Goal: Task Accomplishment & Management: Complete application form

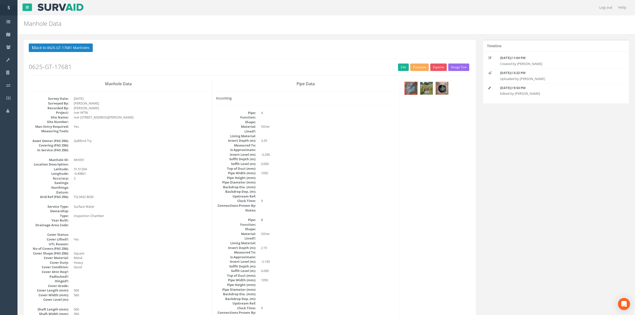
scroll to position [457, 0]
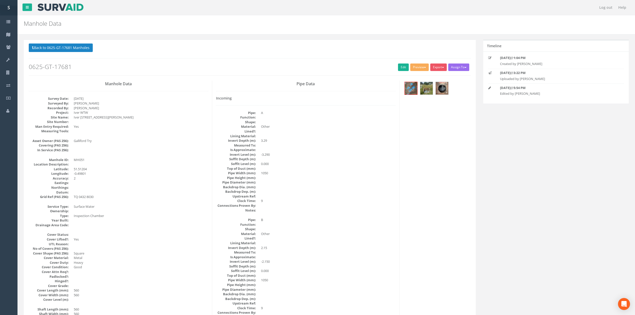
scroll to position [33, 0]
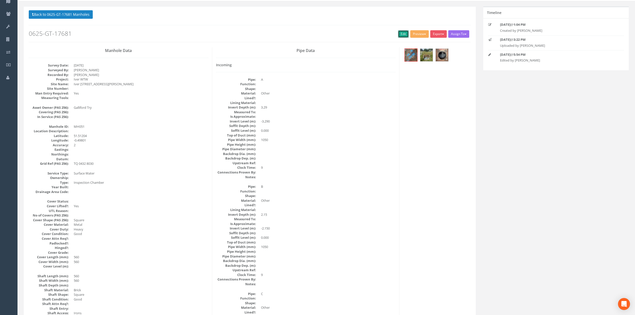
click at [401, 33] on link "Edit" at bounding box center [403, 34] width 11 height 8
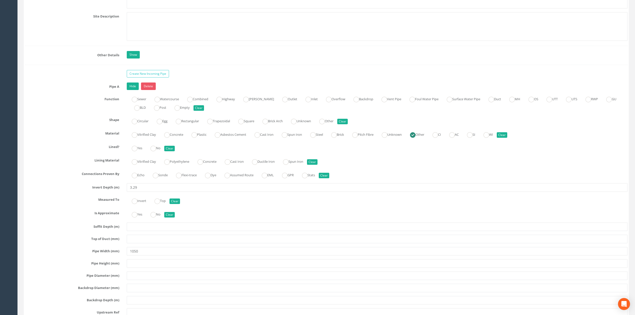
click at [92, 256] on div "Pipe Width (mm) 1050" at bounding box center [326, 251] width 610 height 9
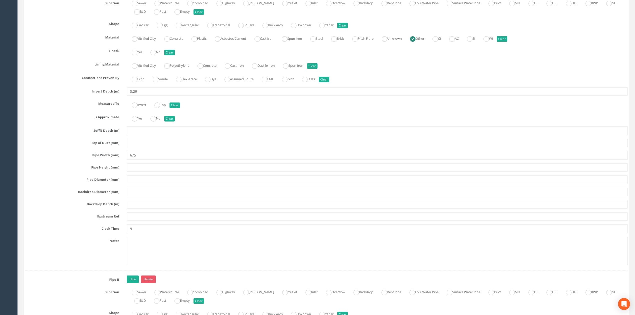
scroll to position [1034, 0]
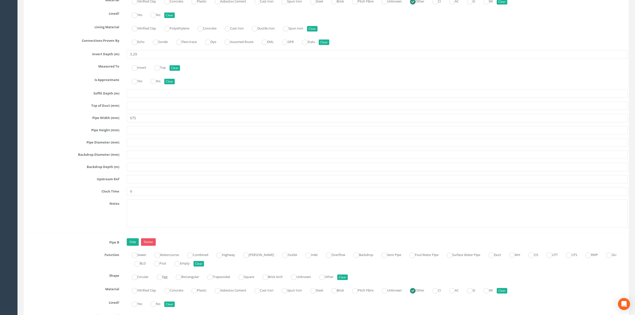
type input "675"
click at [141, 196] on input "9" at bounding box center [377, 191] width 501 height 9
click at [142, 191] on div "Pipe A Hide Delete Function Sewer Watercourse Combined Highway [PERSON_NAME] Ou…" at bounding box center [326, 91] width 603 height 284
click at [148, 184] on input "text" at bounding box center [377, 179] width 501 height 9
type input "MH052"
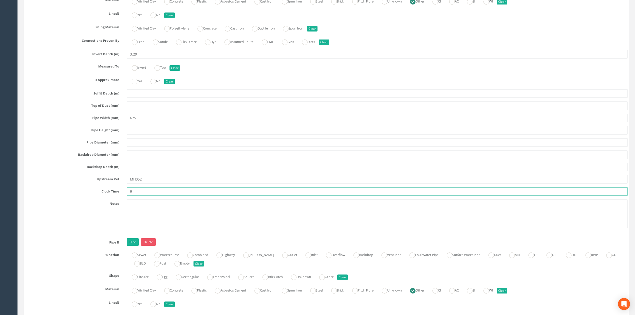
click at [141, 196] on input "9" at bounding box center [377, 191] width 501 height 9
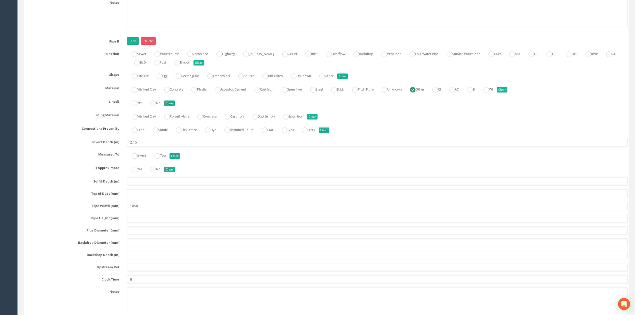
scroll to position [1234, 0]
drag, startPoint x: 143, startPoint y: 216, endPoint x: 86, endPoint y: 218, distance: 56.8
click at [86, 211] on div "Pipe Width (mm) 1050" at bounding box center [326, 207] width 610 height 9
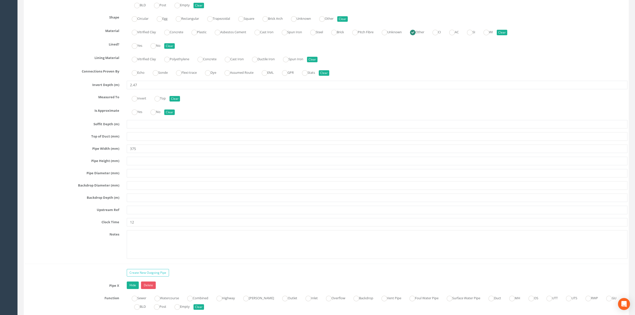
scroll to position [1601, 0]
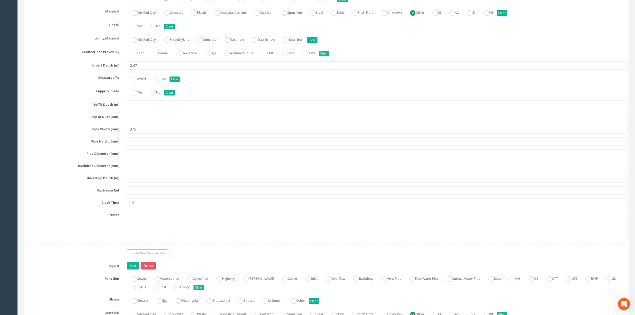
type input "225"
click at [137, 195] on input "text" at bounding box center [377, 190] width 501 height 9
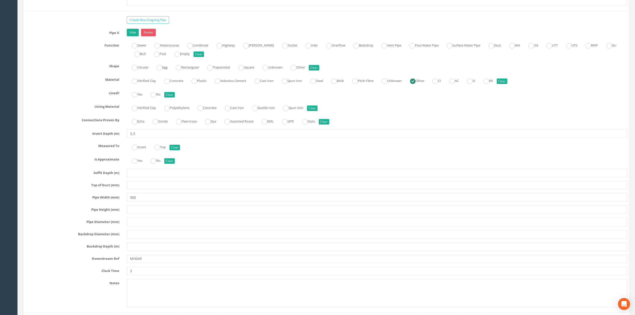
scroll to position [1868, 0]
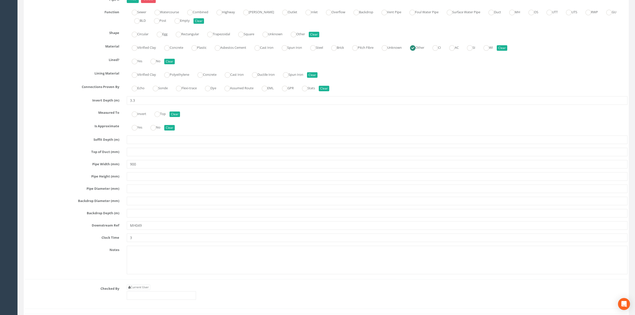
type input "MH065"
click at [151, 105] on input "3.3" at bounding box center [377, 100] width 501 height 9
type input "3.30"
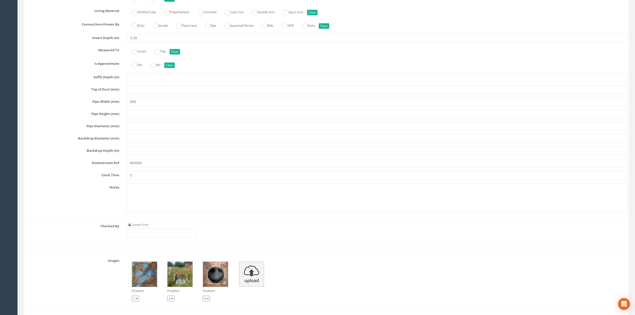
scroll to position [1935, 0]
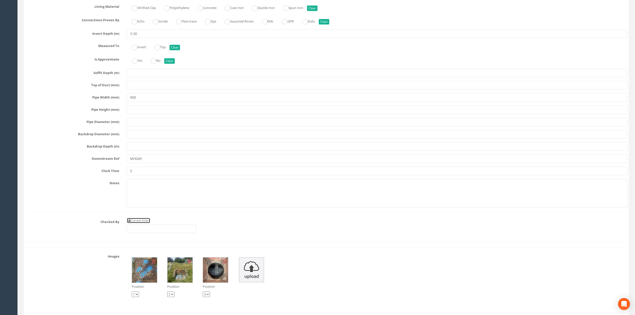
click at [138, 223] on link "Current User" at bounding box center [139, 221] width 24 height 6
type input "[PERSON_NAME]"
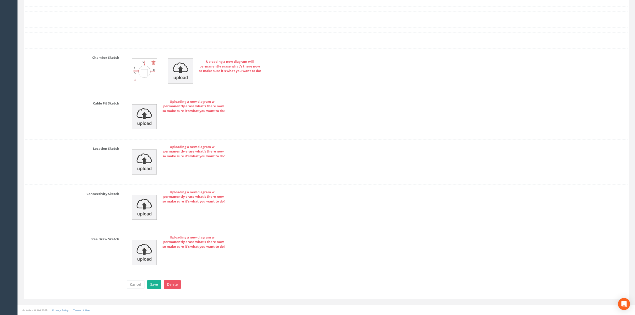
scroll to position [2277, 0]
click at [156, 282] on button "Save" at bounding box center [154, 284] width 14 height 9
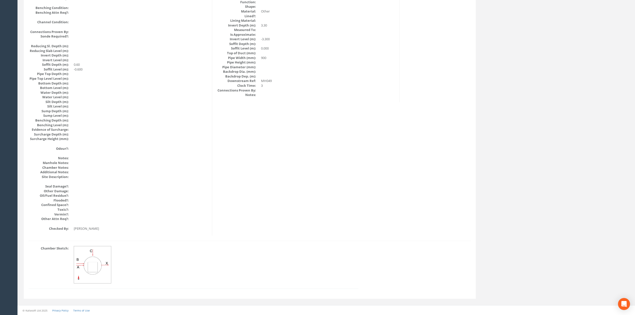
scroll to position [457, 0]
drag, startPoint x: 376, startPoint y: 164, endPoint x: 375, endPoint y: 156, distance: 7.8
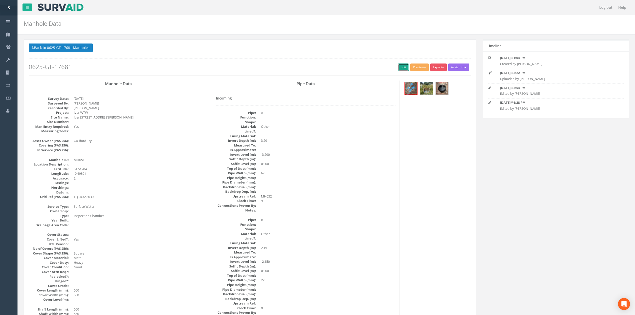
click at [398, 69] on link "Edit" at bounding box center [403, 68] width 11 height 8
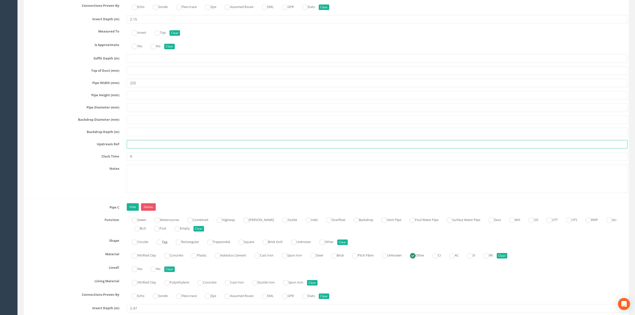
click at [148, 149] on input "text" at bounding box center [377, 144] width 501 height 9
type input "EOT"
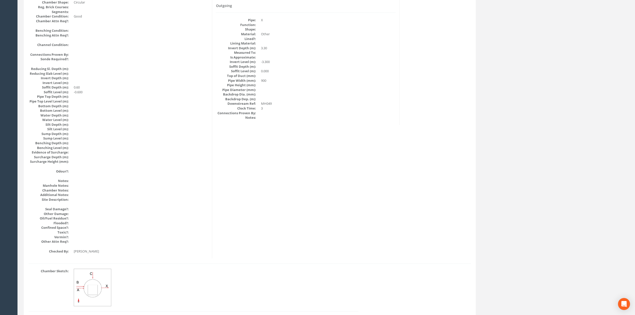
scroll to position [0, 0]
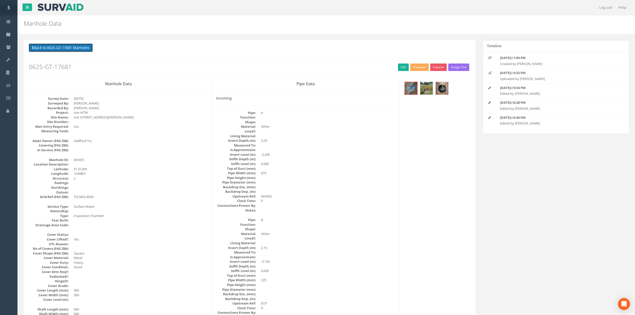
click at [76, 47] on button "Back to 0625-GT-17681 Manholes" at bounding box center [61, 48] width 64 height 9
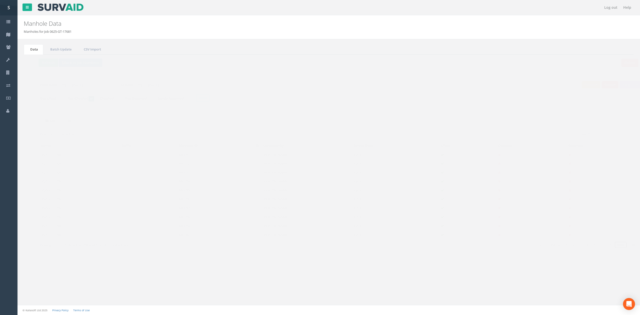
click at [608, 245] on link "Next" at bounding box center [611, 244] width 13 height 7
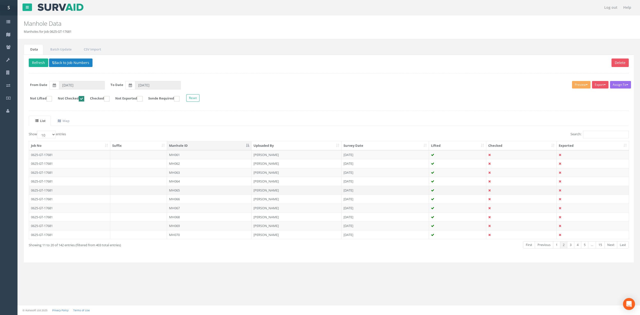
click at [199, 194] on td "MH065" at bounding box center [209, 190] width 85 height 9
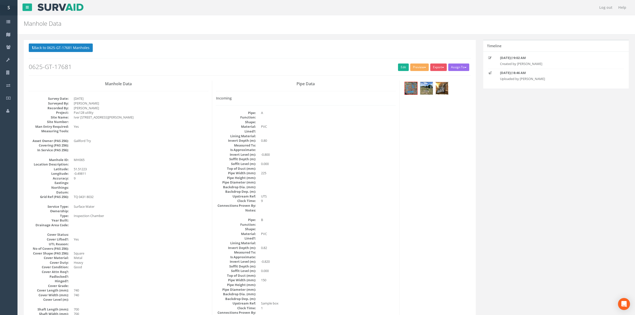
click at [449, 92] on div at bounding box center [442, 88] width 13 height 13
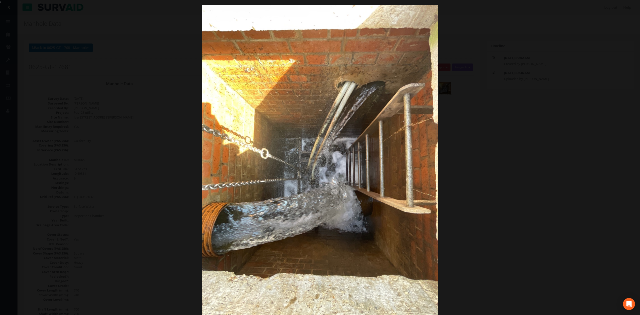
click at [514, 179] on div at bounding box center [320, 162] width 640 height 315
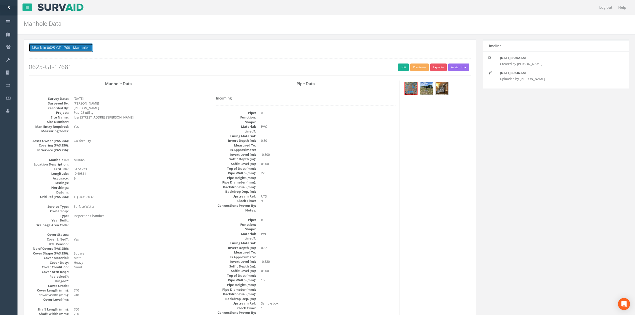
click at [66, 49] on button "Back to 0625-GT-17681 Manholes" at bounding box center [61, 48] width 64 height 9
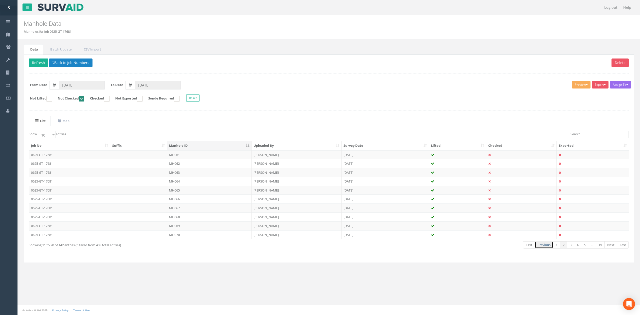
click at [551, 249] on link "Previous" at bounding box center [544, 244] width 19 height 7
click at [38, 64] on button "Refresh" at bounding box center [39, 63] width 20 height 9
click at [183, 156] on td "MH052" at bounding box center [209, 154] width 85 height 9
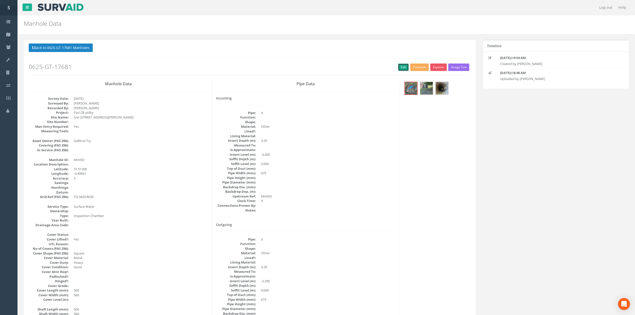
click at [403, 70] on link "Edit" at bounding box center [403, 68] width 11 height 8
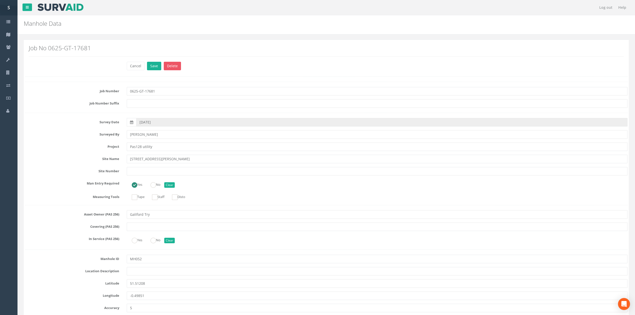
scroll to position [1040, 0]
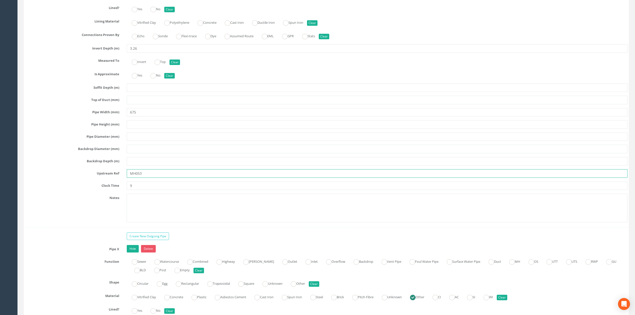
drag, startPoint x: 137, startPoint y: 182, endPoint x: 158, endPoint y: 179, distance: 21.1
click at [158, 178] on input "MH053" at bounding box center [377, 173] width 501 height 9
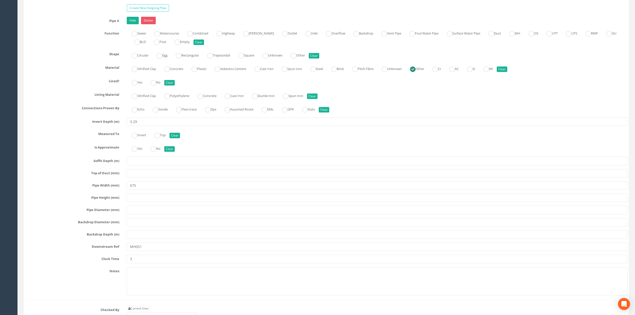
scroll to position [1306, 0]
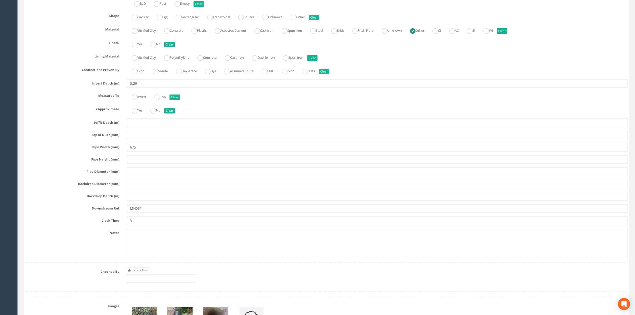
type input "MH140"
drag, startPoint x: 170, startPoint y: 213, endPoint x: 169, endPoint y: 218, distance: 4.5
click at [170, 213] on div "Pipe X Hide Delete Function Sewer Watercourse Combined Highway [PERSON_NAME] Ou…" at bounding box center [326, 120] width 603 height 284
click at [169, 213] on input "MH051" at bounding box center [377, 208] width 501 height 9
click at [148, 273] on link "Current User" at bounding box center [139, 271] width 24 height 6
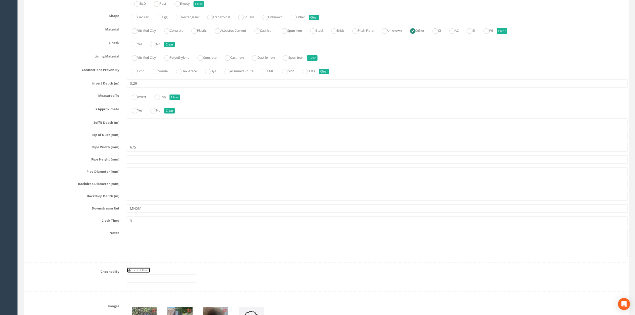
type input "[PERSON_NAME]"
click at [156, 283] on input "[PERSON_NAME]" at bounding box center [161, 278] width 69 height 9
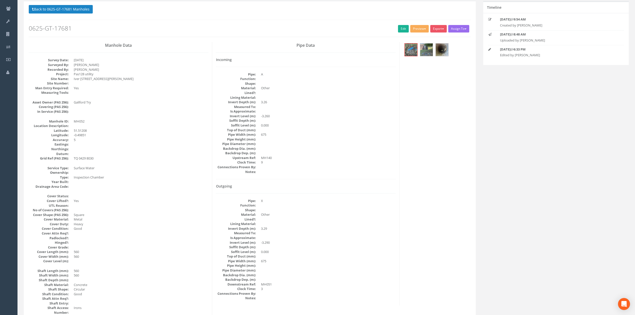
scroll to position [33, 0]
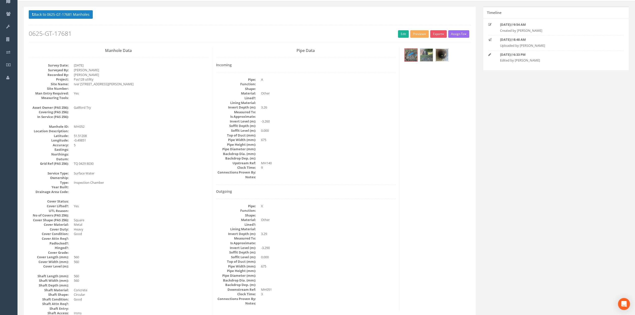
click at [442, 57] on img at bounding box center [442, 55] width 13 height 13
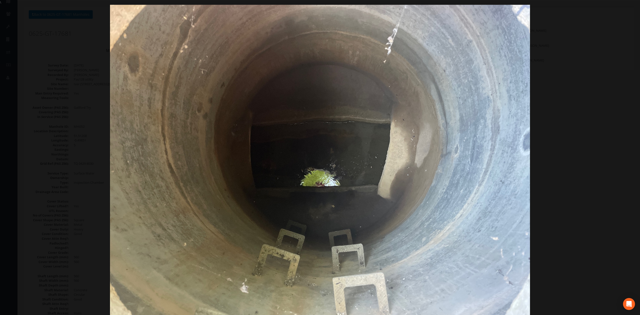
click at [597, 168] on div at bounding box center [320, 162] width 640 height 315
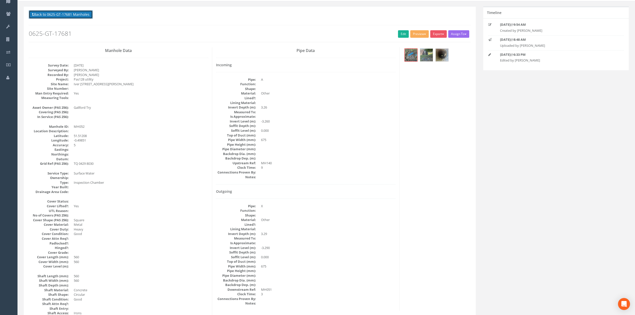
click at [71, 16] on button "Back to 0625-GT-17681 Manholes" at bounding box center [61, 14] width 64 height 9
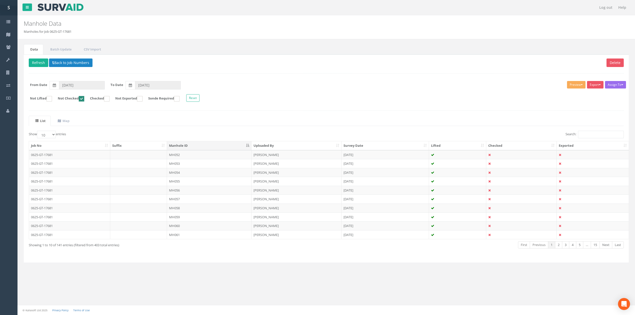
scroll to position [0, 0]
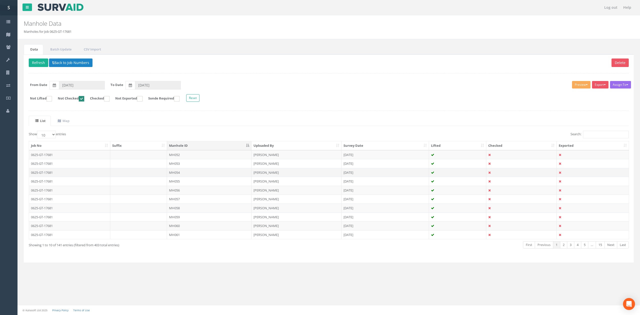
click at [176, 171] on td "MH054" at bounding box center [209, 172] width 85 height 9
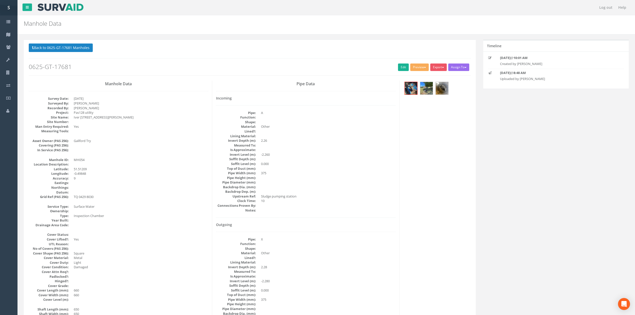
drag, startPoint x: 629, startPoint y: 175, endPoint x: 888, endPoint y: 143, distance: 260.9
drag, startPoint x: 85, startPoint y: 54, endPoint x: 83, endPoint y: 46, distance: 7.8
click at [85, 53] on p "Back to 0625-GT-17681 Manholes Back to Map" at bounding box center [250, 49] width 442 height 10
click at [83, 46] on button "Back to 0625-GT-17681 Manholes" at bounding box center [61, 48] width 64 height 9
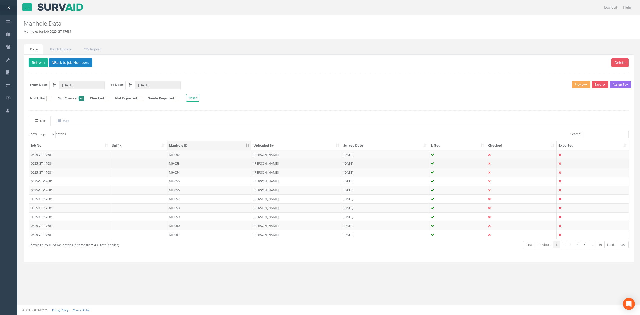
click at [186, 165] on td "MH053" at bounding box center [209, 163] width 85 height 9
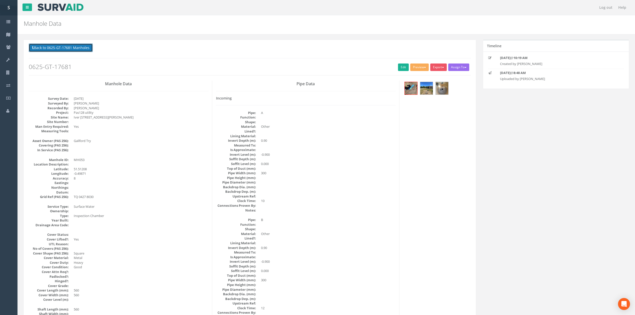
click at [74, 47] on button "Back to 0625-GT-17681 Manholes" at bounding box center [61, 48] width 64 height 9
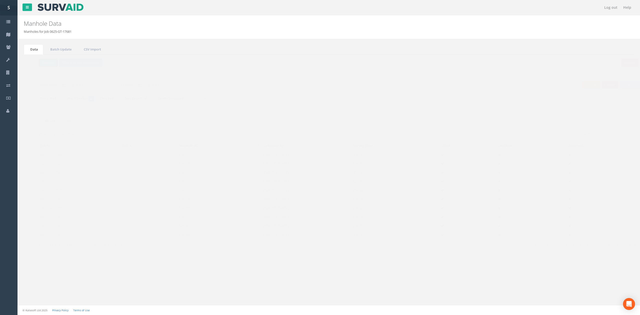
click at [44, 63] on button "Refresh" at bounding box center [39, 63] width 20 height 9
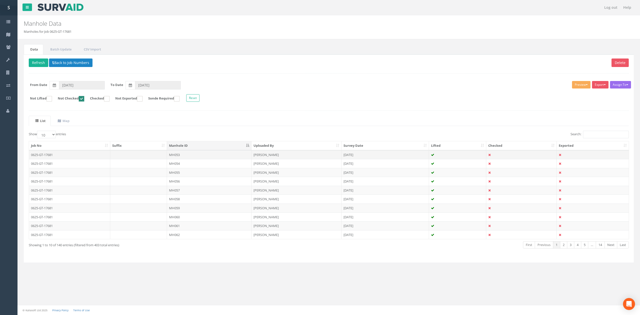
click at [199, 158] on td "MH053" at bounding box center [209, 154] width 85 height 9
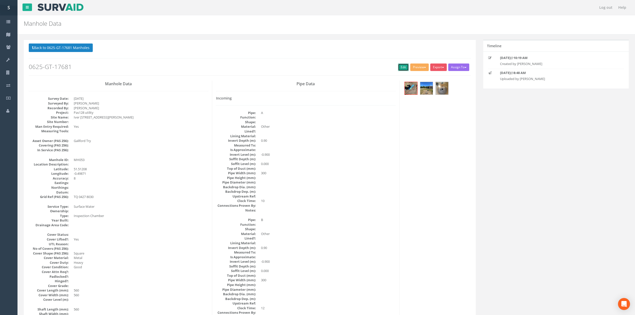
click at [398, 69] on link "Edit" at bounding box center [403, 68] width 11 height 8
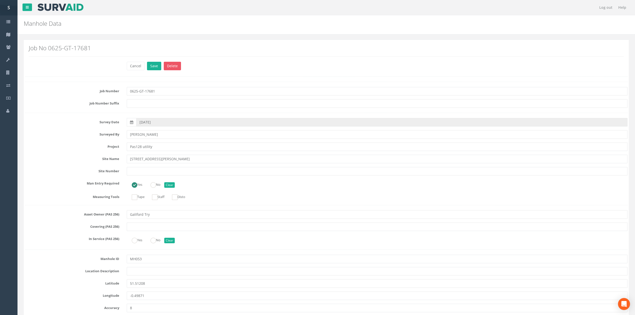
scroll to position [1654, 0]
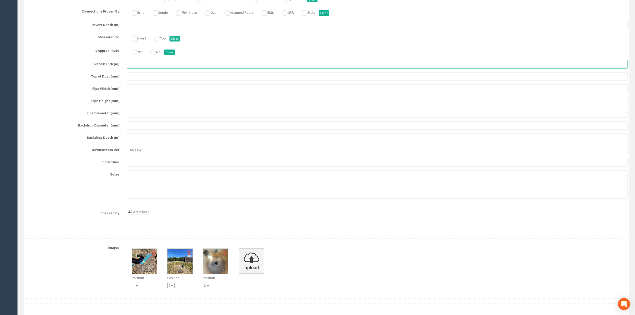
click at [137, 69] on input "text" at bounding box center [377, 64] width 501 height 9
click at [146, 29] on input "text" at bounding box center [377, 25] width 501 height 9
type input "1.32"
click at [142, 130] on input "text" at bounding box center [377, 125] width 501 height 9
click at [136, 118] on input "text" at bounding box center [377, 113] width 501 height 9
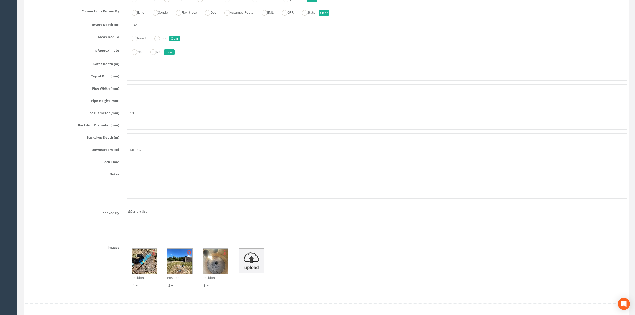
type input "10"
click at [142, 93] on input "text" at bounding box center [377, 89] width 501 height 9
type input "100"
drag, startPoint x: 145, startPoint y: 122, endPoint x: 102, endPoint y: 124, distance: 42.3
click at [106, 118] on div "Pipe Diameter (mm) 10" at bounding box center [326, 113] width 610 height 9
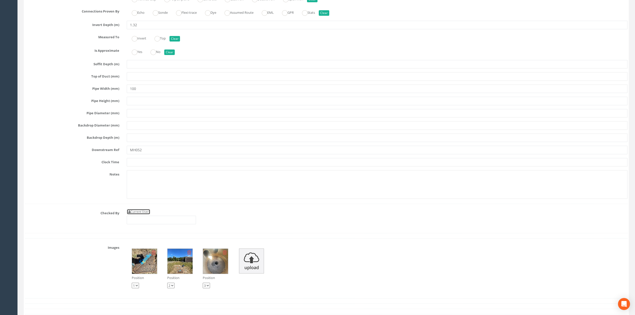
click at [146, 215] on link "Current User" at bounding box center [139, 212] width 24 height 6
type input "[PERSON_NAME]"
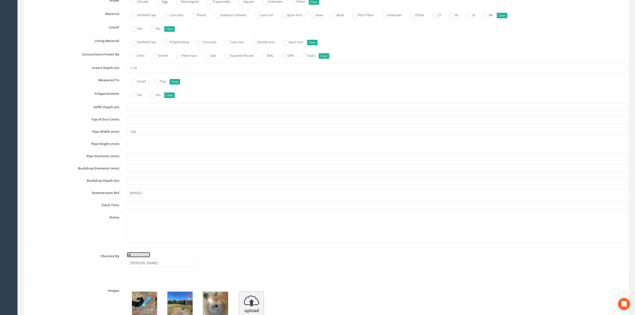
scroll to position [1587, 0]
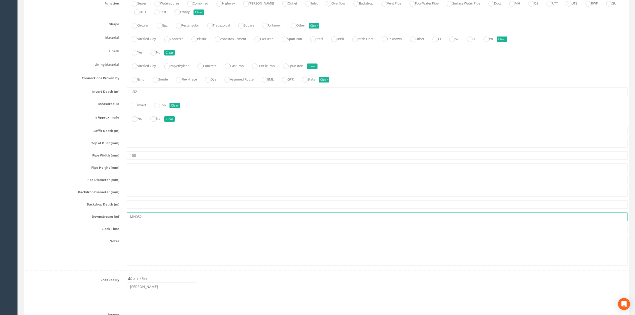
drag, startPoint x: 169, startPoint y: 226, endPoint x: 125, endPoint y: 224, distance: 43.8
click at [125, 221] on div "MH052" at bounding box center [377, 217] width 509 height 9
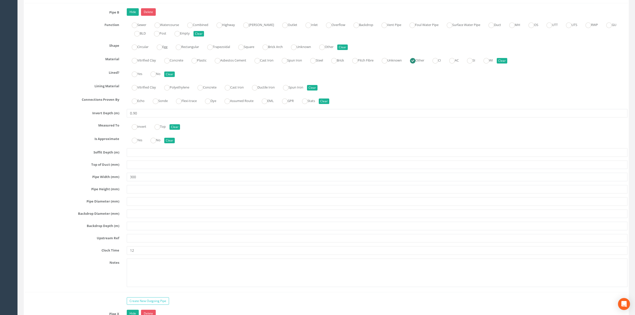
scroll to position [1254, 0]
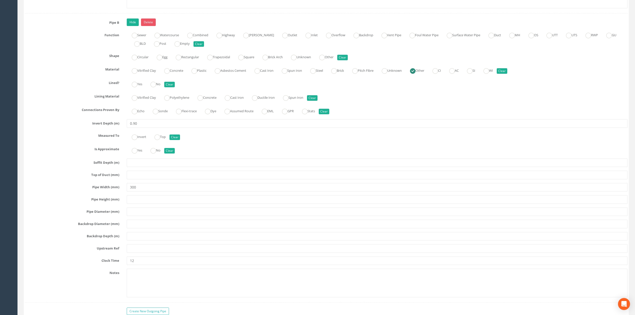
type input "Main"
click at [141, 192] on input "300" at bounding box center [377, 187] width 501 height 9
click at [133, 241] on input "text" at bounding box center [377, 236] width 501 height 9
click at [133, 253] on input "text" at bounding box center [377, 248] width 501 height 9
type input "Buried MH"
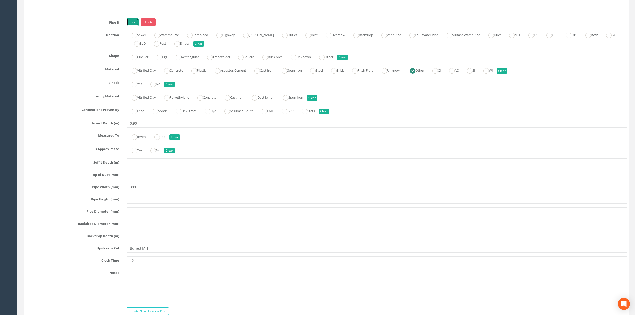
click at [132, 26] on link "Hide" at bounding box center [133, 23] width 12 height 8
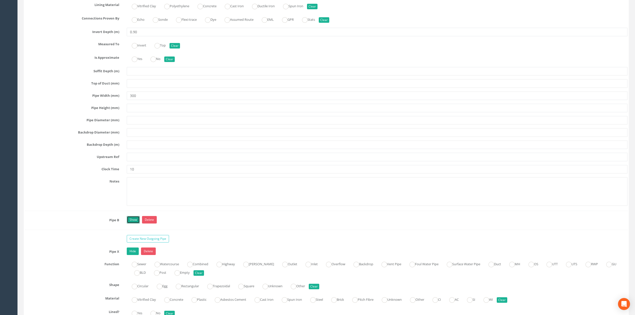
scroll to position [1054, 0]
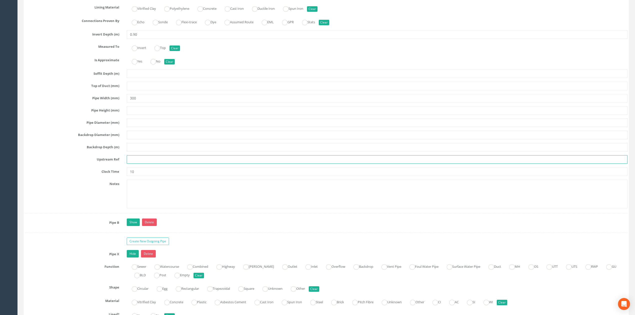
click at [142, 164] on input "text" at bounding box center [377, 159] width 501 height 9
paste input "Buried MH"
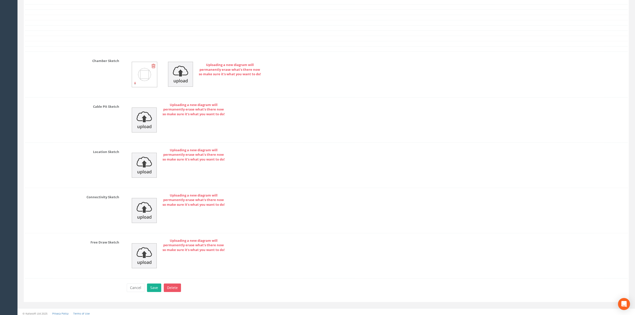
scroll to position [1714, 0]
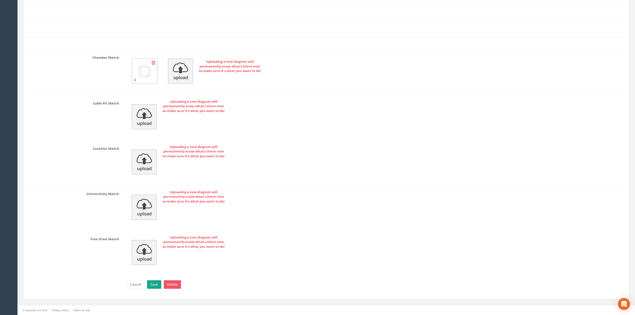
type input "Buried MH"
click at [159, 283] on button "Save" at bounding box center [154, 284] width 14 height 9
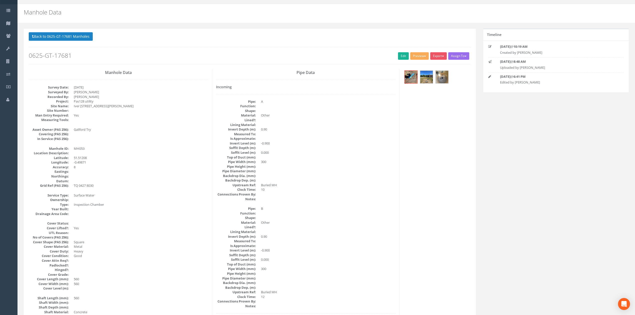
scroll to position [11, 0]
click at [404, 58] on link "Edit" at bounding box center [403, 57] width 11 height 8
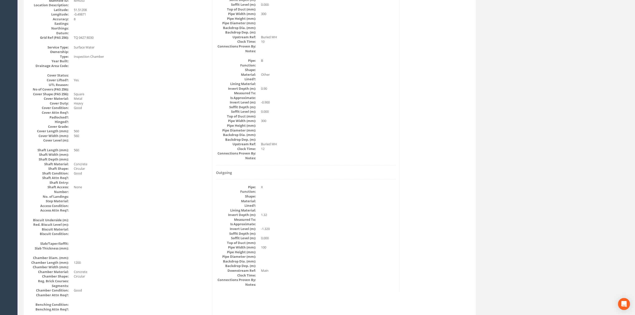
scroll to position [0, 0]
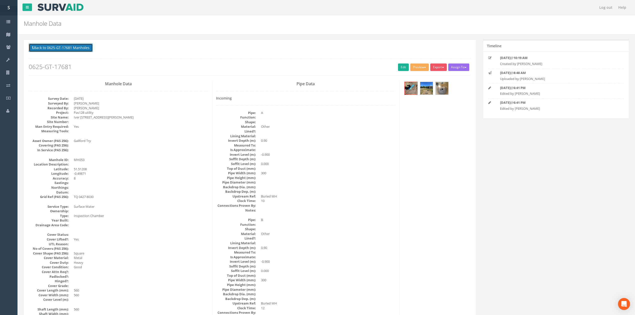
click at [68, 49] on button "Back to 0625-GT-17681 Manholes" at bounding box center [61, 48] width 64 height 9
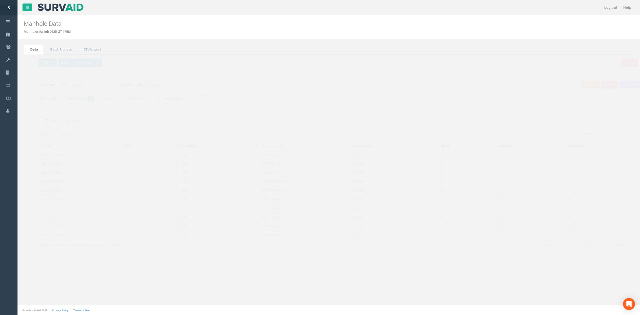
click at [41, 63] on button "Refresh" at bounding box center [39, 63] width 20 height 9
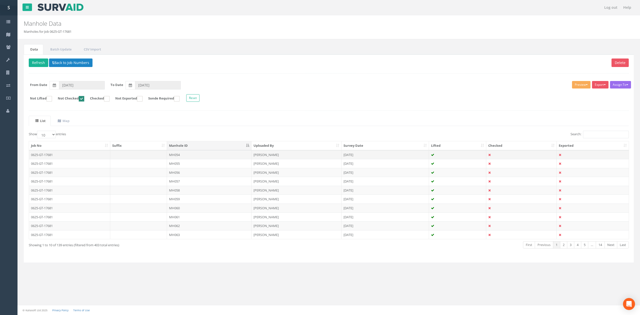
click at [196, 158] on td "MH054" at bounding box center [209, 154] width 85 height 9
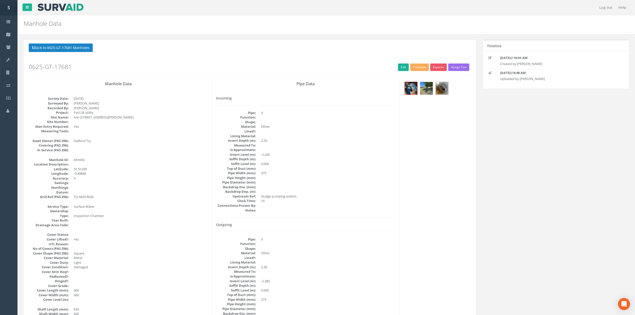
scroll to position [33, 0]
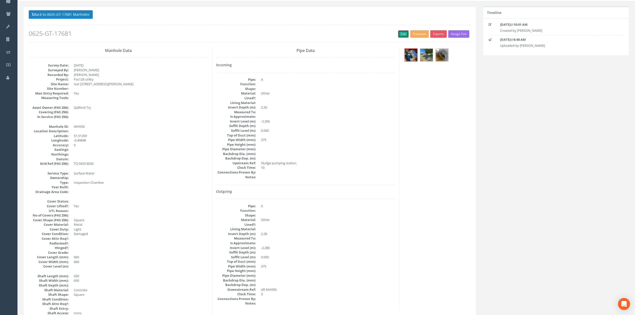
click at [399, 33] on link "Edit" at bounding box center [403, 34] width 11 height 8
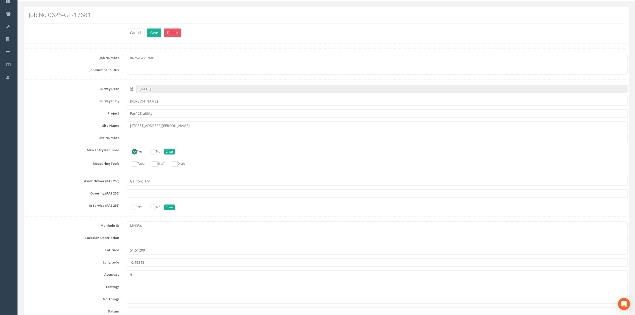
scroll to position [1072, 0]
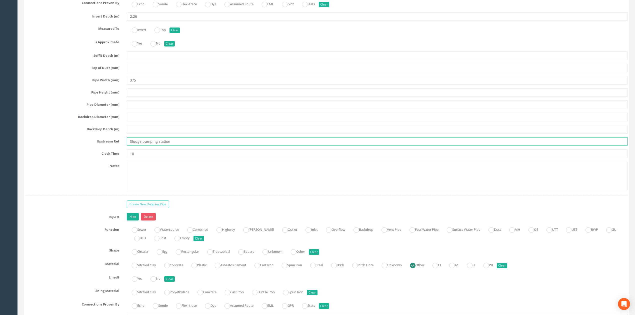
drag, startPoint x: 173, startPoint y: 147, endPoint x: 1, endPoint y: 158, distance: 172.2
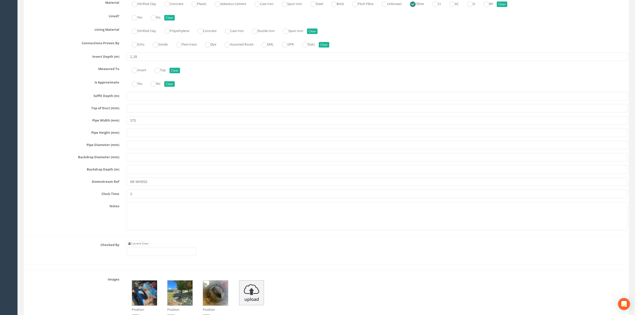
scroll to position [1338, 0]
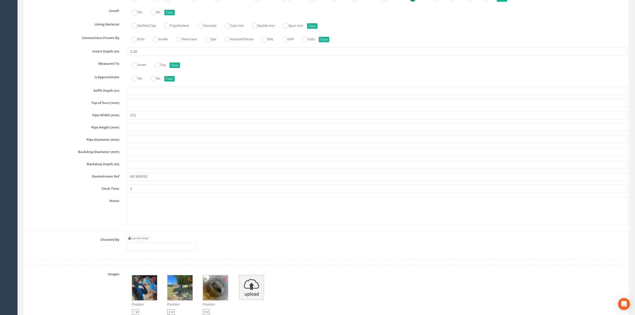
type input "BLDG"
drag, startPoint x: 152, startPoint y: 187, endPoint x: 124, endPoint y: 186, distance: 27.5
click at [124, 181] on div "AR MH050" at bounding box center [377, 176] width 509 height 9
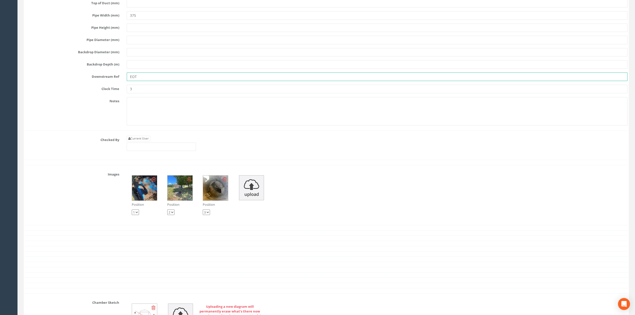
scroll to position [1438, 0]
type input "EOT"
click at [144, 145] on div "Current User" at bounding box center [161, 143] width 69 height 15
click at [145, 141] on link "Current User" at bounding box center [139, 139] width 24 height 6
type input "[PERSON_NAME]"
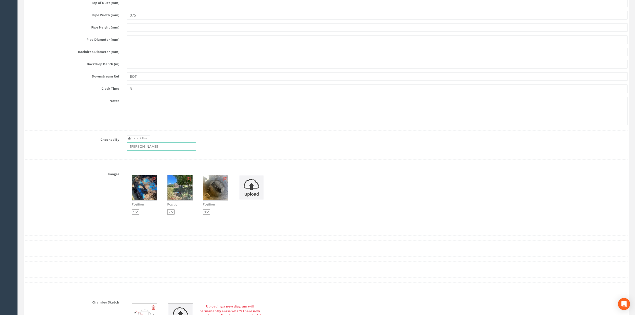
click at [152, 151] on input "[PERSON_NAME]" at bounding box center [161, 146] width 69 height 9
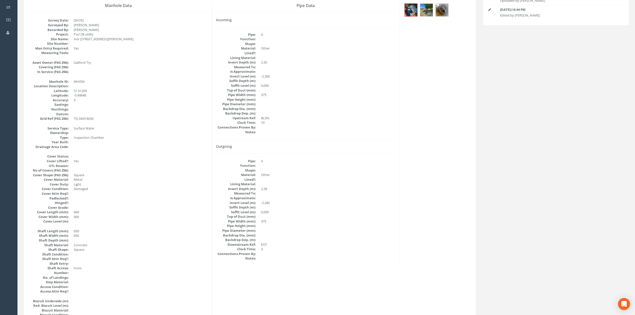
scroll to position [0, 0]
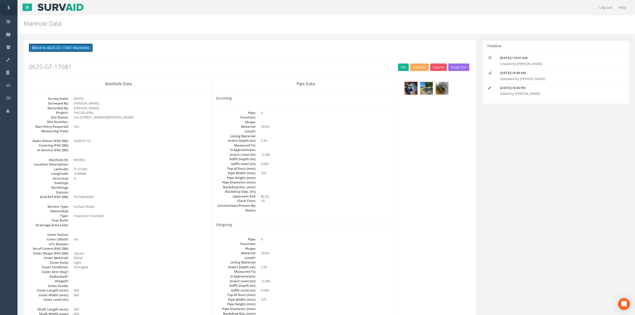
click at [76, 52] on button "Back to 0625-GT-17681 Manholes" at bounding box center [61, 48] width 64 height 9
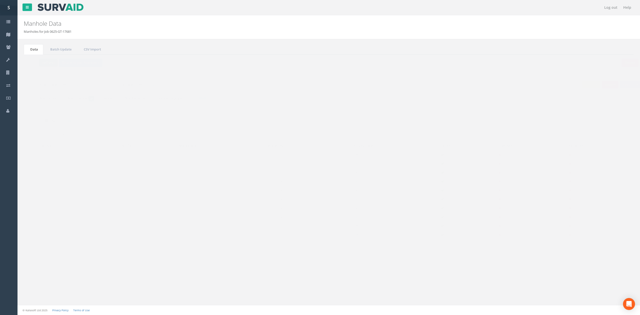
click at [33, 60] on button "Refresh" at bounding box center [39, 63] width 20 height 9
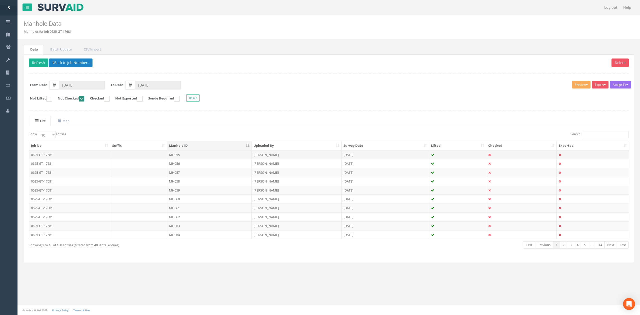
click at [196, 159] on td "MH055" at bounding box center [209, 154] width 85 height 9
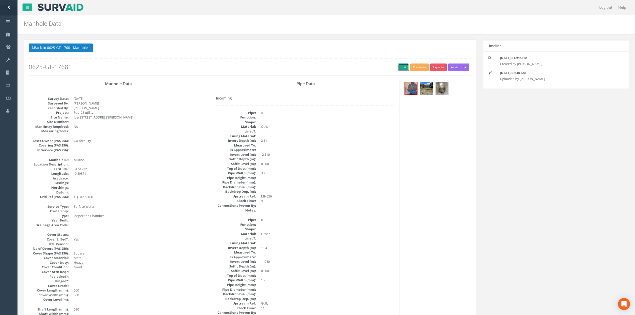
click at [401, 70] on link "Edit" at bounding box center [403, 68] width 11 height 8
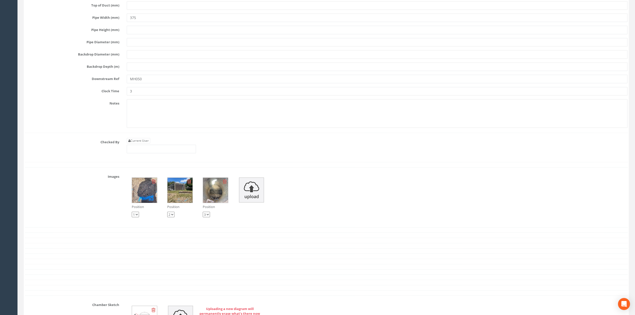
scroll to position [1467, 0]
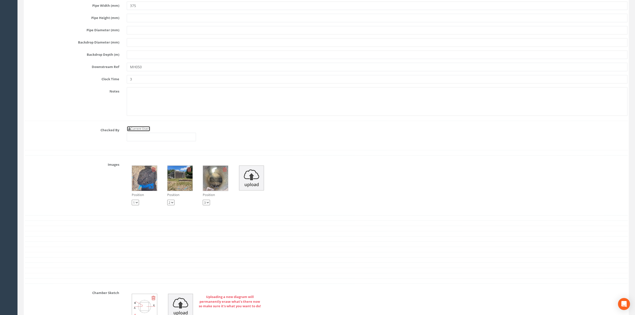
click at [141, 132] on link "Current User" at bounding box center [139, 129] width 24 height 6
type input "[PERSON_NAME]"
click at [161, 141] on input "[PERSON_NAME]" at bounding box center [161, 137] width 69 height 9
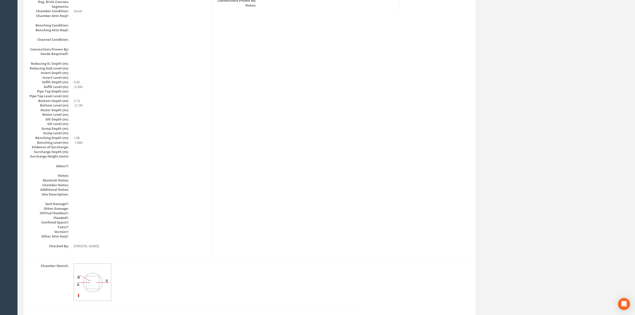
scroll to position [0, 0]
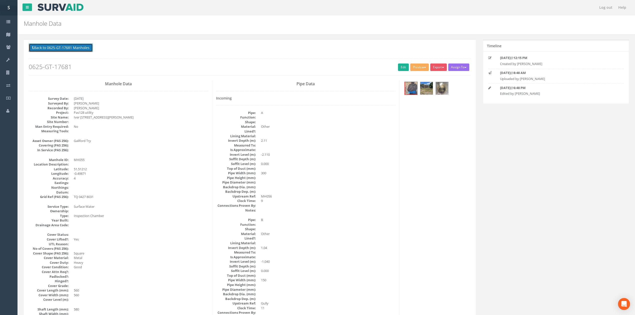
click at [53, 49] on button "Back to 0625-GT-17681 Manholes" at bounding box center [61, 48] width 64 height 9
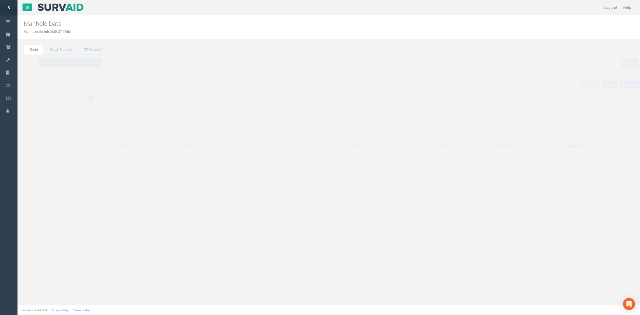
click at [32, 65] on button "Refresh" at bounding box center [39, 63] width 20 height 9
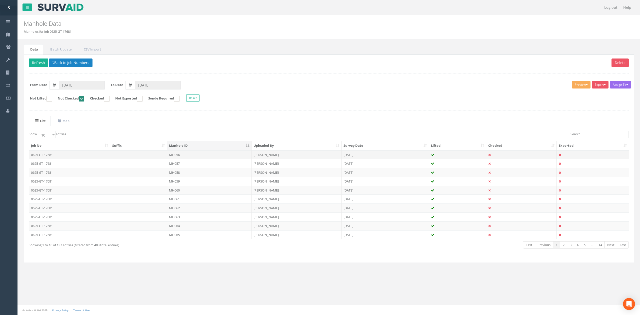
click at [206, 158] on td "MH056" at bounding box center [209, 154] width 85 height 9
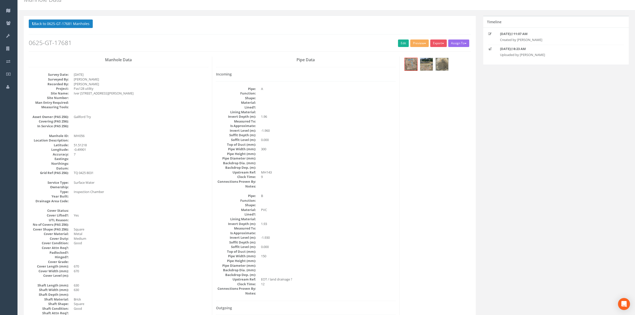
scroll to position [67, 0]
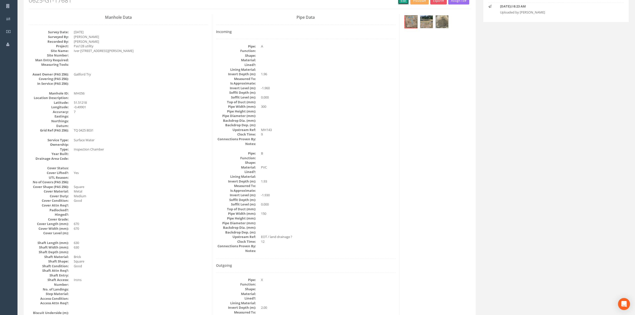
click at [401, 4] on link "Edit" at bounding box center [403, 1] width 11 height 8
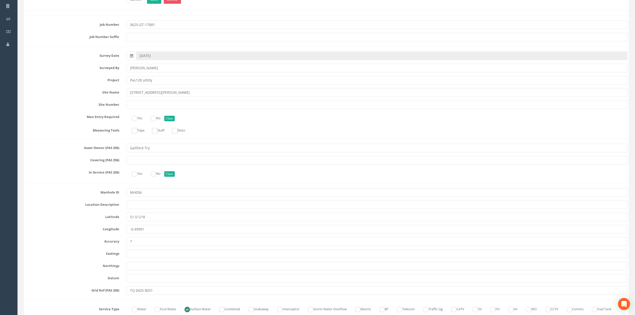
scroll to position [1235, 0]
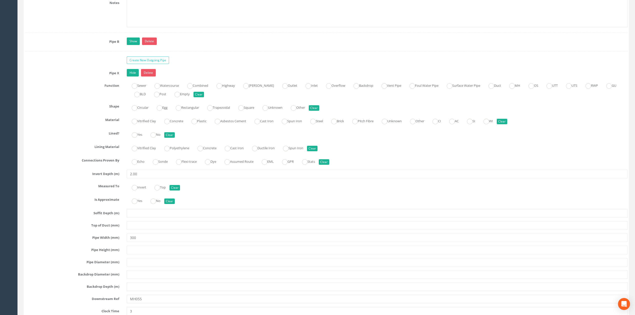
click at [134, 45] on link "Show" at bounding box center [133, 42] width 13 height 8
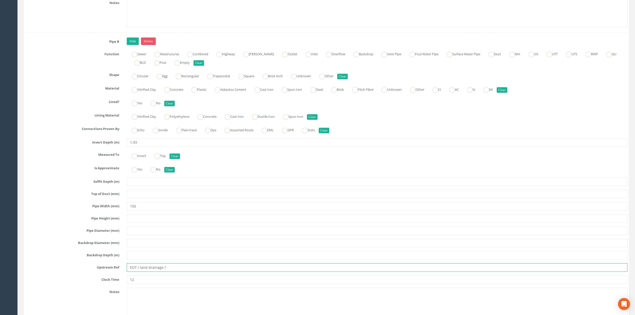
drag, startPoint x: 149, startPoint y: 276, endPoint x: 272, endPoint y: 278, distance: 123.1
click at [272, 272] on input "EOT / land drainage ?" at bounding box center [377, 267] width 501 height 9
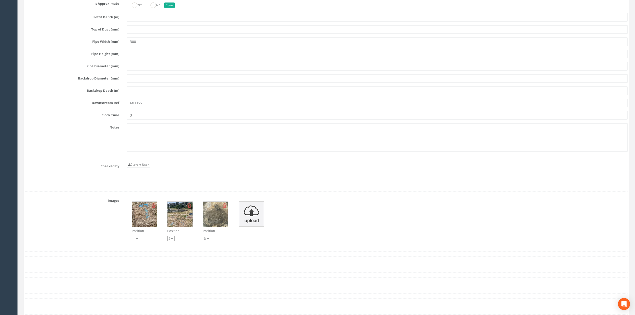
scroll to position [1702, 0]
type input "EOT"
click at [145, 167] on link "Current User" at bounding box center [139, 165] width 24 height 6
type input "[PERSON_NAME]"
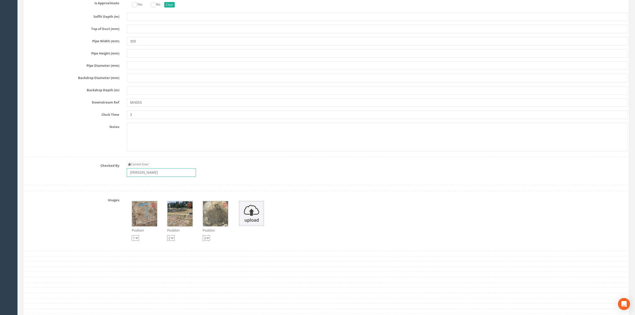
click at [158, 177] on input "[PERSON_NAME]" at bounding box center [161, 172] width 69 height 9
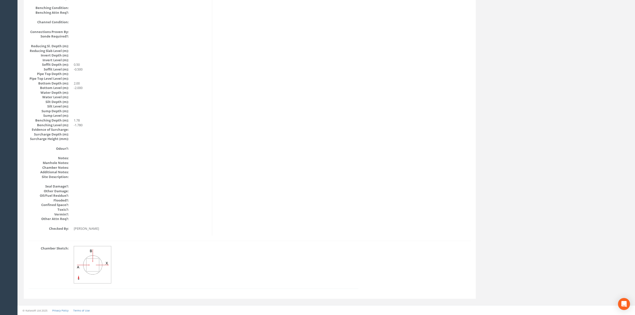
scroll to position [0, 0]
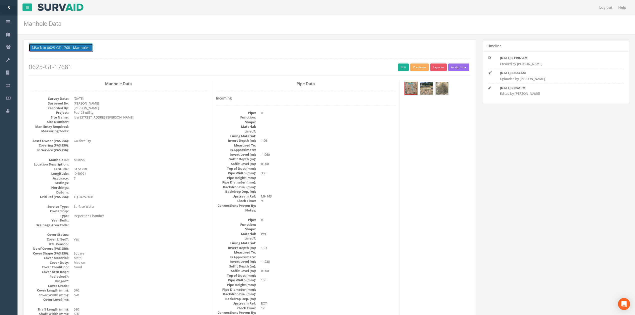
click at [83, 45] on button "Back to 0625-GT-17681 Manholes" at bounding box center [61, 48] width 64 height 9
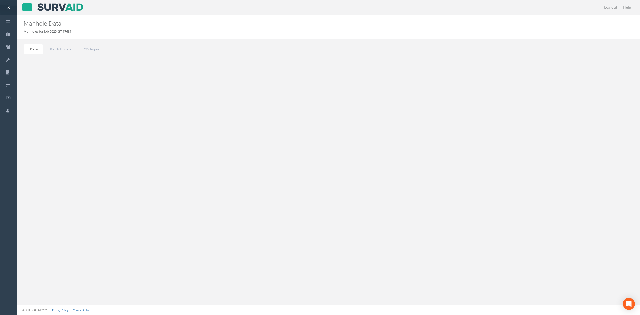
click at [41, 63] on button "Refresh" at bounding box center [39, 63] width 20 height 9
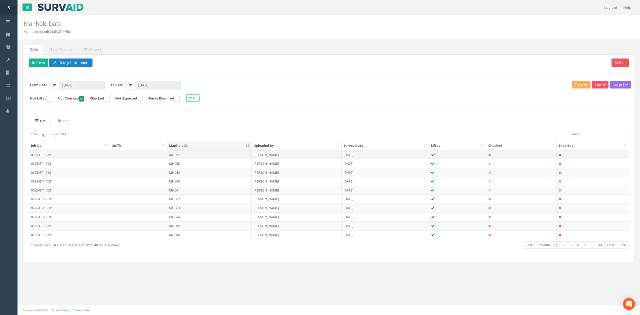
click at [176, 156] on td "MH057" at bounding box center [209, 154] width 85 height 9
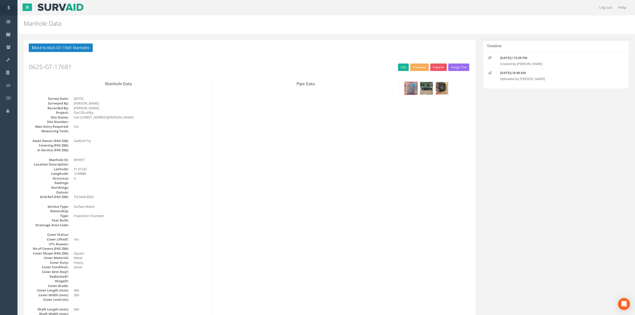
click at [437, 95] on img at bounding box center [442, 88] width 13 height 13
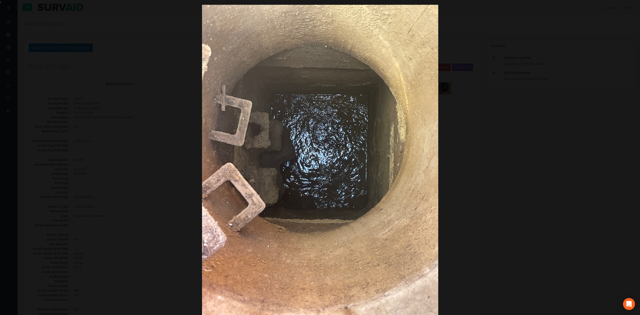
click at [503, 134] on div at bounding box center [320, 162] width 640 height 315
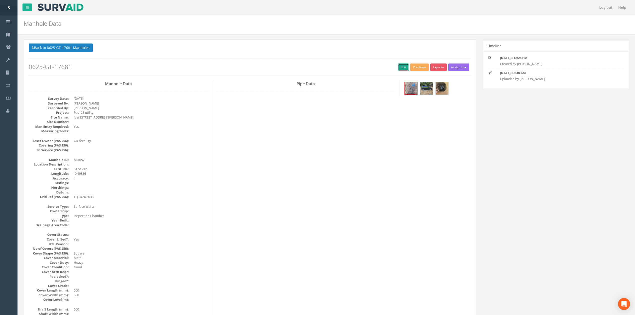
click at [398, 69] on link "Edit" at bounding box center [403, 68] width 11 height 8
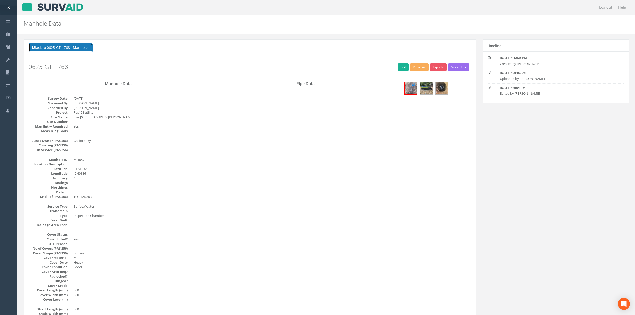
click at [77, 52] on button "Back to 0625-GT-17681 Manholes" at bounding box center [61, 48] width 64 height 9
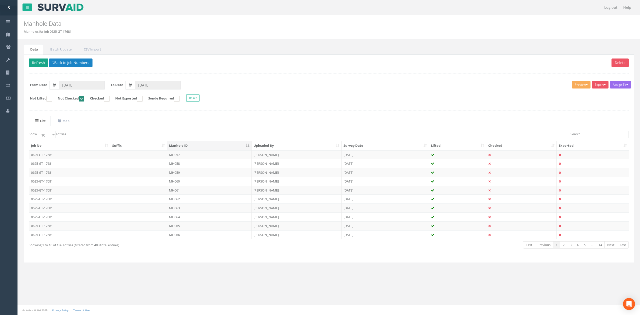
click at [39, 58] on div "Delete Refresh Back to Job Numbers Assign To No Companies Added Export SVS IC S…" at bounding box center [329, 159] width 610 height 208
click at [38, 62] on button "Refresh" at bounding box center [39, 63] width 20 height 9
click at [204, 158] on td "MH058" at bounding box center [209, 154] width 85 height 9
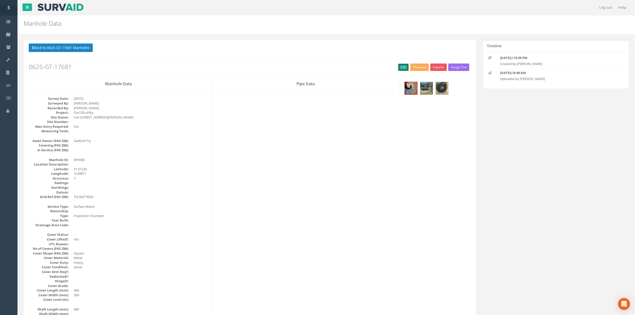
click at [399, 68] on link "Edit" at bounding box center [403, 68] width 11 height 8
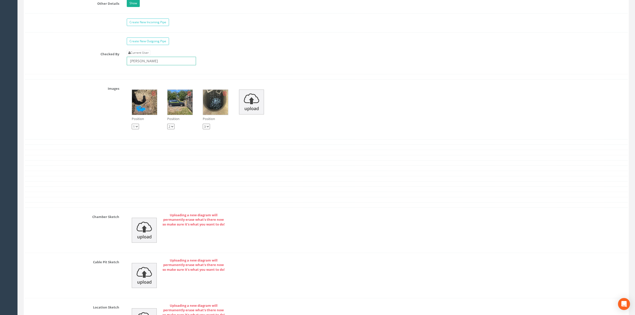
click at [152, 65] on input "[PERSON_NAME]" at bounding box center [161, 61] width 69 height 9
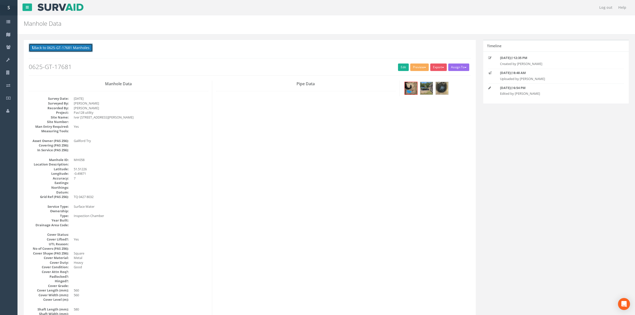
click at [69, 48] on button "Back to 0625-GT-17681 Manholes" at bounding box center [61, 48] width 64 height 9
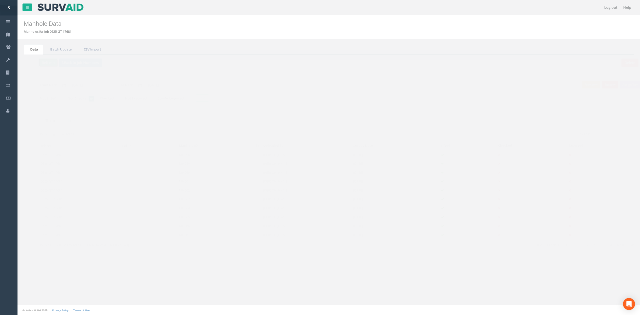
click at [32, 62] on button "Refresh" at bounding box center [39, 63] width 20 height 9
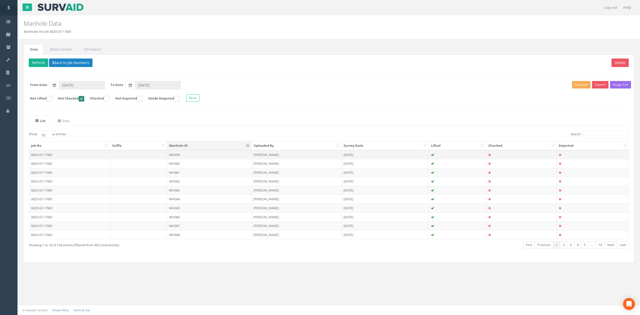
click at [185, 156] on td "MH059" at bounding box center [209, 154] width 85 height 9
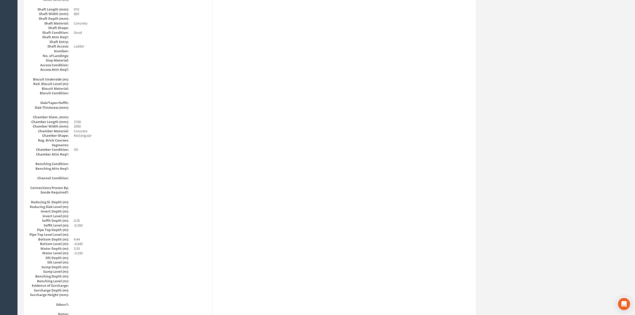
scroll to position [333, 0]
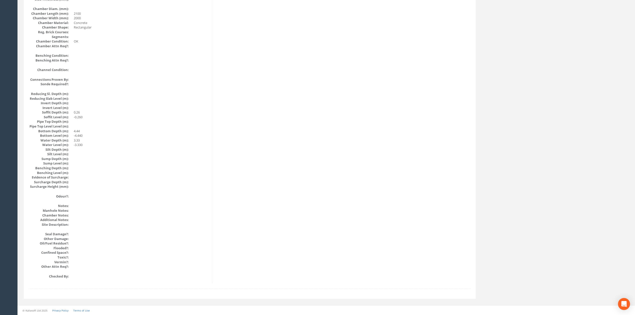
drag, startPoint x: 168, startPoint y: 200, endPoint x: 172, endPoint y: 142, distance: 58.9
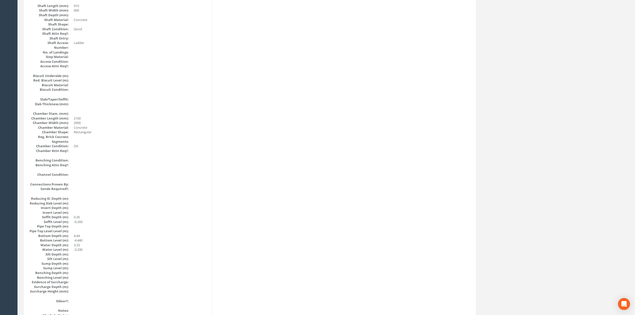
scroll to position [0, 0]
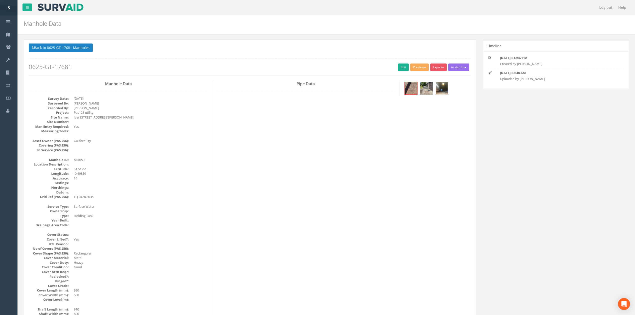
click at [438, 89] on img at bounding box center [442, 88] width 13 height 13
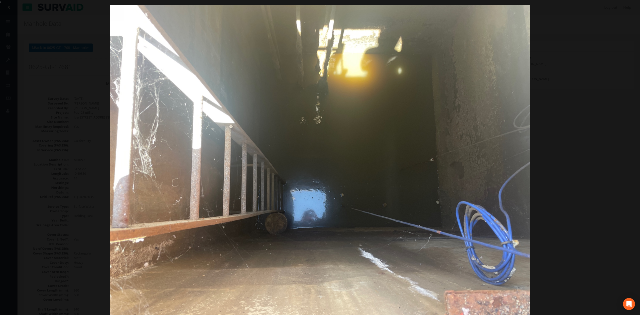
click at [598, 151] on div at bounding box center [320, 162] width 640 height 315
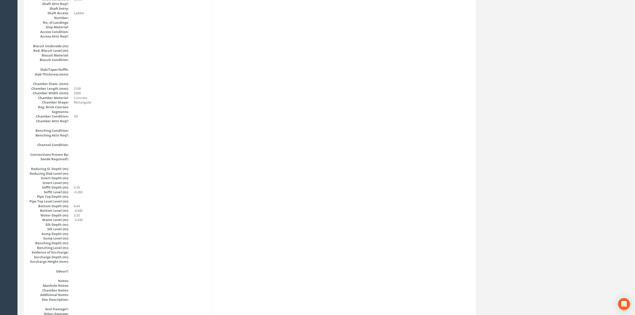
drag, startPoint x: 268, startPoint y: 258, endPoint x: 266, endPoint y: 253, distance: 5.7
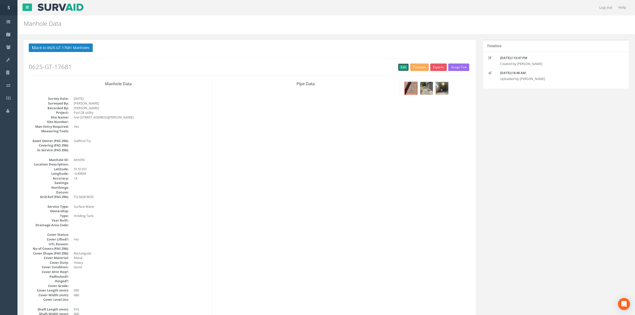
click at [402, 70] on link "Edit" at bounding box center [403, 68] width 11 height 8
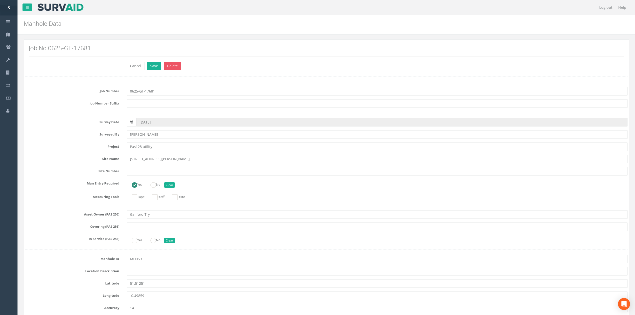
scroll to position [619, 0]
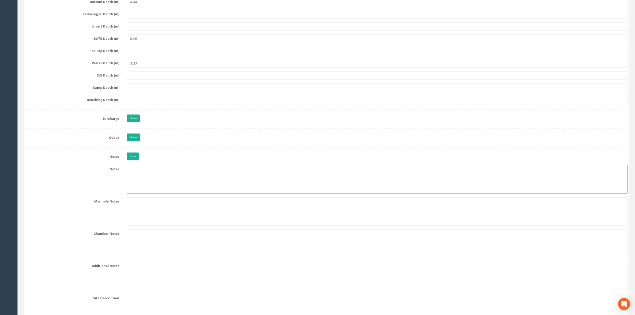
click at [163, 185] on textarea at bounding box center [377, 179] width 501 height 29
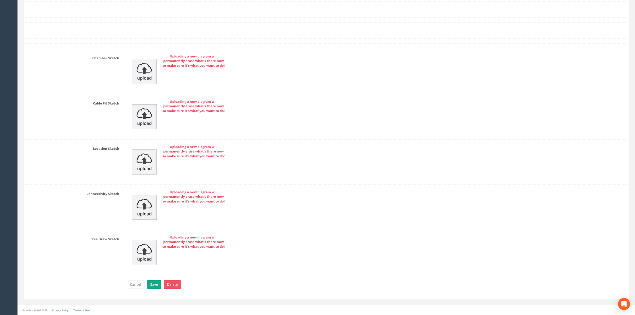
type textarea "No Pipes Visible"
click at [152, 284] on button "Save" at bounding box center [154, 284] width 14 height 9
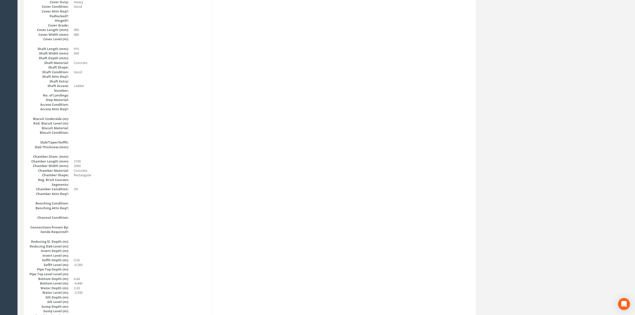
scroll to position [0, 0]
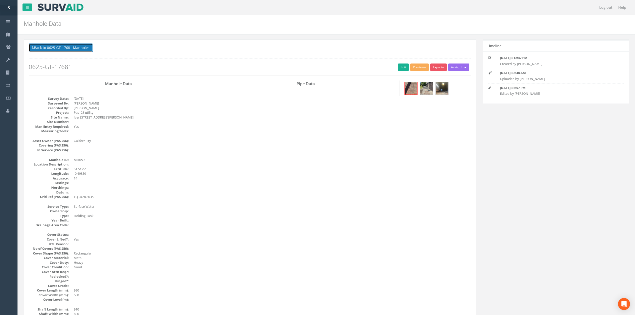
click at [75, 44] on button "Back to 0625-GT-17681 Manholes" at bounding box center [61, 48] width 64 height 9
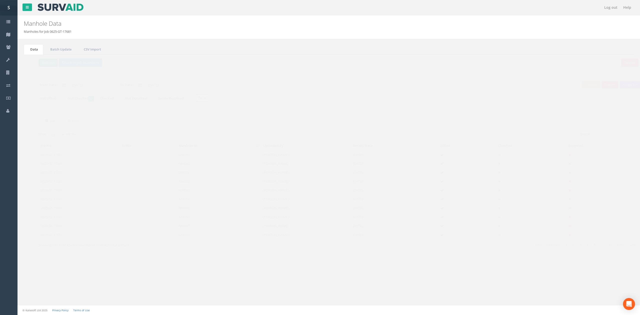
click at [43, 67] on button "Refresh" at bounding box center [39, 63] width 20 height 9
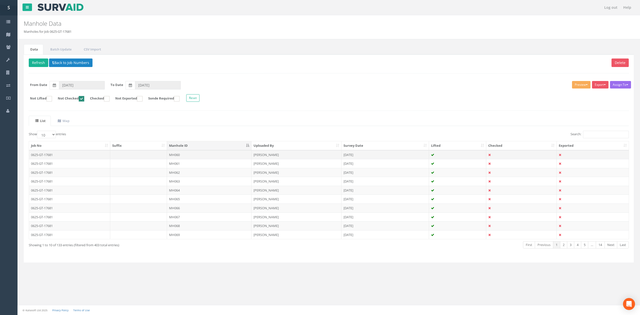
click at [176, 156] on td "MH060" at bounding box center [209, 154] width 85 height 9
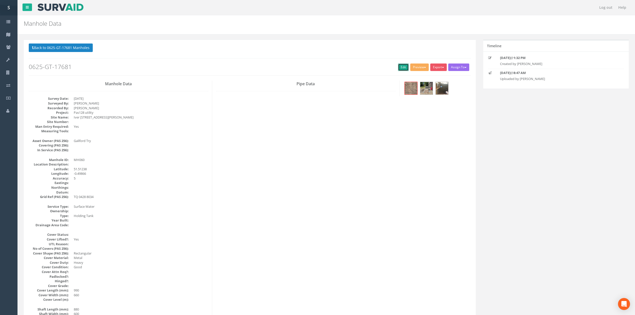
click at [401, 66] on link "Edit" at bounding box center [403, 68] width 11 height 8
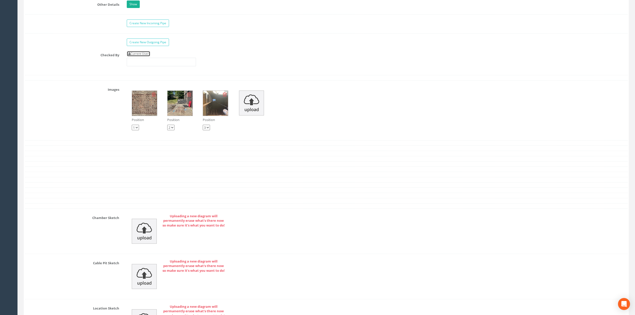
click at [149, 57] on link "Current User" at bounding box center [139, 54] width 24 height 6
type input "[PERSON_NAME]"
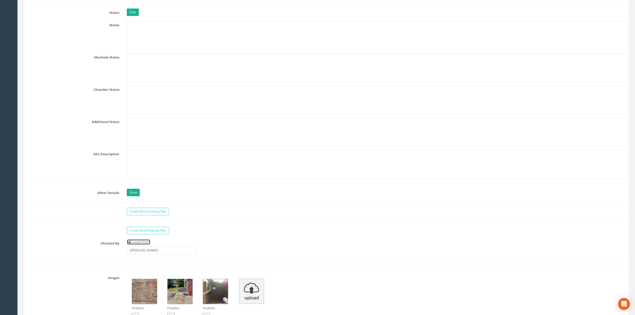
scroll to position [751, 0]
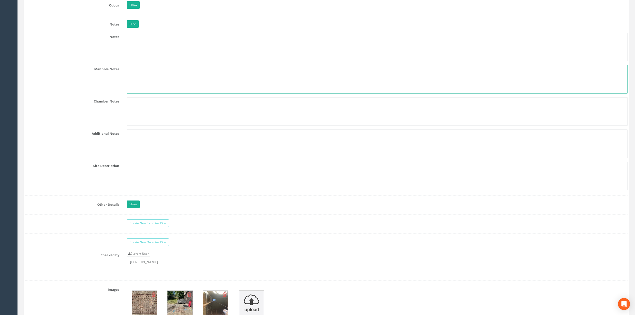
click at [162, 75] on textarea at bounding box center [377, 79] width 501 height 29
click at [162, 61] on textarea at bounding box center [377, 47] width 501 height 29
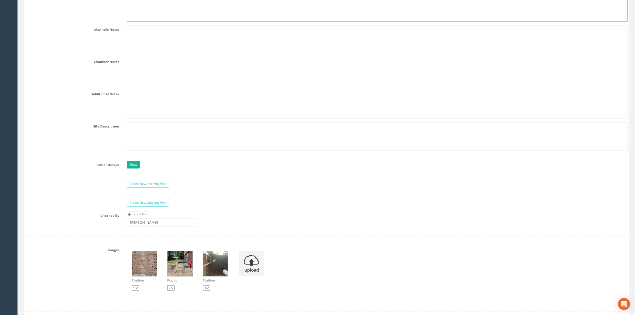
scroll to position [885, 0]
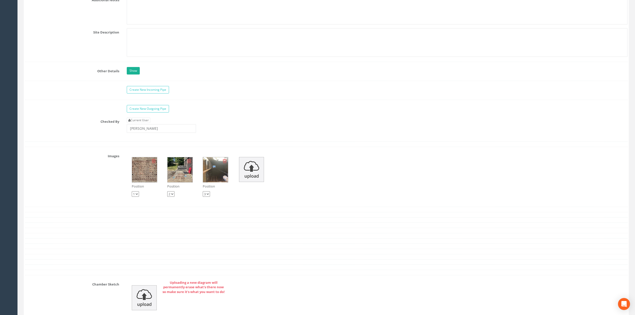
type textarea "No Pipes Visible"
click at [217, 181] on img at bounding box center [215, 169] width 25 height 25
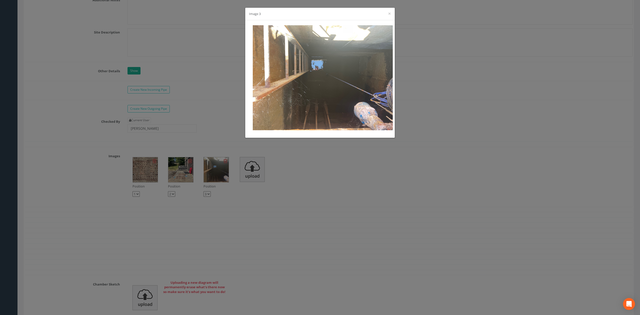
click at [183, 113] on div "Image 3 ×" at bounding box center [320, 157] width 640 height 315
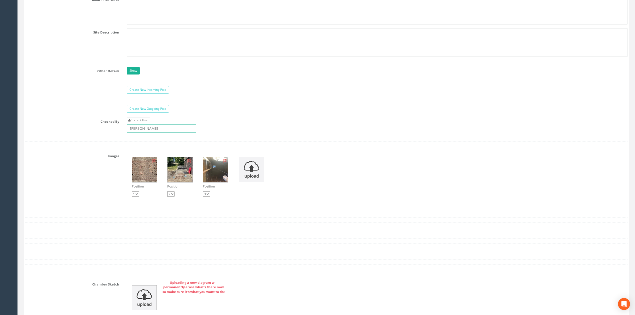
click at [159, 133] on input "[PERSON_NAME]" at bounding box center [161, 128] width 69 height 9
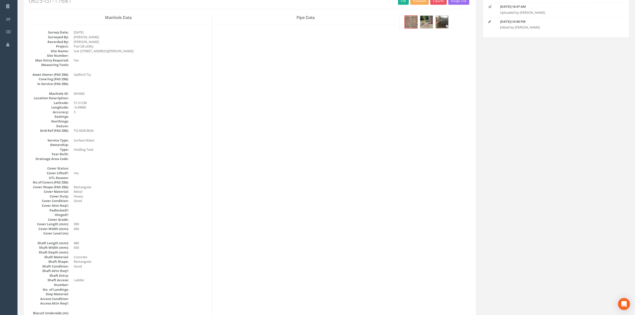
scroll to position [0, 0]
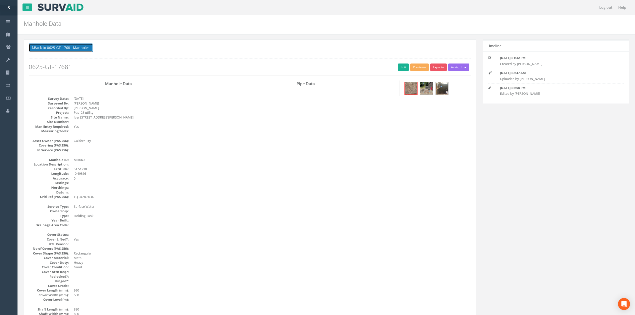
click at [76, 50] on button "Back to 0625-GT-17681 Manholes" at bounding box center [61, 48] width 64 height 9
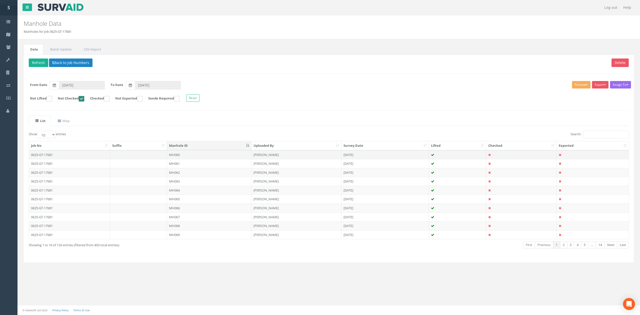
click at [220, 158] on td "MH060" at bounding box center [209, 154] width 85 height 9
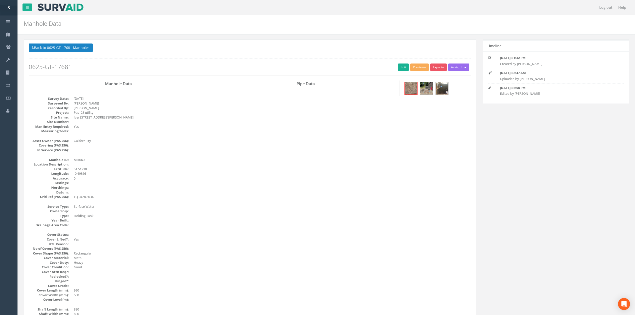
click at [59, 53] on p "Back to 0625-GT-17681 Manholes Back to Map" at bounding box center [250, 49] width 442 height 10
click at [56, 52] on button "Back to 0625-GT-17681 Manholes" at bounding box center [61, 48] width 64 height 9
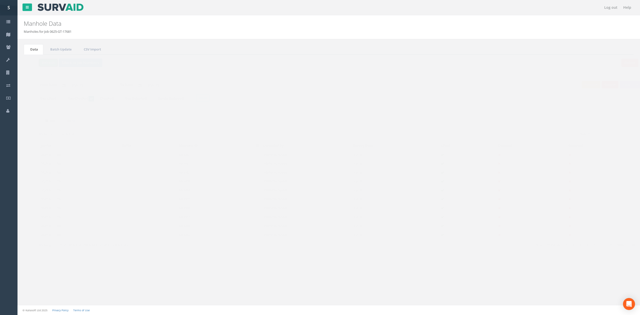
click at [38, 65] on button "Refresh" at bounding box center [39, 63] width 20 height 9
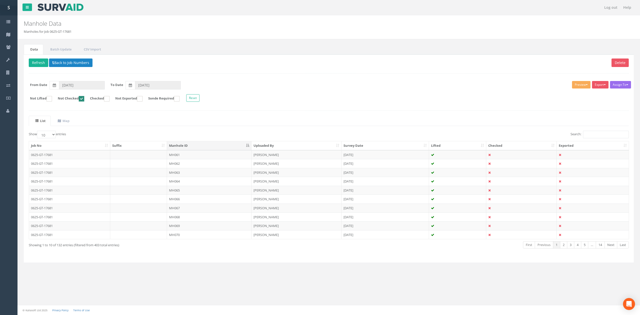
click at [184, 150] on th "Manhole ID" at bounding box center [209, 145] width 85 height 9
click at [185, 148] on th "Manhole ID" at bounding box center [209, 145] width 85 height 9
click at [186, 153] on td "MH061" at bounding box center [209, 154] width 85 height 9
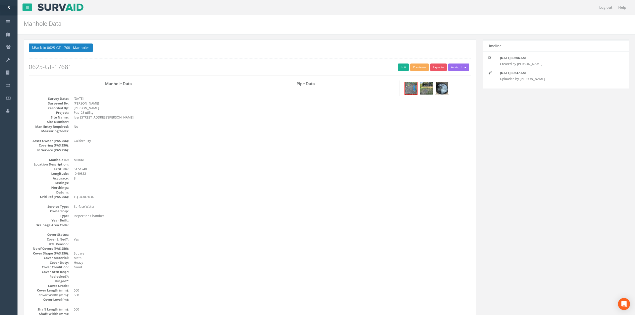
click at [445, 92] on img at bounding box center [442, 88] width 13 height 13
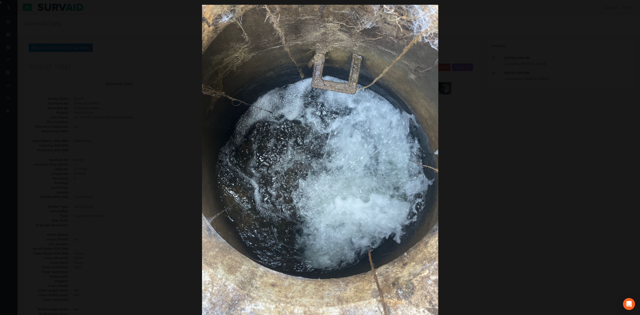
click at [527, 135] on div at bounding box center [320, 162] width 640 height 315
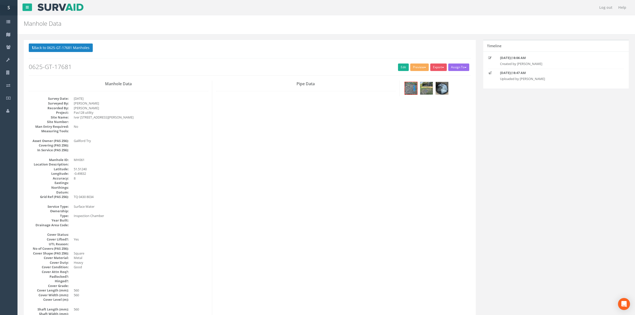
click at [403, 74] on div "Back to 0625-GT-17681 Manholes Back to Map Assign To No Companies Added Export …" at bounding box center [250, 60] width 442 height 32
click at [400, 69] on link "Edit" at bounding box center [403, 68] width 11 height 8
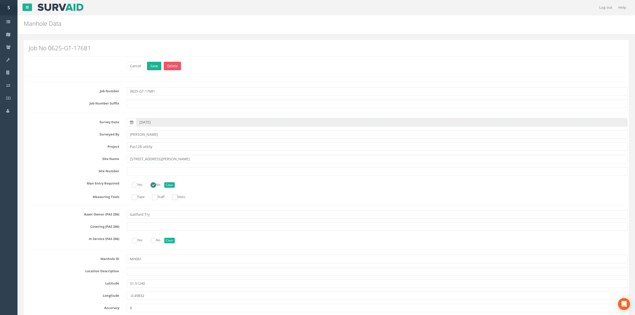
scroll to position [951, 0]
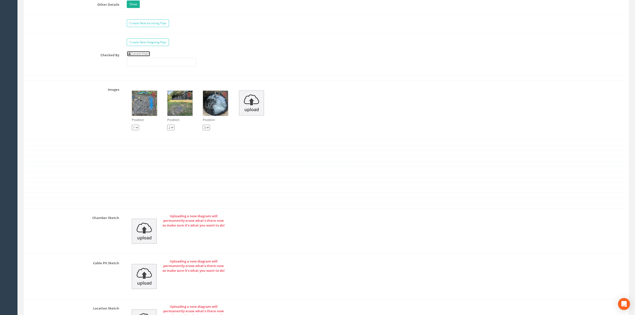
click at [141, 57] on link "Current User" at bounding box center [139, 54] width 24 height 6
type input "[PERSON_NAME]"
click at [153, 66] on input "[PERSON_NAME]" at bounding box center [161, 62] width 69 height 9
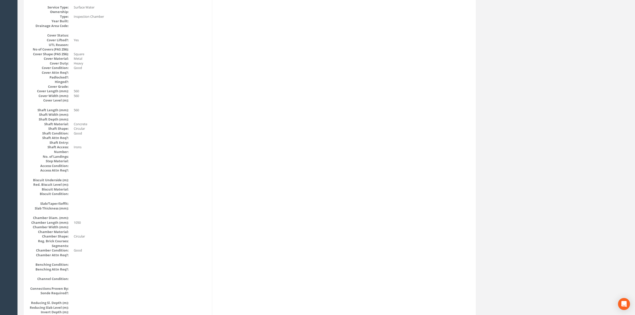
scroll to position [0, 0]
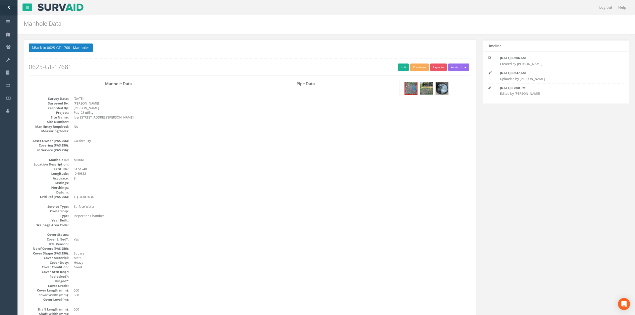
click at [60, 44] on button "Back to 0625-GT-17681 Manholes" at bounding box center [61, 48] width 64 height 9
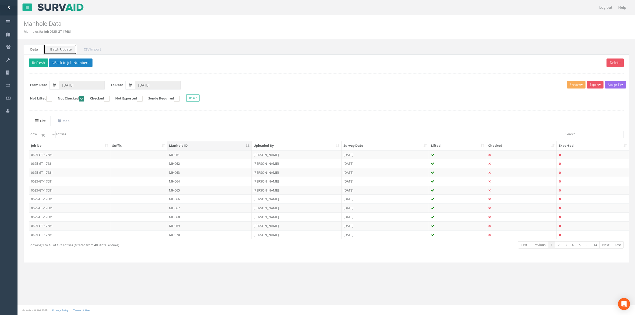
click at [60, 46] on link "Batch Update" at bounding box center [60, 49] width 33 height 10
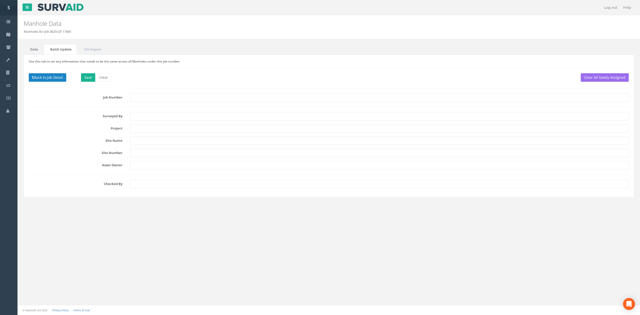
click at [24, 49] on div "Data Batch Update CSV Import Delete Refresh Back to Job Numbers Assign To No Co…" at bounding box center [329, 123] width 618 height 159
click at [32, 50] on link "Data" at bounding box center [34, 49] width 20 height 10
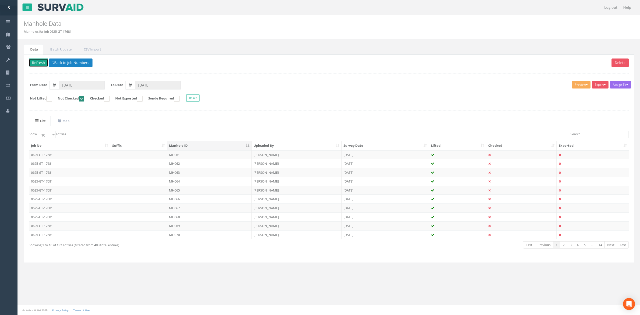
click at [38, 66] on button "Refresh" at bounding box center [39, 63] width 20 height 9
click at [191, 157] on td "MH062" at bounding box center [209, 154] width 85 height 9
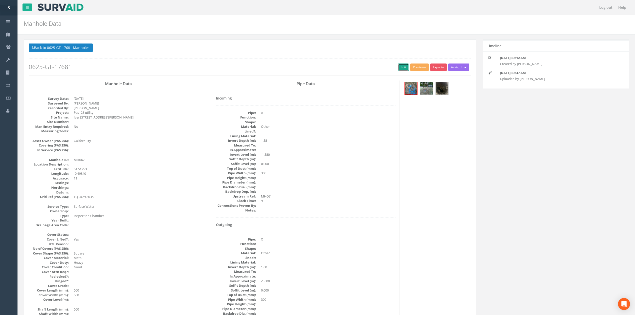
click at [405, 68] on link "Edit" at bounding box center [403, 68] width 11 height 8
click at [75, 49] on button "Back to 0625-GT-17681 Manholes" at bounding box center [61, 48] width 64 height 9
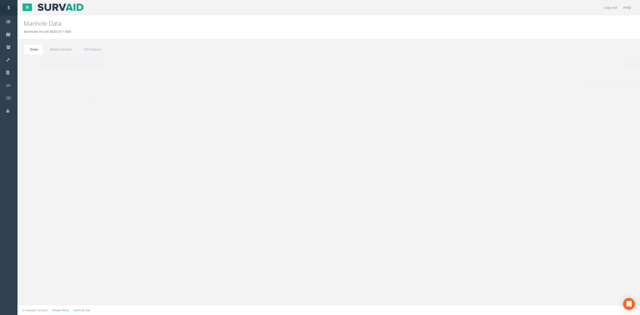
click at [36, 64] on button "Refresh" at bounding box center [39, 63] width 20 height 9
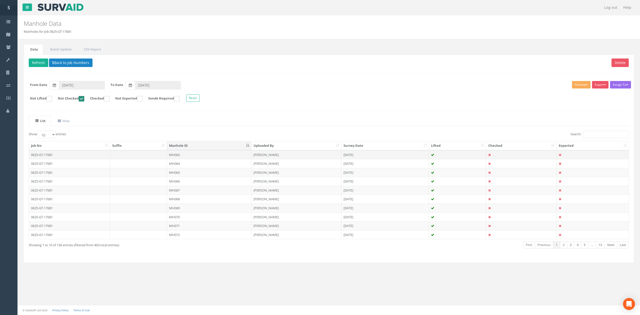
click at [186, 157] on td "MH063" at bounding box center [209, 154] width 85 height 9
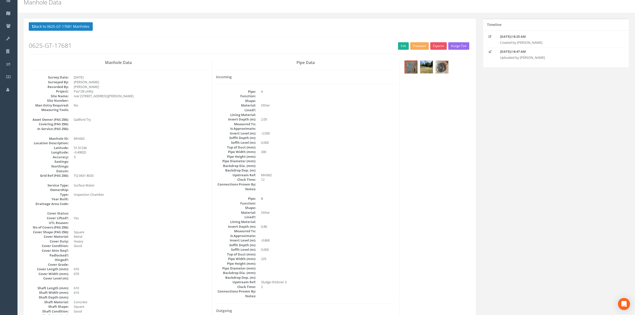
scroll to position [33, 0]
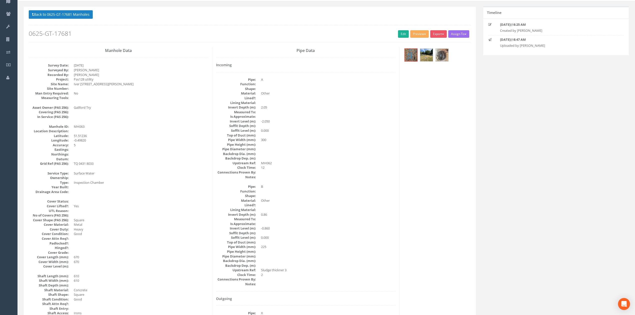
click at [400, 39] on div "Back to 0625-GT-17681 Manholes Back to Map Assign To No Companies Added Export …" at bounding box center [250, 26] width 442 height 32
click at [400, 37] on link "Edit" at bounding box center [403, 34] width 11 height 8
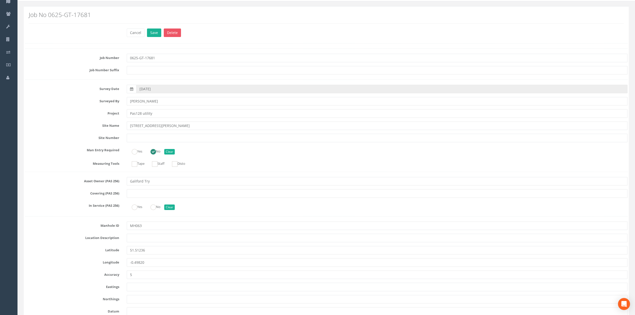
scroll to position [1459, 0]
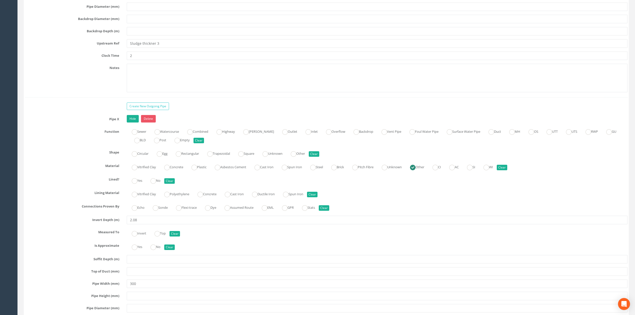
click at [156, 48] on input "Sludge thickner 3" at bounding box center [377, 43] width 501 height 9
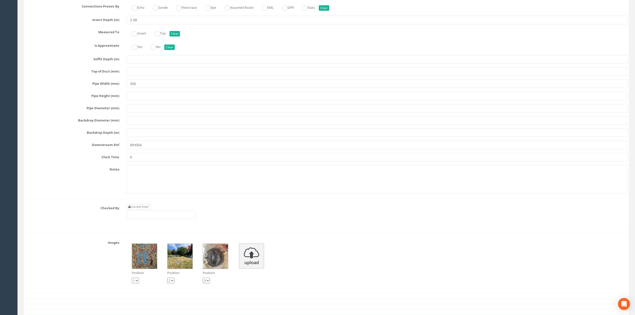
type input "ST3"
click at [150, 210] on link "Current User" at bounding box center [139, 207] width 24 height 6
type input "[PERSON_NAME]"
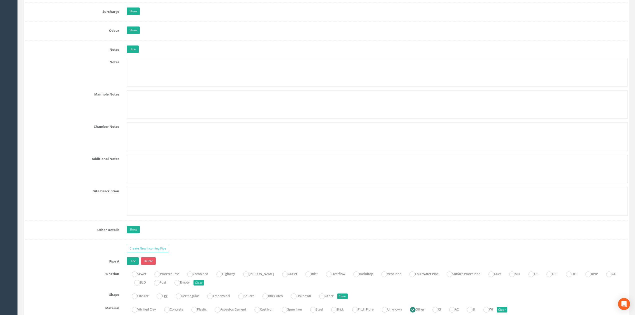
scroll to position [725, 0]
click at [146, 87] on textarea at bounding box center [377, 73] width 501 height 29
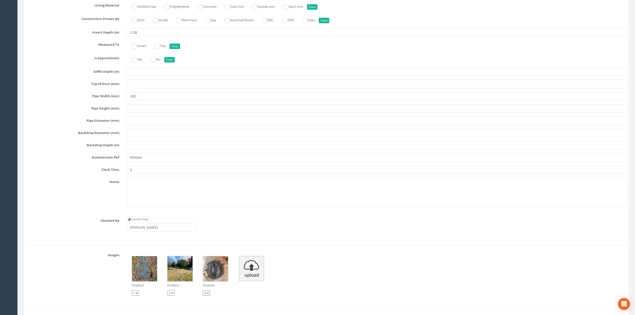
scroll to position [1659, 0]
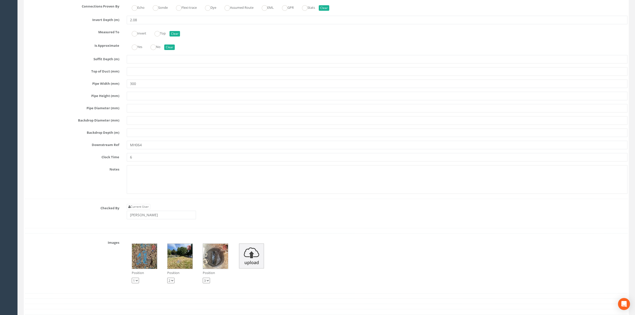
type textarea "ST3 References Sludge Thickener 3"
click at [159, 163] on div "Pipe X Hide Delete Function Sewer Watercourse Combined Highway [PERSON_NAME] Ou…" at bounding box center [326, 57] width 603 height 284
click at [158, 149] on input "MH064" at bounding box center [377, 145] width 501 height 9
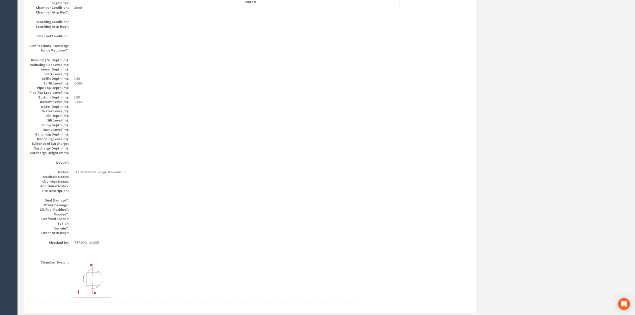
scroll to position [457, 0]
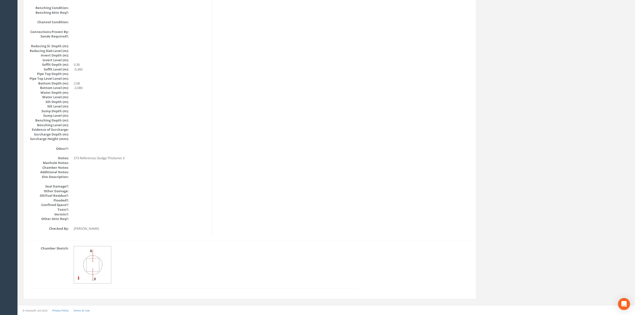
drag, startPoint x: 404, startPoint y: 194, endPoint x: 394, endPoint y: 145, distance: 49.9
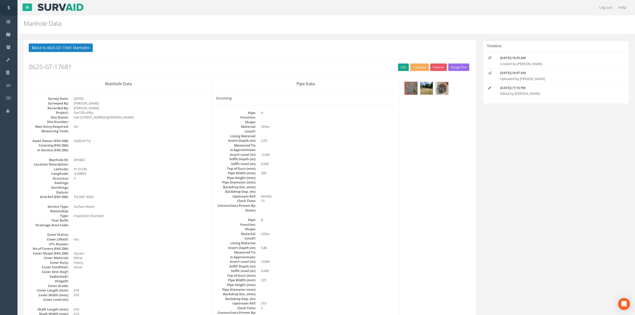
click at [406, 67] on h2 "0625-GT-17681" at bounding box center [250, 67] width 442 height 7
click at [403, 67] on link "Edit" at bounding box center [403, 68] width 11 height 8
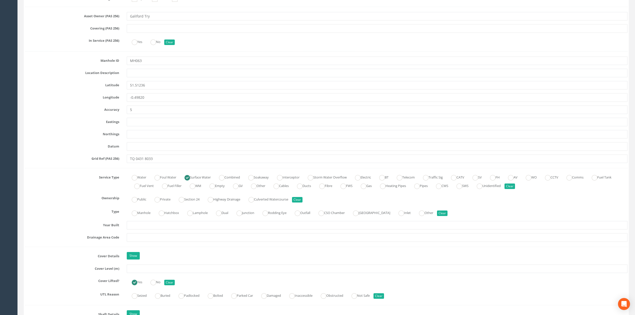
scroll to position [1986, 0]
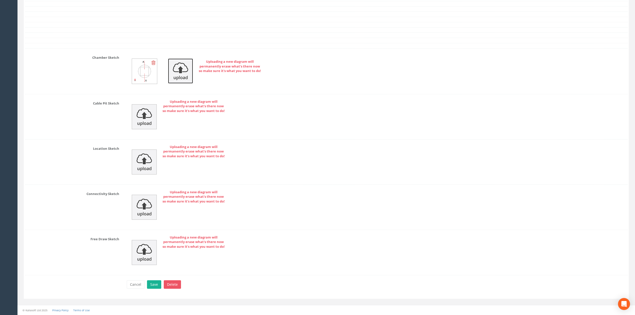
click at [174, 68] on img at bounding box center [180, 71] width 25 height 25
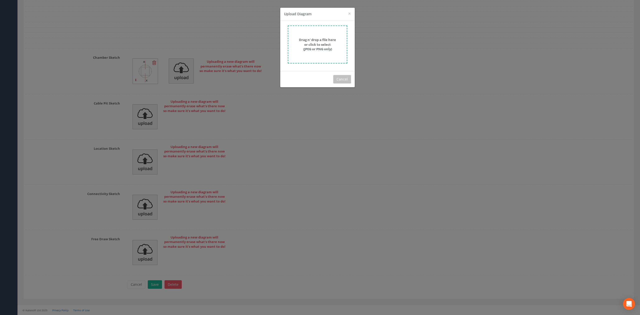
click at [284, 52] on div "Drag n' drop a file here or click to select (JPEG or PNG only)" at bounding box center [317, 46] width 75 height 51
click at [292, 48] on form "Drag n' drop a file here or click to select (JPEG or PNG only)" at bounding box center [318, 45] width 60 height 38
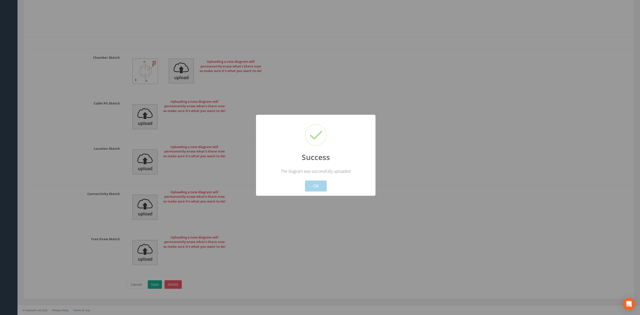
click at [322, 189] on button "OK" at bounding box center [316, 186] width 22 height 11
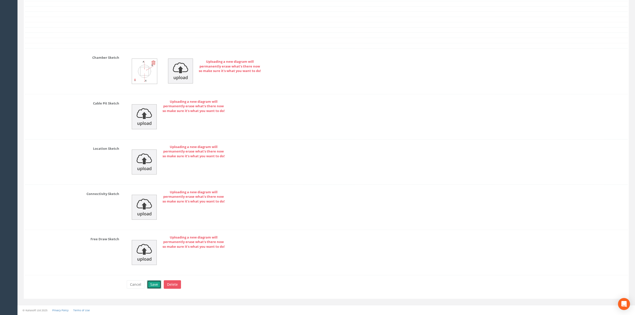
click at [154, 288] on button "Save" at bounding box center [154, 284] width 14 height 9
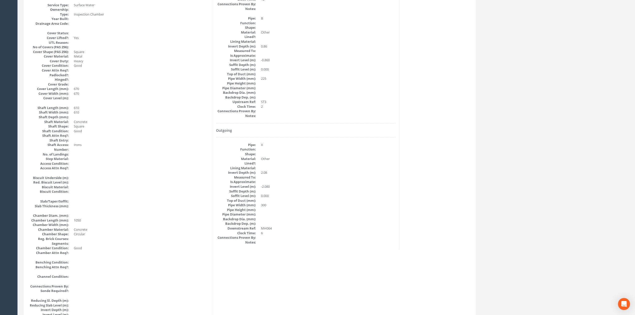
scroll to position [0, 0]
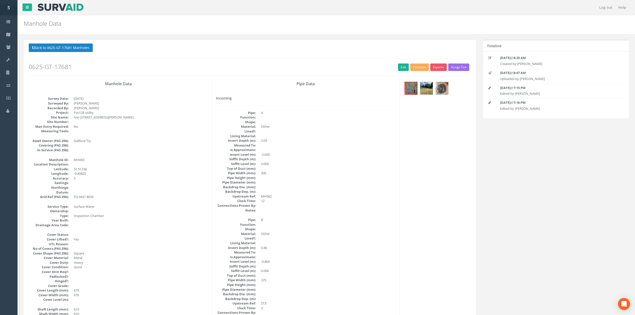
click at [80, 54] on div "Back to 0625-GT-17681 Manholes Back to Map Assign To No Companies Added Export …" at bounding box center [250, 60] width 442 height 32
click at [79, 54] on div "Back to 0625-GT-17681 Manholes Back to Map Assign To No Companies Added Export …" at bounding box center [250, 60] width 442 height 32
click at [75, 50] on button "Back to 0625-GT-17681 Manholes" at bounding box center [61, 48] width 64 height 9
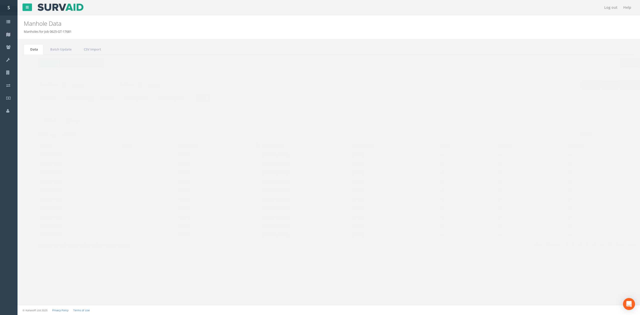
click at [23, 67] on div "Data Batch Update CSV Import Delete Refresh Back to Job Numbers Assign To No Co…" at bounding box center [329, 156] width 618 height 225
click at [39, 64] on button "Refresh" at bounding box center [39, 63] width 20 height 9
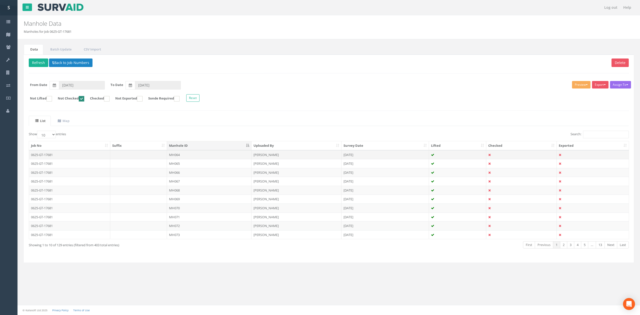
click at [188, 156] on td "MH064" at bounding box center [209, 154] width 85 height 9
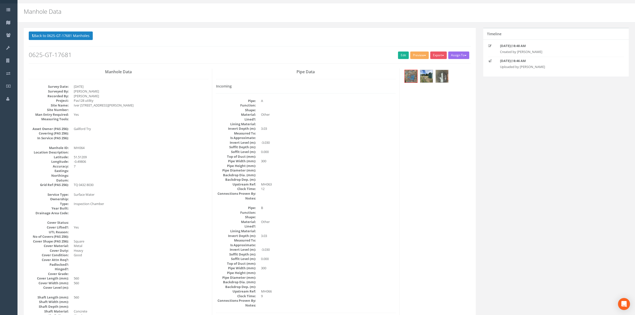
scroll to position [33, 0]
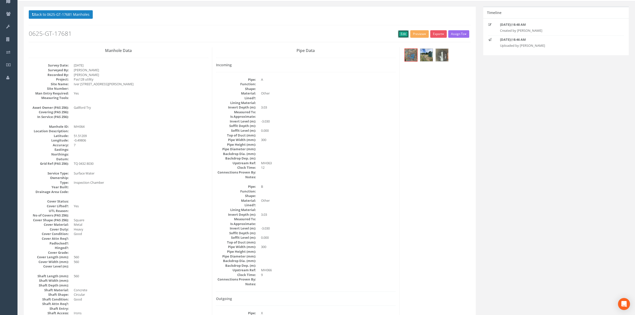
click at [398, 33] on link "Edit" at bounding box center [403, 34] width 11 height 8
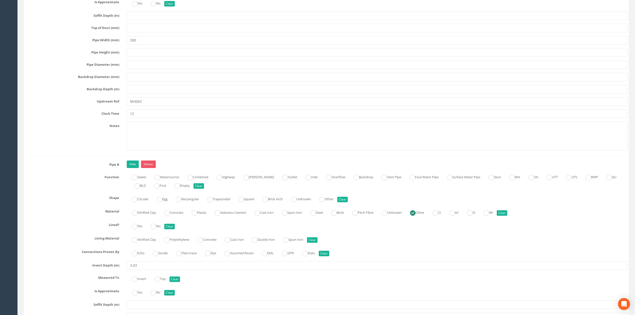
scroll to position [1101, 0]
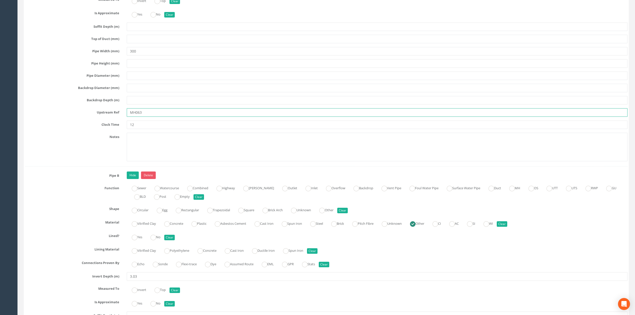
drag, startPoint x: 140, startPoint y: 119, endPoint x: 158, endPoint y: 119, distance: 18.0
click at [156, 117] on input "MH063" at bounding box center [377, 112] width 501 height 9
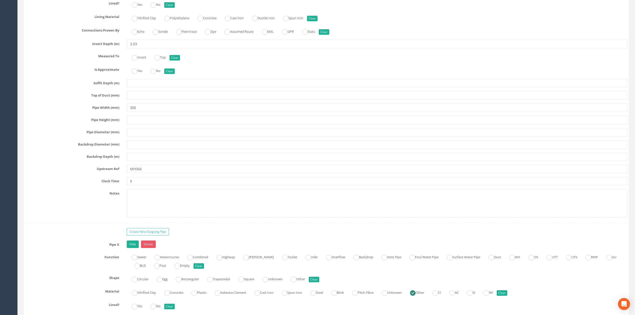
scroll to position [1334, 0]
type input "MH066"
drag, startPoint x: 142, startPoint y: 178, endPoint x: 152, endPoint y: 178, distance: 9.5
click at [144, 173] on input "MH066" at bounding box center [377, 168] width 501 height 9
type input "MH063+BD"
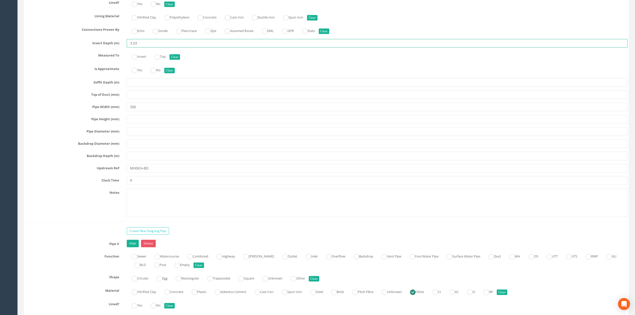
drag, startPoint x: 142, startPoint y: 52, endPoint x: 109, endPoint y: 53, distance: 32.8
click at [109, 48] on div "Invert Depth (m) 3.03" at bounding box center [326, 43] width 610 height 9
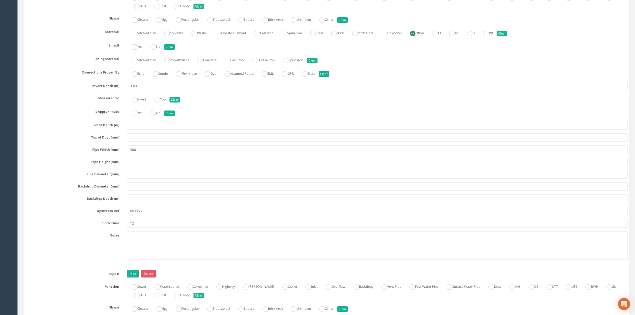
scroll to position [1001, 0]
type input "1.91"
drag, startPoint x: 150, startPoint y: 96, endPoint x: 89, endPoint y: 98, distance: 61.3
click at [96, 92] on div "Invert Depth (m) 3.03" at bounding box center [326, 87] width 610 height 9
type input "2.10"
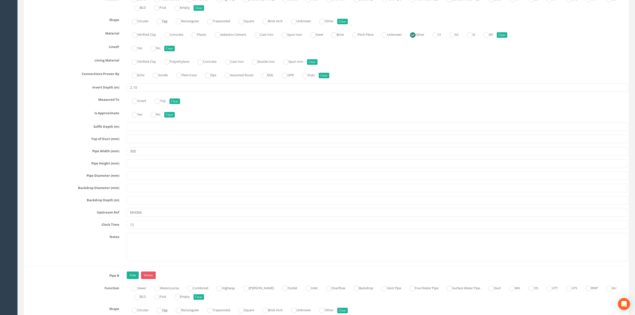
click at [155, 214] on div "Pipe A Hide Delete Function Sewer Watercourse Combined Highway [PERSON_NAME] Ou…" at bounding box center [326, 124] width 603 height 284
click at [156, 217] on input "MH066" at bounding box center [377, 212] width 501 height 9
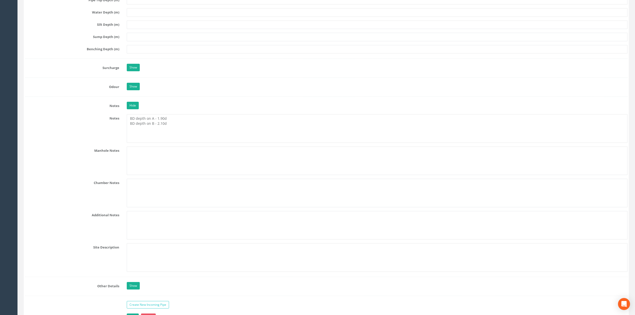
scroll to position [634, 0]
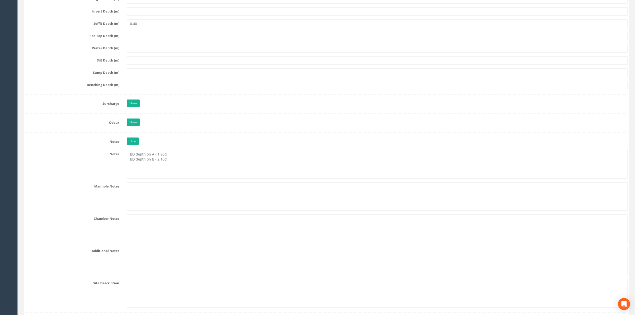
type input "MH066+BD"
drag, startPoint x: 156, startPoint y: 158, endPoint x: 168, endPoint y: 158, distance: 11.3
click at [168, 158] on textarea "BD depth on A - 1.90d BD depth on B - 2.10d" at bounding box center [377, 164] width 501 height 29
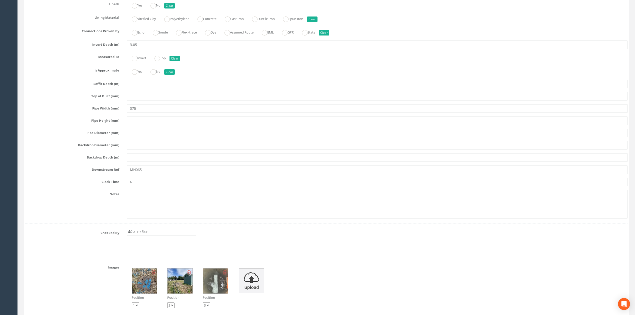
scroll to position [1768, 0]
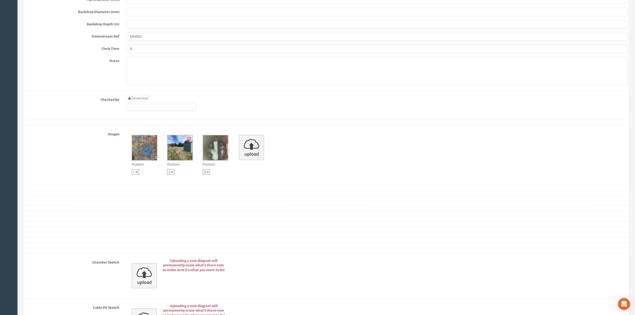
type textarea "BD depth on A - 3.03d BD depth on B - 3.03d"
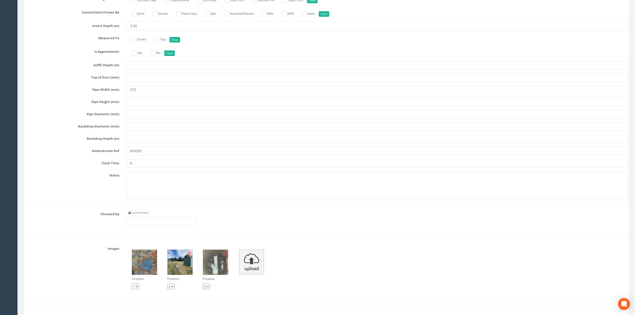
scroll to position [1634, 0]
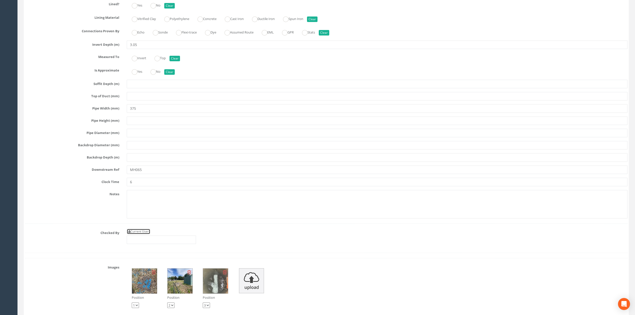
click at [132, 234] on link "Current User" at bounding box center [139, 232] width 24 height 6
type input "[PERSON_NAME]"
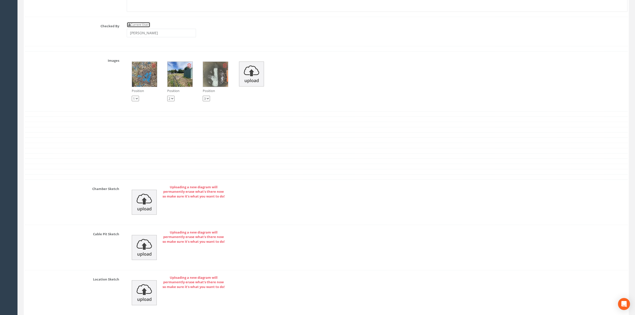
scroll to position [1852, 0]
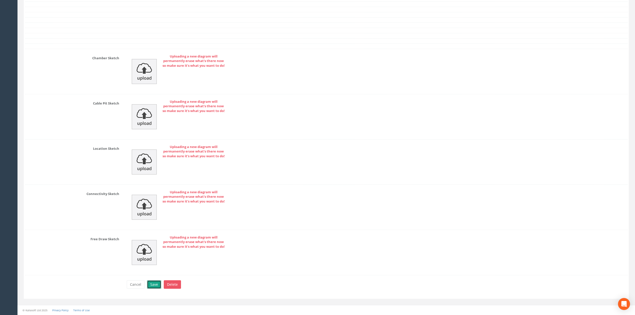
click at [157, 284] on button "Save" at bounding box center [154, 284] width 14 height 9
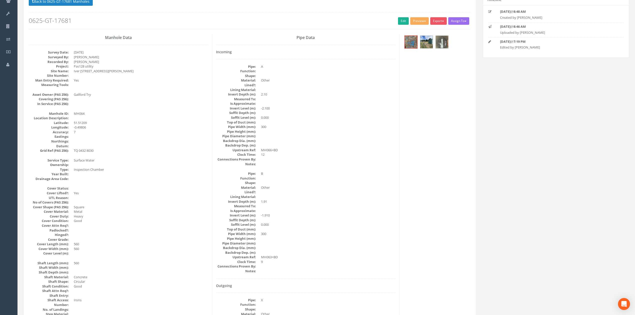
scroll to position [0, 0]
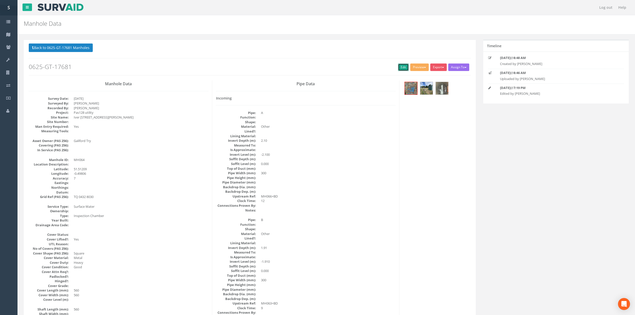
click at [404, 68] on link "Edit" at bounding box center [403, 68] width 11 height 8
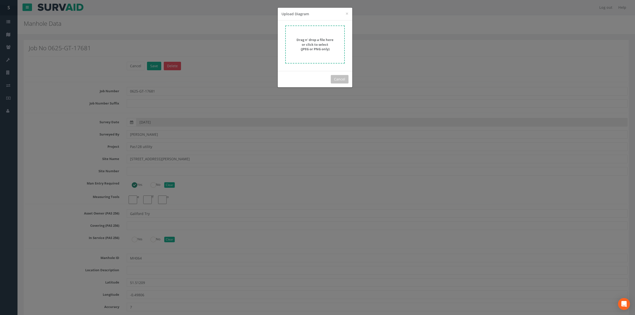
click at [327, 41] on strong "Drag n' drop a file here or click to select (JPEG or PNG only)" at bounding box center [315, 45] width 37 height 14
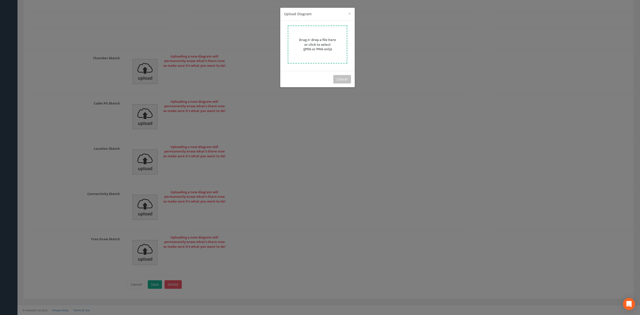
click at [341, 84] on div "Cancel" at bounding box center [317, 79] width 75 height 16
click at [336, 80] on button "Cancel" at bounding box center [342, 79] width 18 height 9
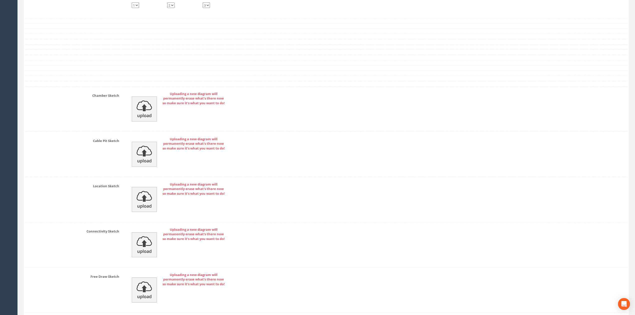
scroll to position [0, 0]
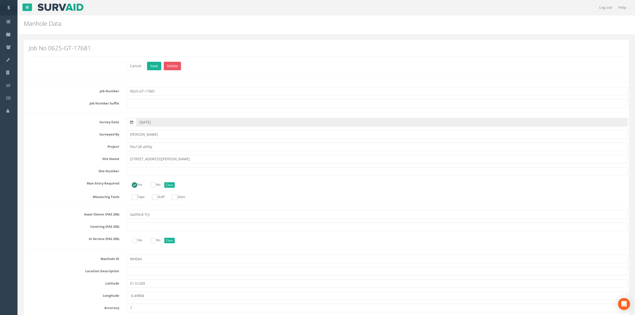
click at [146, 67] on div "Cancel Save Delete" at bounding box center [377, 67] width 509 height 10
click at [148, 66] on button "Save" at bounding box center [154, 66] width 14 height 9
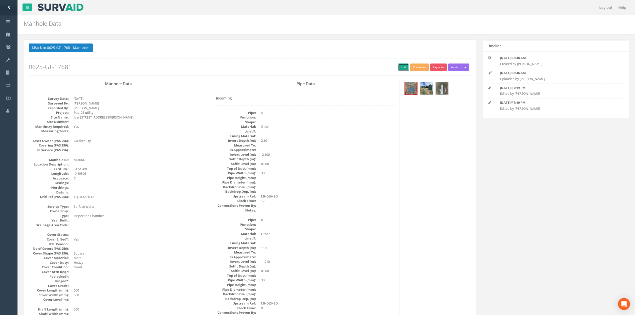
click at [398, 71] on link "Edit" at bounding box center [403, 68] width 11 height 8
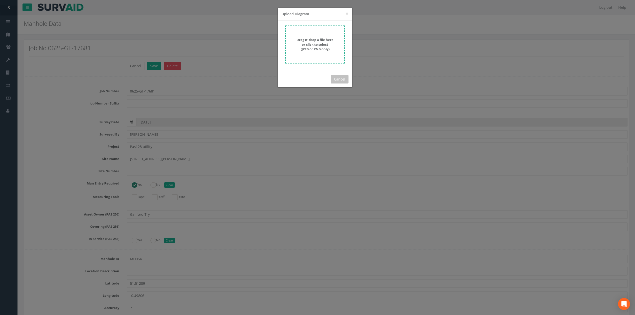
scroll to position [1985, 0]
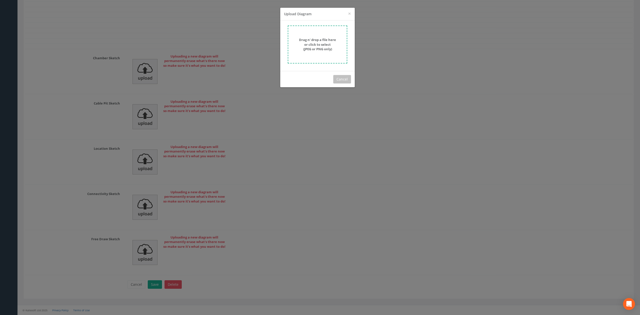
click at [312, 36] on form "Drag n' drop a file here or click to select (JPEG or PNG only)" at bounding box center [318, 45] width 60 height 38
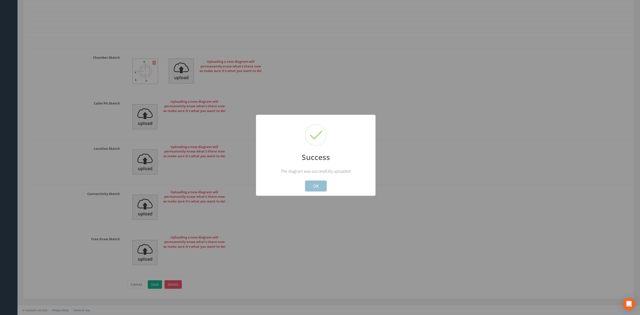
click at [317, 190] on button "OK" at bounding box center [316, 186] width 22 height 11
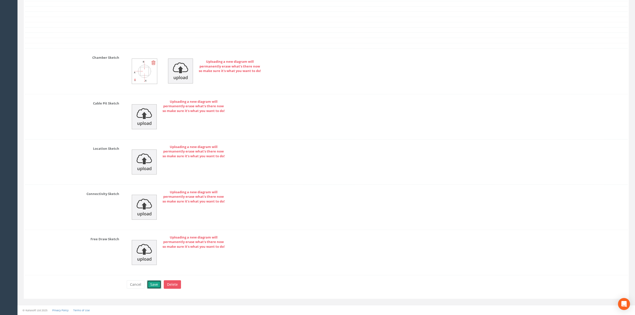
click at [153, 283] on button "Save" at bounding box center [154, 284] width 14 height 9
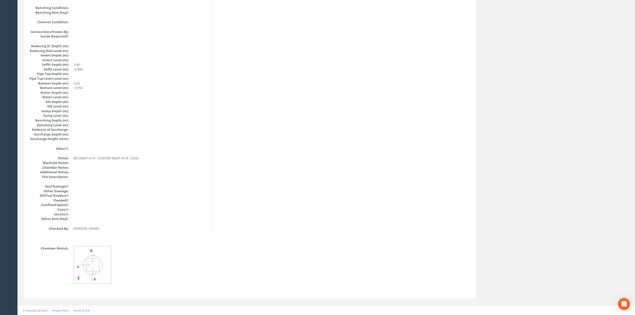
scroll to position [0, 0]
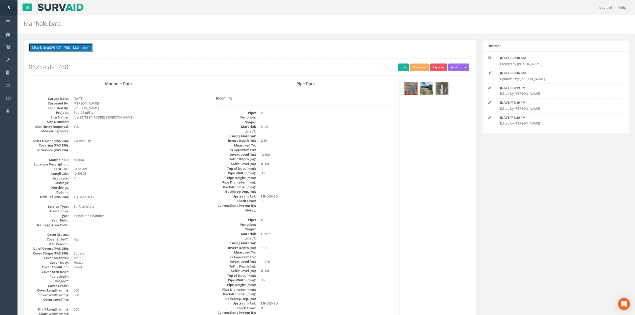
click at [67, 51] on button "Back to 0625-GT-17681 Manholes" at bounding box center [61, 48] width 64 height 9
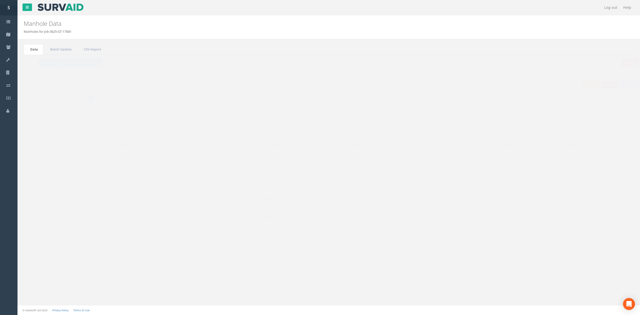
click at [32, 62] on button "Refresh" at bounding box center [39, 63] width 20 height 9
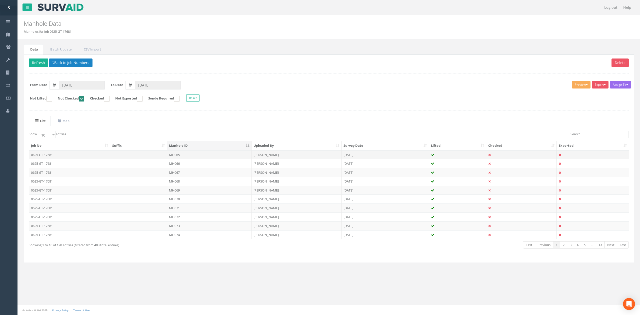
click at [183, 154] on td "MH065" at bounding box center [209, 154] width 85 height 9
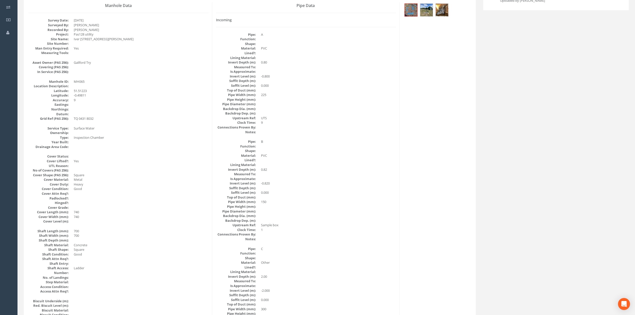
scroll to position [67, 0]
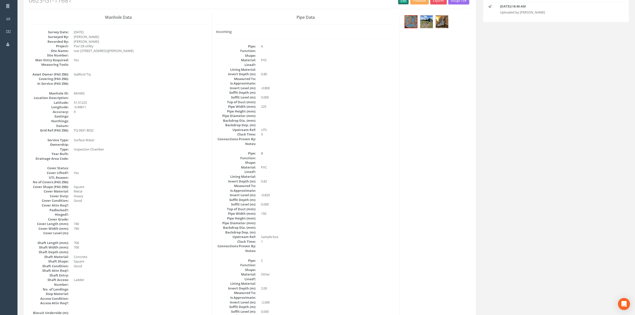
click at [405, 4] on link "Edit" at bounding box center [403, 1] width 11 height 8
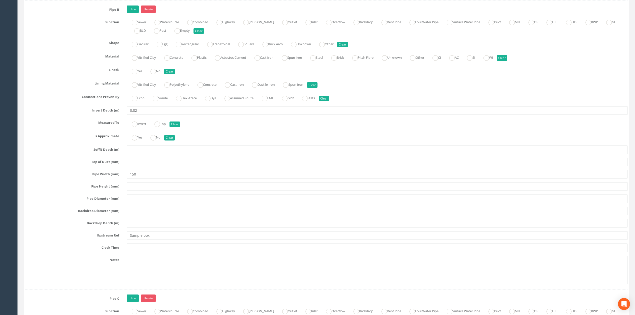
scroll to position [1301, 0]
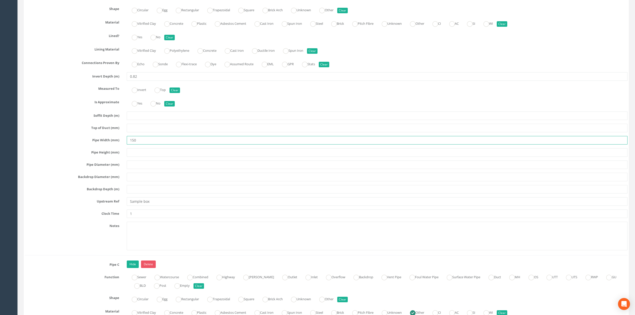
drag, startPoint x: 144, startPoint y: 152, endPoint x: 63, endPoint y: 145, distance: 80.6
click at [63, 145] on div "Pipe Width (mm) 150" at bounding box center [326, 140] width 610 height 9
type input "375"
drag, startPoint x: 134, startPoint y: 86, endPoint x: 95, endPoint y: 85, distance: 39.0
click at [95, 81] on div "Invert Depth (m) 0.82" at bounding box center [326, 76] width 610 height 9
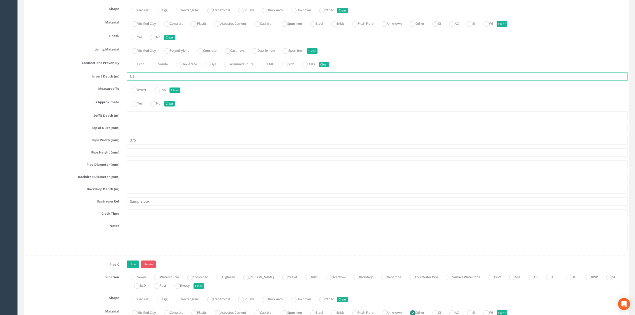
click at [132, 81] on input "US" at bounding box center [377, 76] width 501 height 9
type input "UTS"
drag, startPoint x: 158, startPoint y: 214, endPoint x: 106, endPoint y: 211, distance: 51.3
click at [108, 206] on div "Upstream Ref Sample box" at bounding box center [326, 201] width 610 height 9
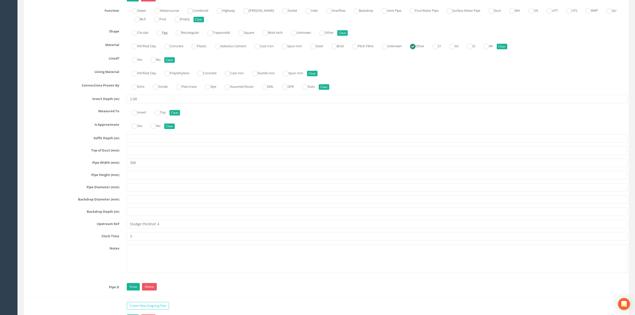
scroll to position [1601, 0]
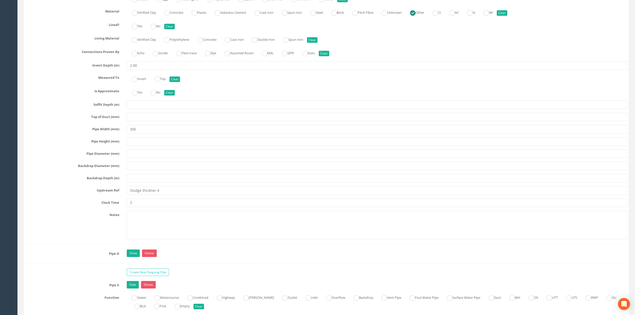
type input "MH064"
drag, startPoint x: 169, startPoint y: 203, endPoint x: 117, endPoint y: 203, distance: 51.3
click at [117, 195] on div "Upstream Ref Sludge thickner 4" at bounding box center [326, 190] width 610 height 9
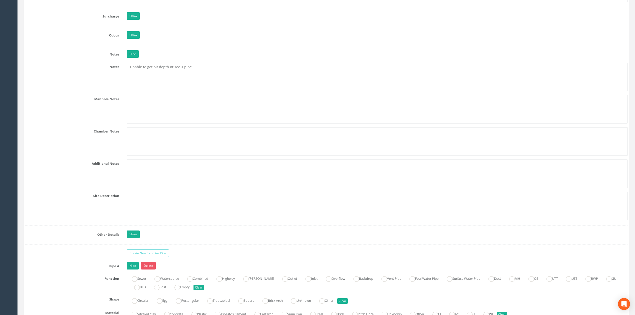
scroll to position [700, 0]
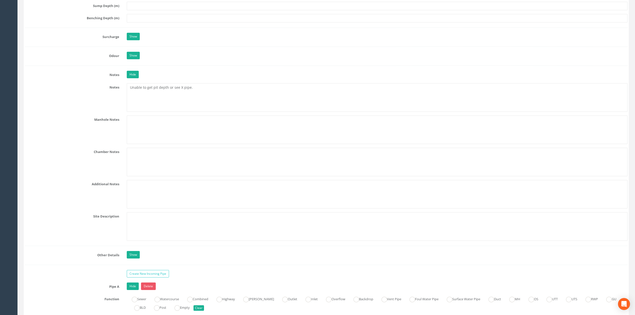
type input "ST4"
click at [209, 102] on textarea "Unable to get pit depth or see X pipe." at bounding box center [377, 97] width 501 height 29
click at [193, 91] on textarea "Unable to get pit depth or see X pipe. ST4 References Sludge Thickener 4." at bounding box center [377, 97] width 501 height 29
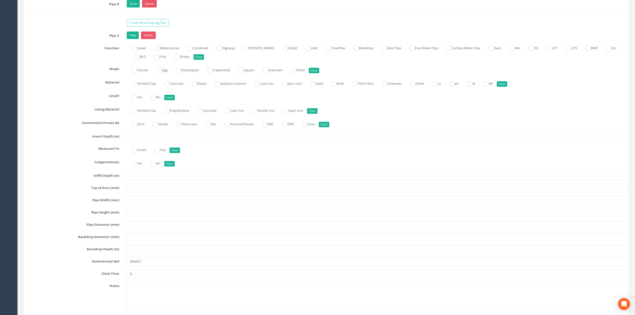
scroll to position [1901, 0]
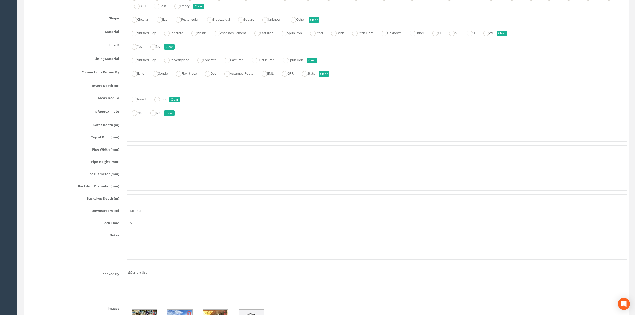
type textarea "Unable to get pit depth or see X pipe. ST4 References Sludge Thickener 4."
click at [159, 215] on input "MH051" at bounding box center [377, 211] width 501 height 9
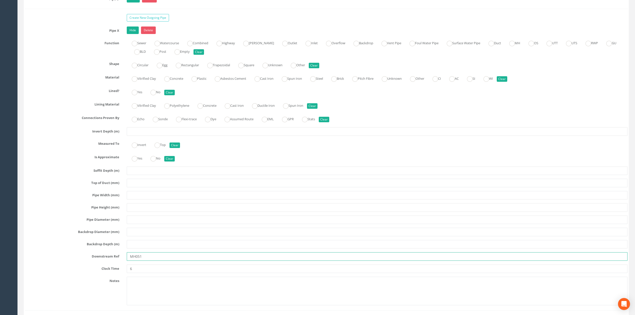
scroll to position [1868, 0]
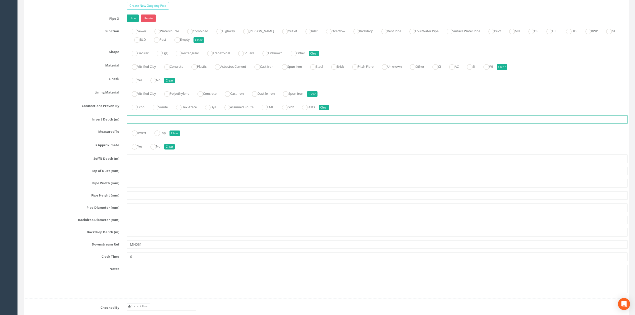
click at [153, 124] on input "text" at bounding box center [377, 119] width 501 height 9
type input "UTS"
click at [143, 188] on input "text" at bounding box center [377, 183] width 501 height 9
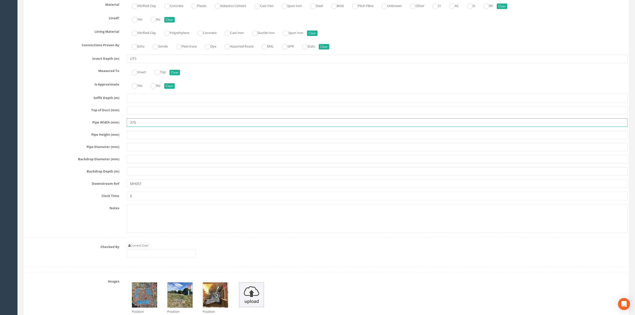
scroll to position [1935, 0]
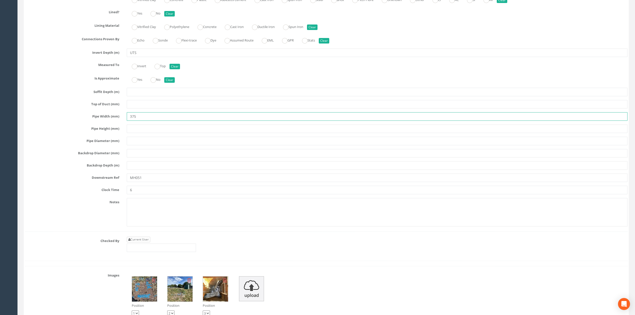
type input "375"
click at [146, 242] on link "Current User" at bounding box center [139, 240] width 24 height 6
type input "[PERSON_NAME]"
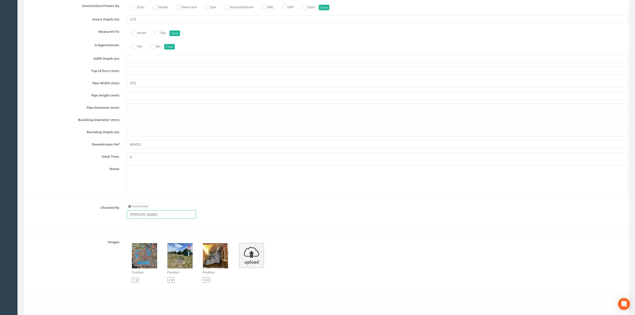
click at [160, 219] on input "[PERSON_NAME]" at bounding box center [161, 214] width 69 height 9
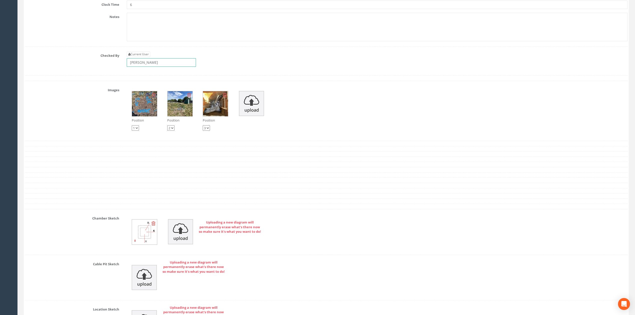
scroll to position [2135, 0]
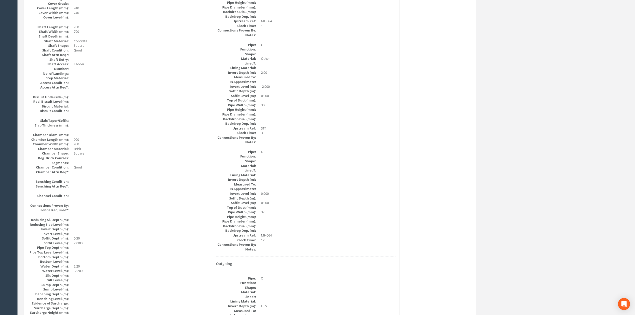
scroll to position [0, 0]
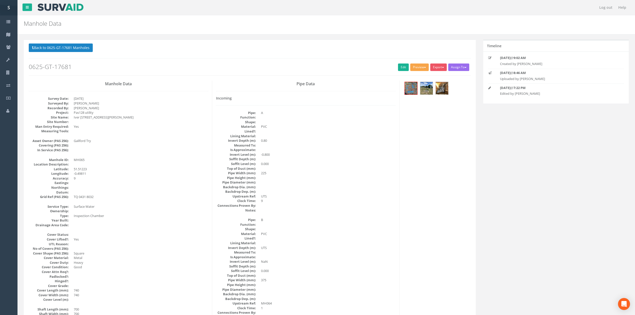
click at [411, 68] on button "Preview" at bounding box center [420, 68] width 19 height 8
click at [400, 65] on link "Edit" at bounding box center [403, 68] width 11 height 8
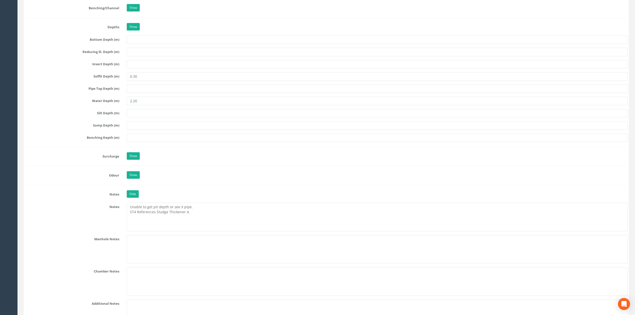
scroll to position [586, 0]
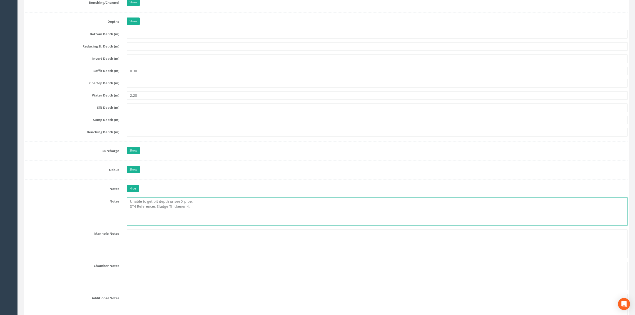
click at [211, 219] on textarea "Unable to get pit depth or see X pipe. ST4 References Sludge Thickener 4." at bounding box center [377, 211] width 501 height 29
type textarea "Unable to get pit depth or see X pipe. ST4 References Sludge Thickener 4. 2x Du…"
click at [176, 100] on input "2.20" at bounding box center [377, 95] width 501 height 9
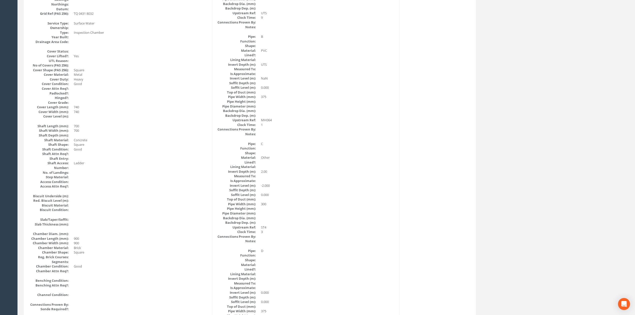
scroll to position [200, 0]
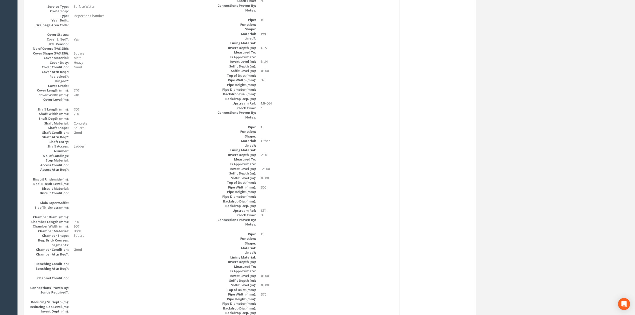
drag, startPoint x: 289, startPoint y: 233, endPoint x: 308, endPoint y: 187, distance: 49.6
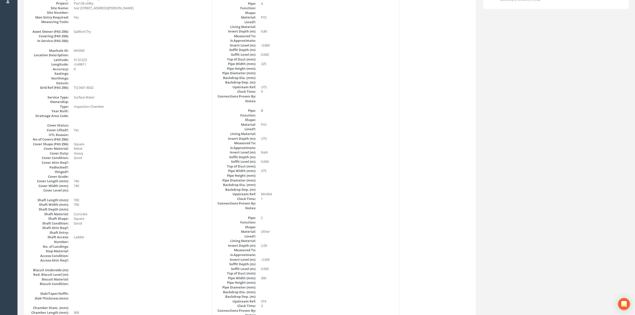
scroll to position [0, 0]
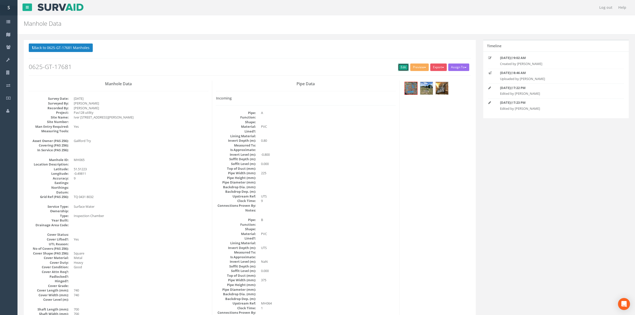
click at [402, 66] on link "Edit" at bounding box center [403, 68] width 11 height 8
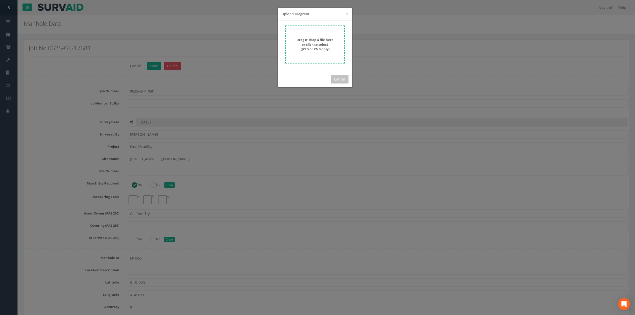
click at [300, 47] on div "Drag n' drop a file here or click to select (JPEG or PNG only)" at bounding box center [315, 45] width 49 height 14
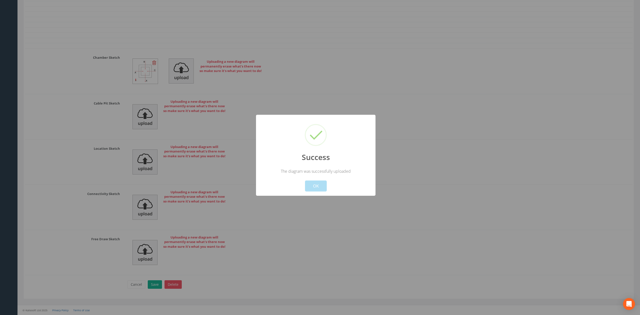
click at [321, 180] on div "Cancel OK" at bounding box center [315, 183] width 111 height 18
click at [321, 182] on button "OK" at bounding box center [316, 186] width 22 height 11
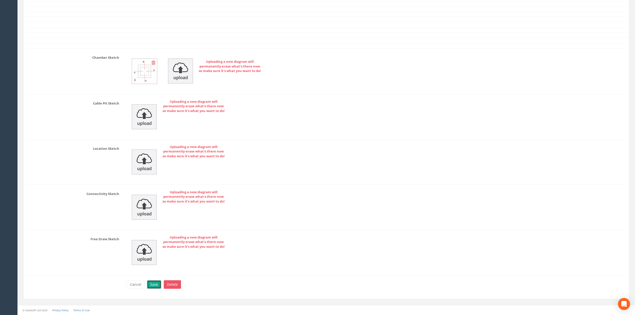
click at [154, 284] on button "Save" at bounding box center [154, 284] width 14 height 9
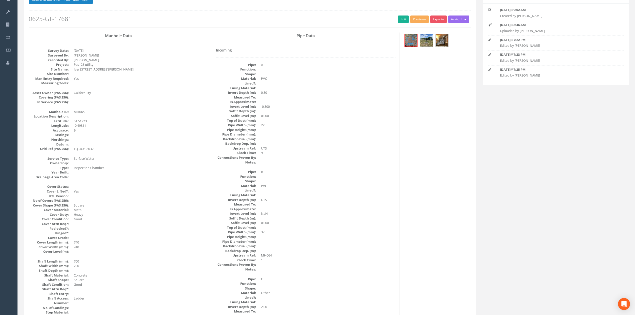
scroll to position [10, 0]
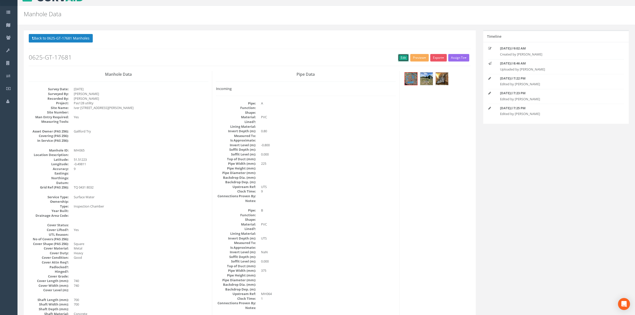
click at [400, 60] on link "Edit" at bounding box center [403, 58] width 11 height 8
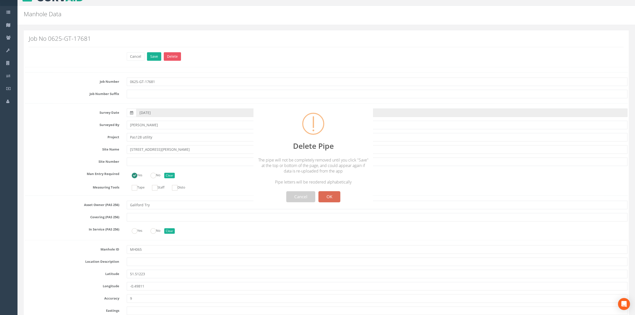
click at [332, 200] on button "OK" at bounding box center [330, 196] width 22 height 11
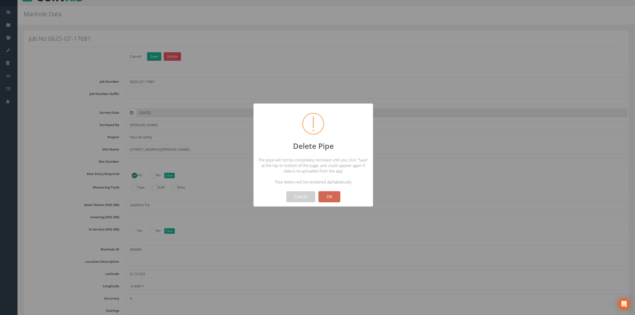
scroll to position [1793, 0]
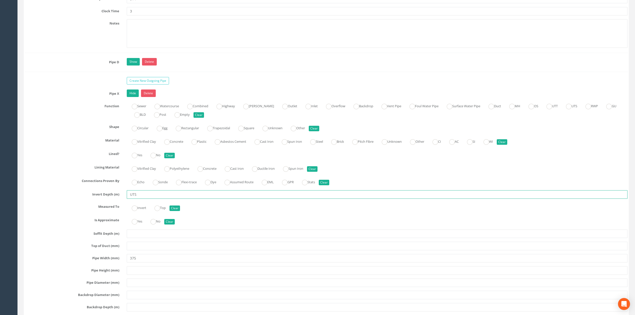
click at [197, 199] on input "UTS" at bounding box center [377, 194] width 501 height 9
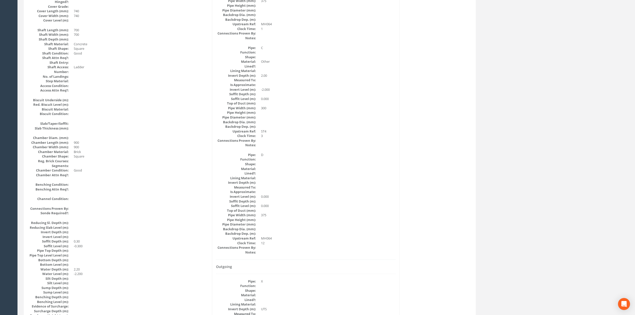
scroll to position [0, 0]
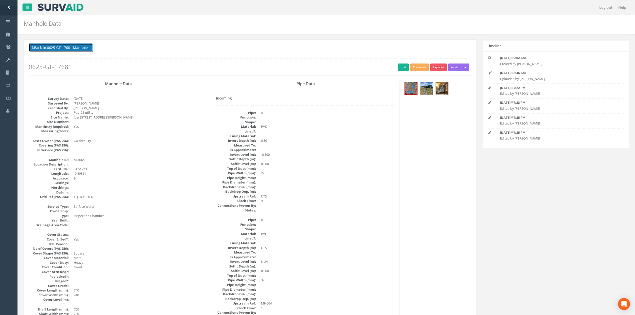
click at [51, 50] on button "Back to 0625-GT-17681 Manholes" at bounding box center [61, 48] width 64 height 9
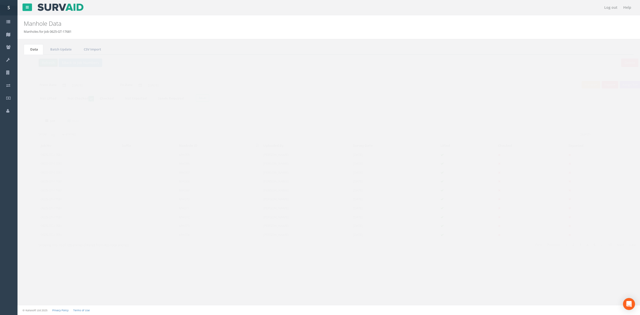
click at [35, 65] on button "Refresh" at bounding box center [39, 63] width 20 height 9
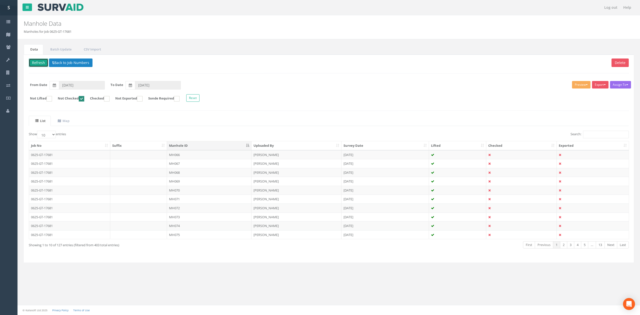
click at [84, 99] on ins at bounding box center [82, 99] width 6 height 6
checkbox input "false"
click at [594, 135] on input "Search:" at bounding box center [606, 135] width 46 height 8
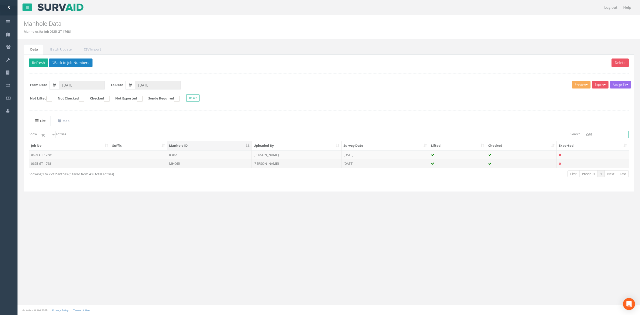
type input "065"
click at [188, 167] on td "MH065" at bounding box center [209, 163] width 85 height 9
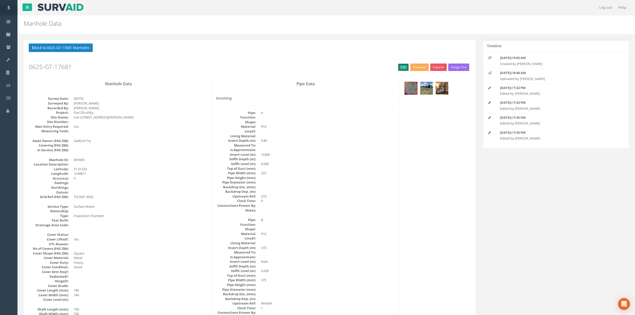
click at [399, 70] on link "Edit" at bounding box center [403, 68] width 11 height 8
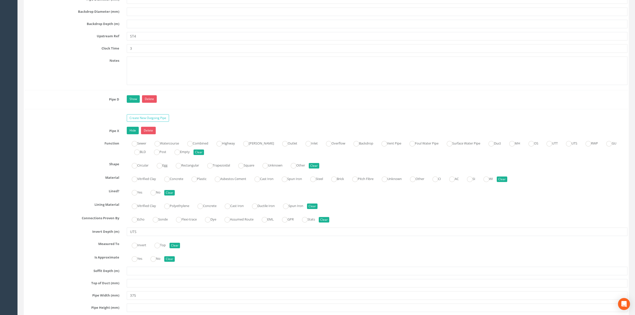
scroll to position [1776, 0]
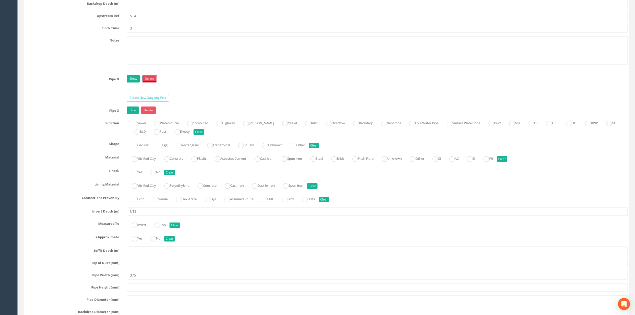
click at [154, 83] on link "Delete" at bounding box center [149, 79] width 15 height 8
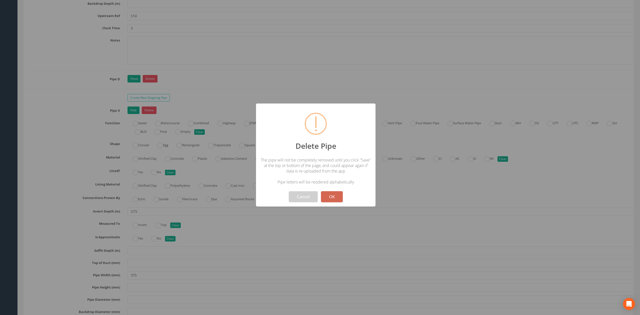
drag, startPoint x: 336, startPoint y: 201, endPoint x: 336, endPoint y: 197, distance: 4.8
click at [336, 201] on button "OK" at bounding box center [332, 196] width 22 height 11
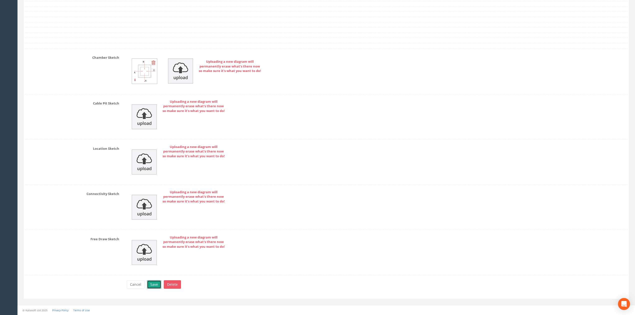
click at [158, 283] on button "Save" at bounding box center [154, 284] width 14 height 9
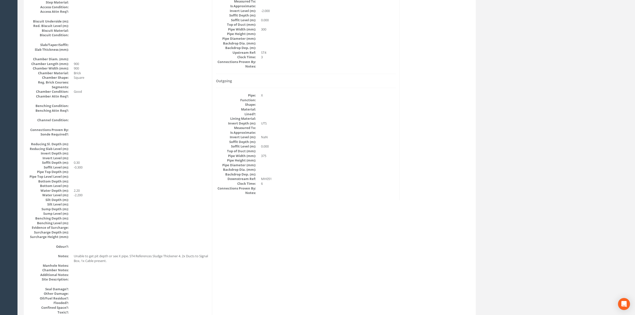
scroll to position [0, 0]
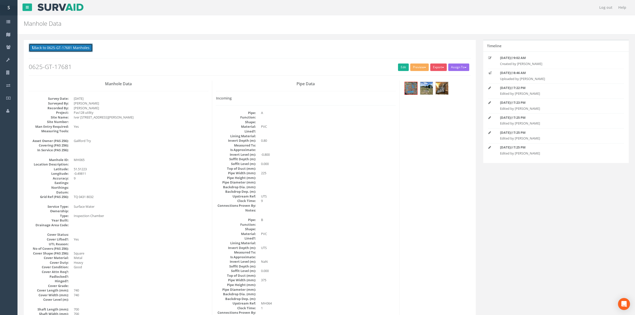
click at [66, 45] on button "Back to 0625-GT-17681 Manholes" at bounding box center [61, 48] width 64 height 9
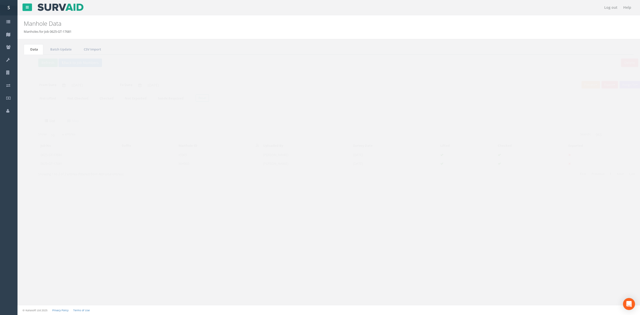
click at [40, 59] on div "Delete Refresh Back to Job Numbers Assign To No Companies Added Export SVS IC S…" at bounding box center [329, 123] width 610 height 137
click at [40, 60] on button "Refresh" at bounding box center [39, 63] width 20 height 9
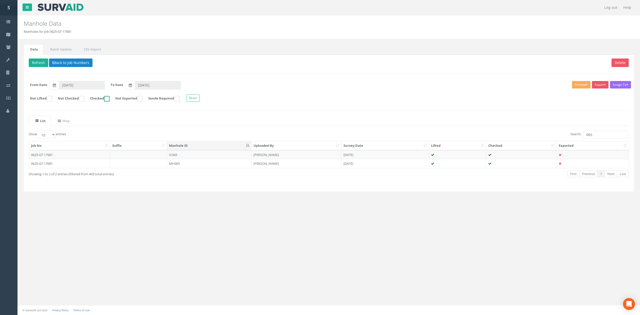
click at [90, 99] on label "Checked" at bounding box center [97, 99] width 25 height 6
checkbox input "true"
click at [84, 99] on ins at bounding box center [82, 99] width 6 height 6
checkbox input "true"
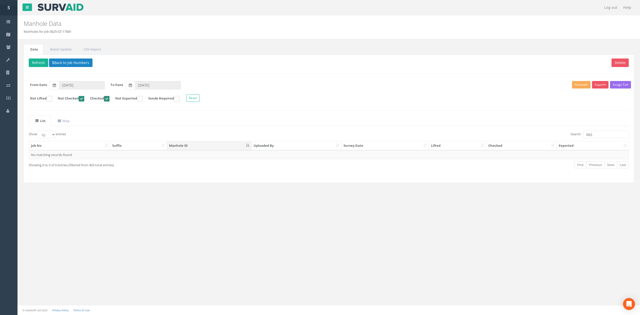
click at [110, 98] on ins at bounding box center [107, 99] width 6 height 6
checkbox input "false"
click at [609, 137] on input "065" at bounding box center [606, 135] width 46 height 8
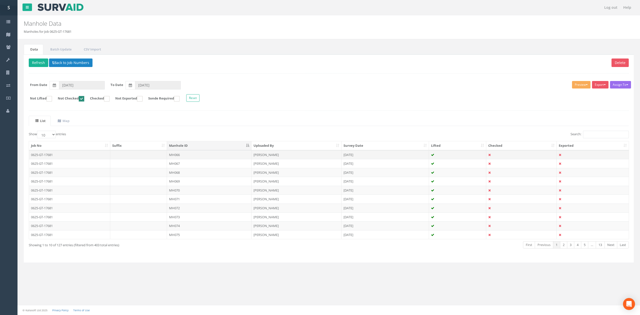
click at [265, 154] on td "[PERSON_NAME]" at bounding box center [297, 154] width 90 height 9
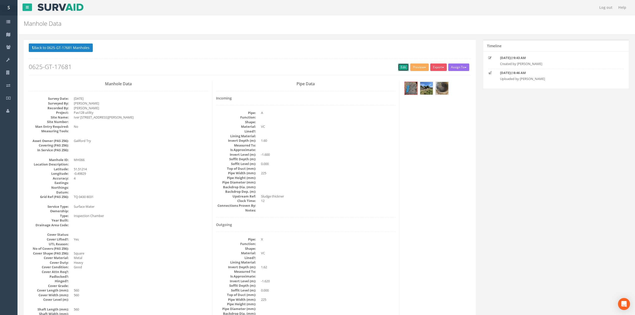
click at [402, 68] on link "Edit" at bounding box center [403, 68] width 11 height 8
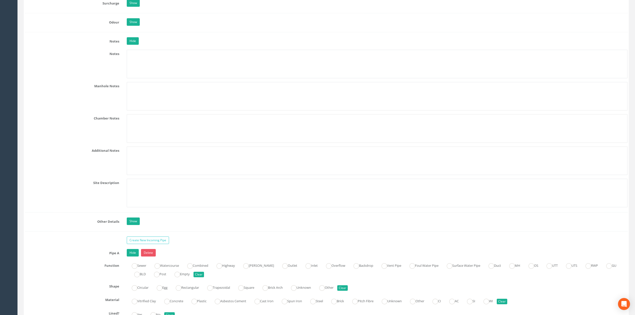
scroll to position [728, 0]
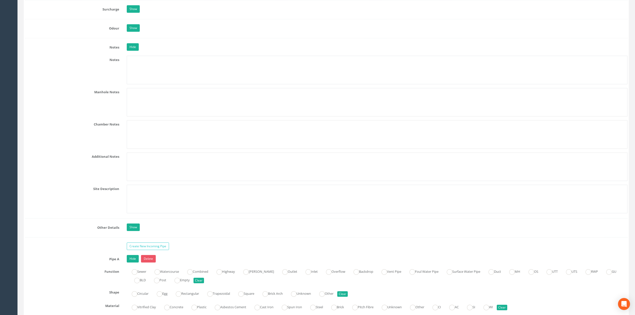
type input "ST1"
click at [157, 78] on textarea at bounding box center [377, 70] width 501 height 29
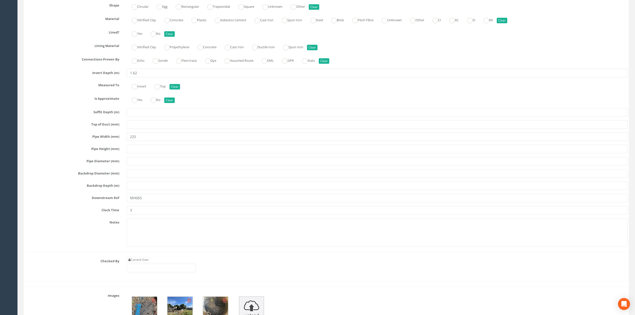
scroll to position [1328, 0]
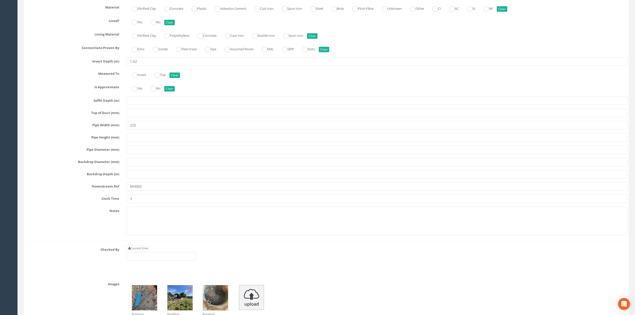
type textarea "ST1 References Sludge Thickener 1"
drag, startPoint x: 140, startPoint y: 196, endPoint x: 152, endPoint y: 194, distance: 12.6
click at [152, 191] on input "MH065" at bounding box center [377, 186] width 501 height 9
type input "MH064"
click at [145, 251] on link "Current User" at bounding box center [139, 249] width 24 height 6
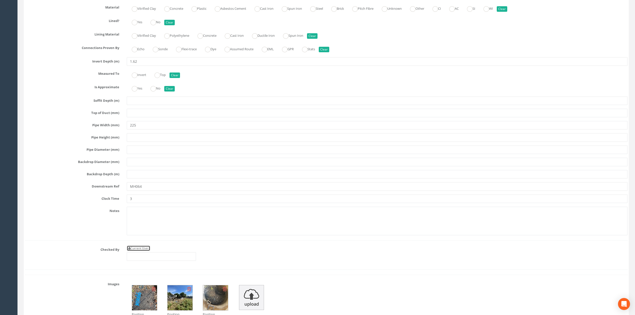
type input "[PERSON_NAME]"
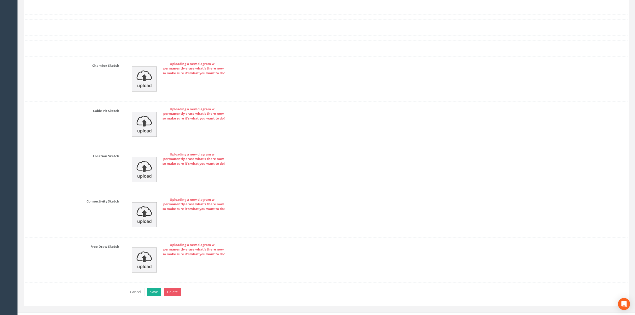
scroll to position [1694, 0]
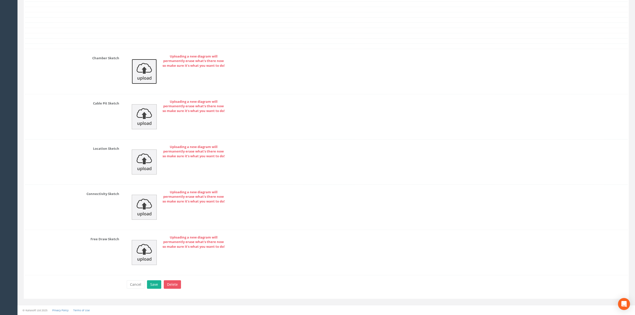
click at [141, 66] on img at bounding box center [144, 71] width 25 height 25
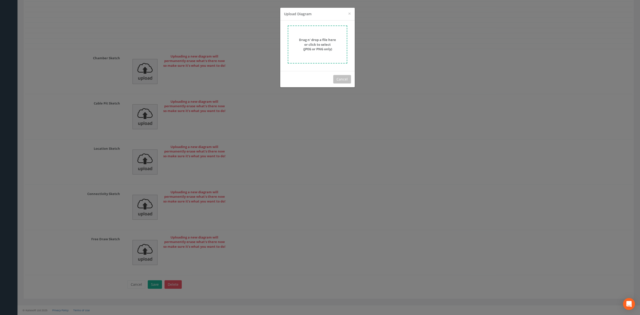
click at [331, 51] on strong "Drag n' drop a file here or click to select (JPEG or PNG only)" at bounding box center [317, 45] width 37 height 14
click at [350, 77] on button "Cancel" at bounding box center [342, 79] width 18 height 9
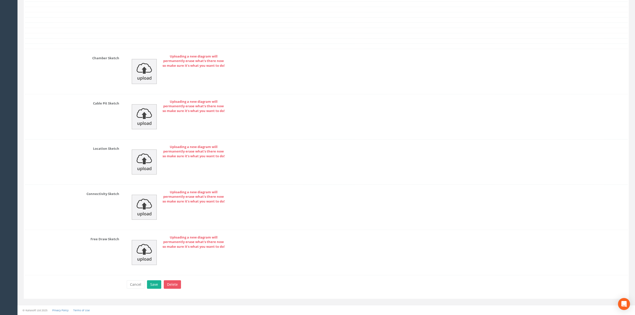
click at [269, 114] on div "Uploading a new diagram will permanently erase what's there now so make sure it…" at bounding box center [377, 116] width 509 height 35
click at [141, 69] on img at bounding box center [144, 71] width 25 height 25
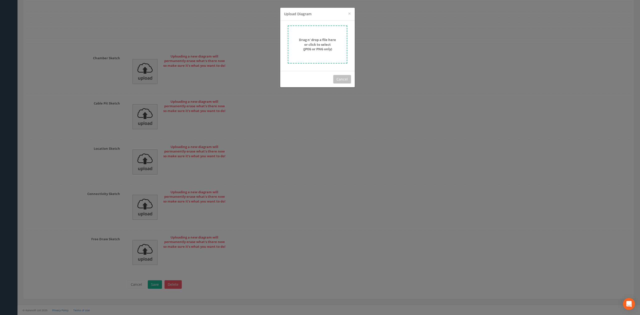
click at [308, 38] on strong "Drag n' drop a file here or click to select (JPEG or PNG only)" at bounding box center [317, 45] width 37 height 14
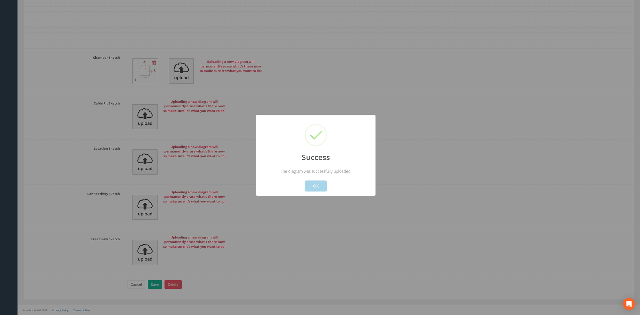
click at [318, 186] on button "OK" at bounding box center [316, 186] width 22 height 11
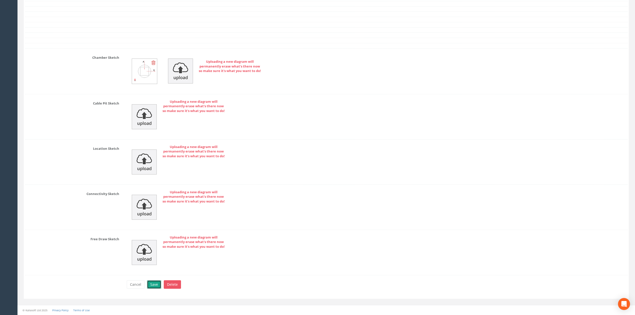
click at [156, 284] on button "Save" at bounding box center [154, 284] width 14 height 9
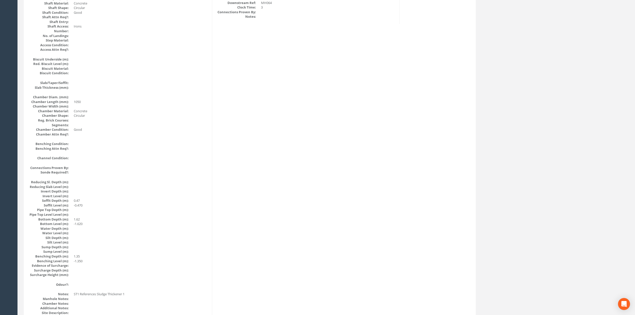
scroll to position [0, 0]
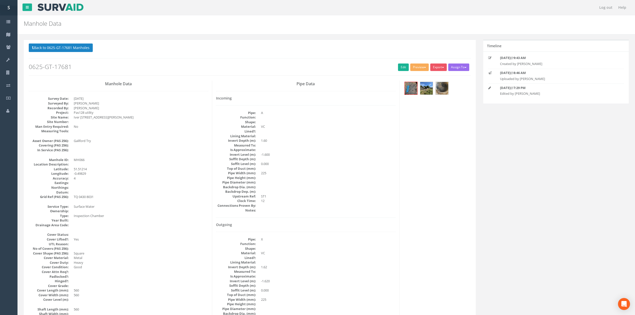
click at [57, 53] on p "Back to 0625-GT-17681 Manholes Back to Map" at bounding box center [250, 49] width 442 height 10
click at [53, 52] on button "Back to 0625-GT-17681 Manholes" at bounding box center [61, 48] width 64 height 9
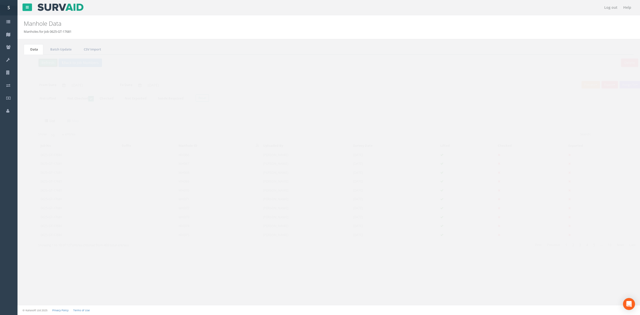
click at [41, 66] on button "Refresh" at bounding box center [39, 63] width 20 height 9
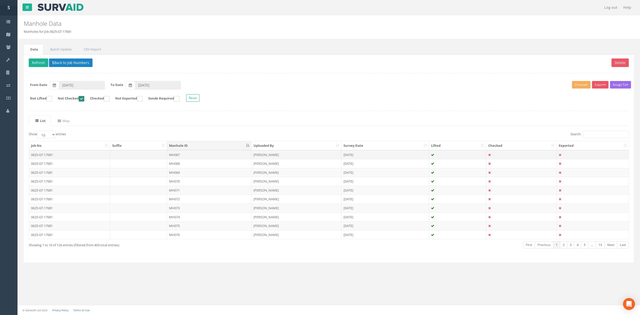
click at [187, 154] on td "MH067" at bounding box center [209, 154] width 85 height 9
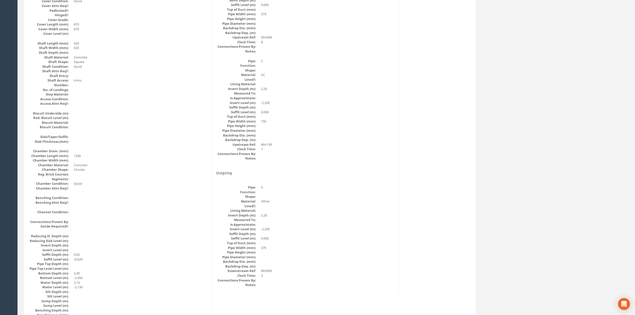
scroll to position [267, 0]
drag, startPoint x: 352, startPoint y: 162, endPoint x: 358, endPoint y: 111, distance: 51.4
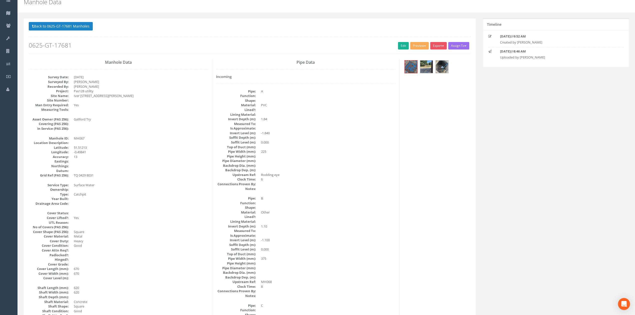
scroll to position [33, 0]
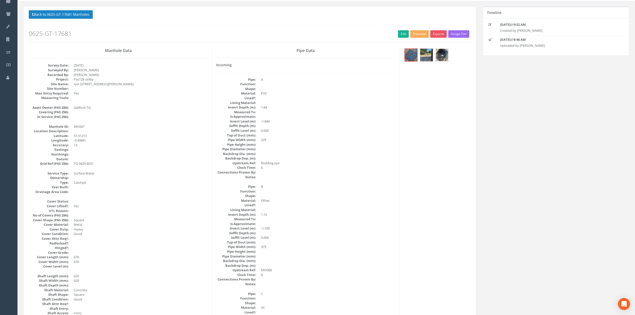
click at [445, 52] on img at bounding box center [442, 55] width 13 height 13
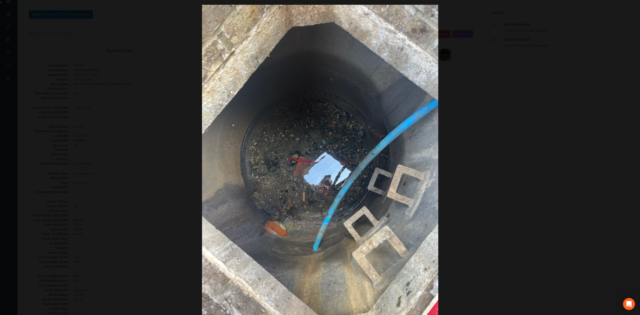
click at [519, 120] on div at bounding box center [320, 162] width 640 height 315
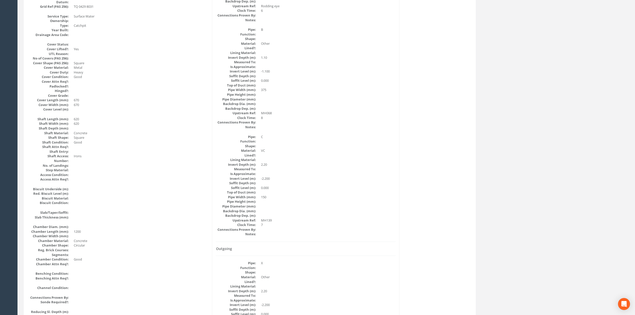
scroll to position [0, 0]
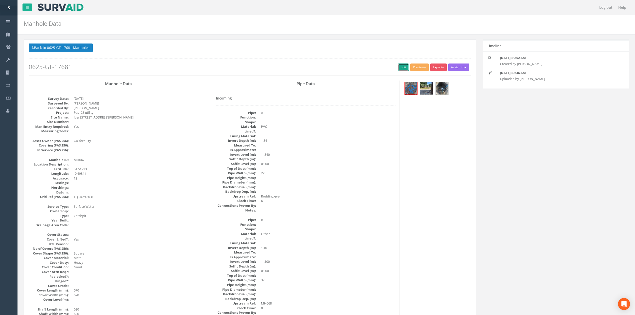
click at [400, 67] on link "Edit" at bounding box center [403, 68] width 11 height 8
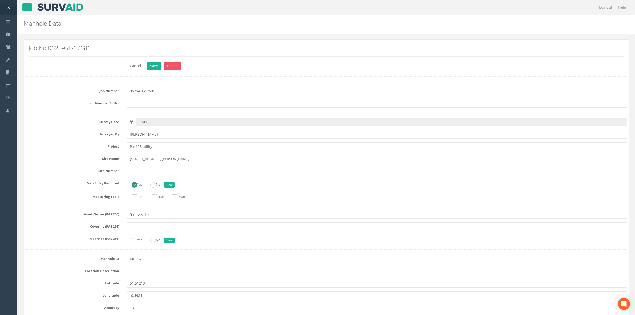
scroll to position [1516, 0]
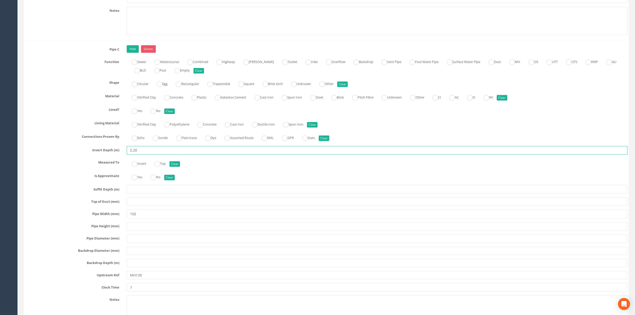
drag, startPoint x: 400, startPoint y: 67, endPoint x: 114, endPoint y: 159, distance: 299.7
click at [114, 155] on div "Invert Depth (m) 2.20" at bounding box center [326, 150] width 610 height 9
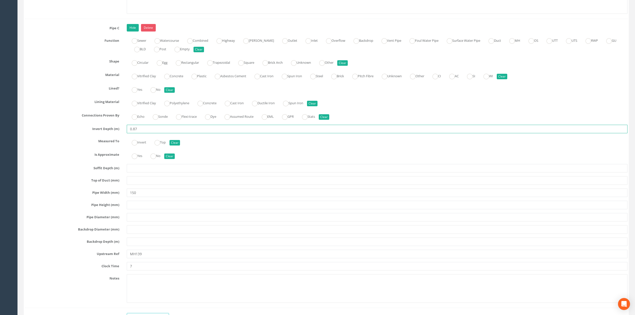
scroll to position [1550, 0]
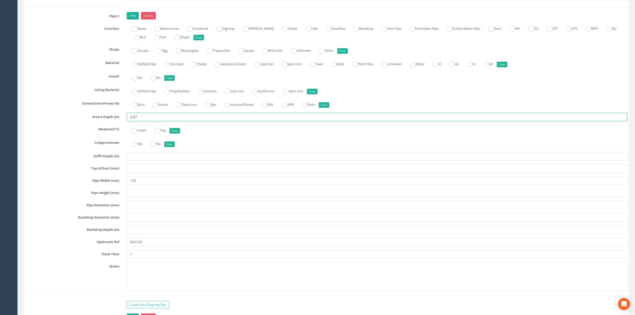
type input "0.87"
drag, startPoint x: 152, startPoint y: 252, endPoint x: 91, endPoint y: 247, distance: 60.7
click at [91, 247] on div "Pipe C Hide Delete Function Sewer Watercourse Combined Highway [PERSON_NAME] Ou…" at bounding box center [326, 154] width 603 height 284
type input "Gully"
drag, startPoint x: 164, startPoint y: 269, endPoint x: 75, endPoint y: 259, distance: 89.9
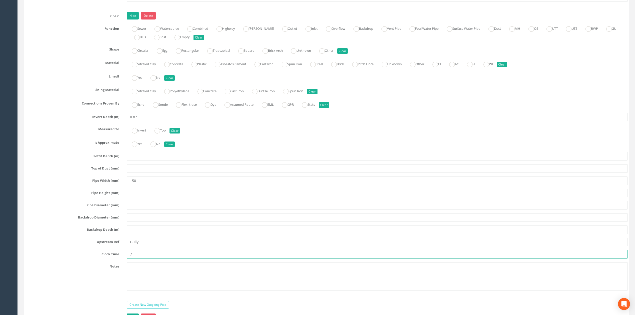
click at [86, 260] on div "Pipe C Hide Delete Function Sewer Watercourse Combined Highway [PERSON_NAME] Ou…" at bounding box center [326, 154] width 603 height 284
type input "1"
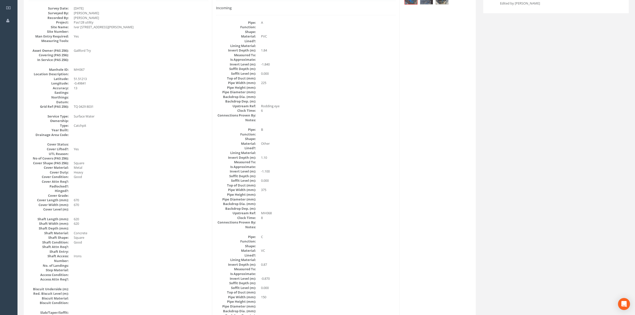
scroll to position [24, 0]
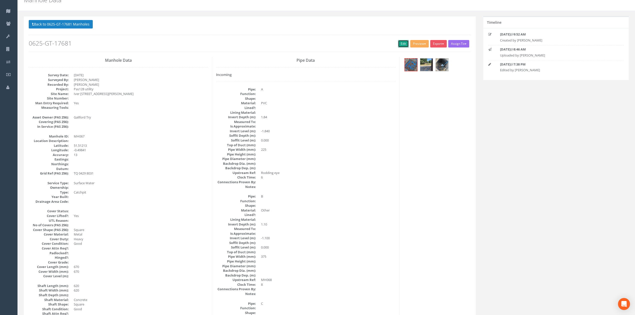
click at [403, 41] on link "Edit" at bounding box center [403, 44] width 11 height 8
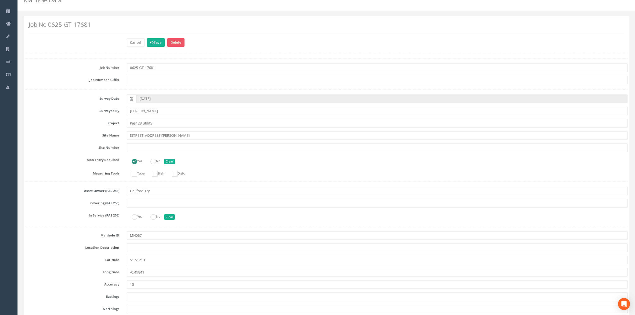
scroll to position [457, 0]
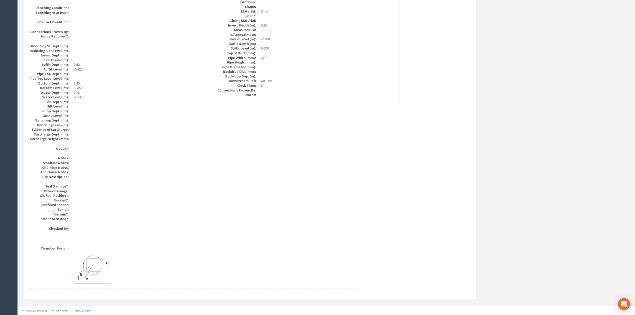
drag, startPoint x: 200, startPoint y: 234, endPoint x: 211, endPoint y: 209, distance: 27.6
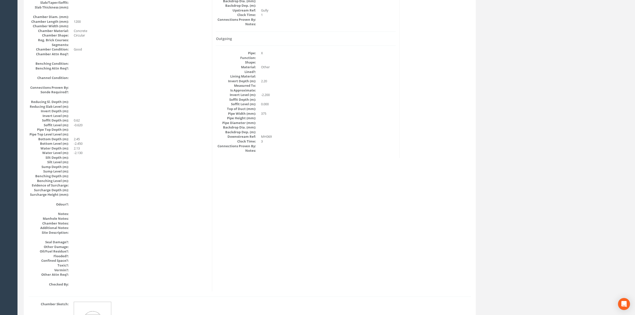
scroll to position [0, 0]
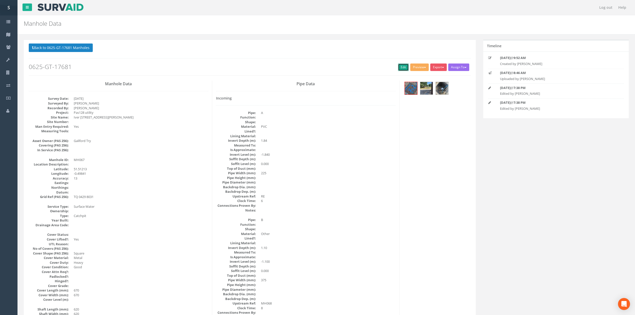
drag, startPoint x: 397, startPoint y: 68, endPoint x: 270, endPoint y: 95, distance: 130.5
click at [398, 68] on link "Edit" at bounding box center [403, 68] width 11 height 8
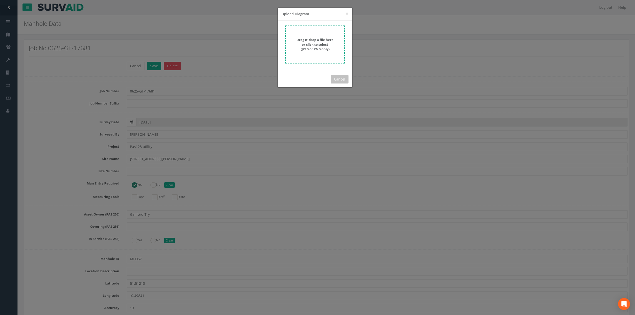
click at [299, 19] on div "× Close Upload Diagram" at bounding box center [315, 14] width 75 height 13
click at [310, 42] on strong "Drag n' drop a file here or click to select (JPEG or PNG only)" at bounding box center [315, 45] width 37 height 14
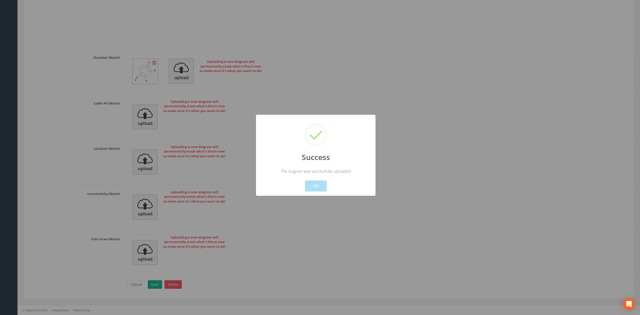
click at [319, 184] on button "OK" at bounding box center [316, 186] width 22 height 11
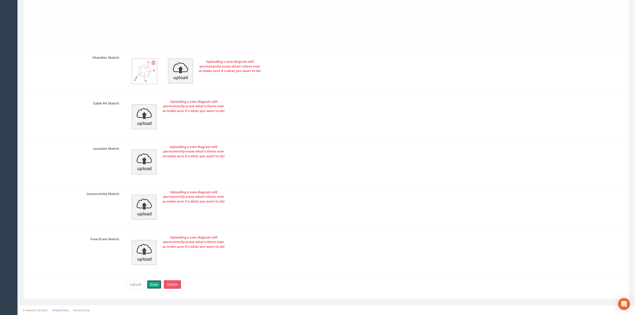
click at [153, 284] on button "Save" at bounding box center [154, 284] width 14 height 9
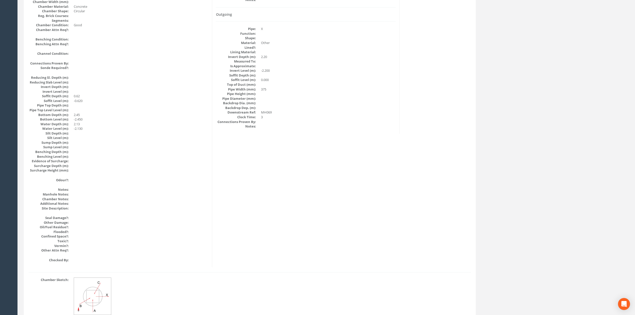
scroll to position [0, 0]
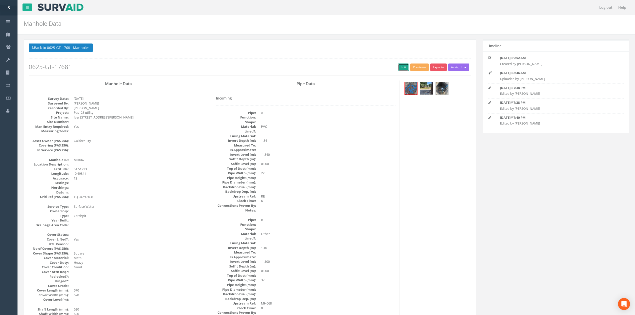
click at [402, 65] on link "Edit" at bounding box center [403, 68] width 11 height 8
click at [59, 51] on button "Back to 0625-GT-17681 Manholes" at bounding box center [61, 48] width 64 height 9
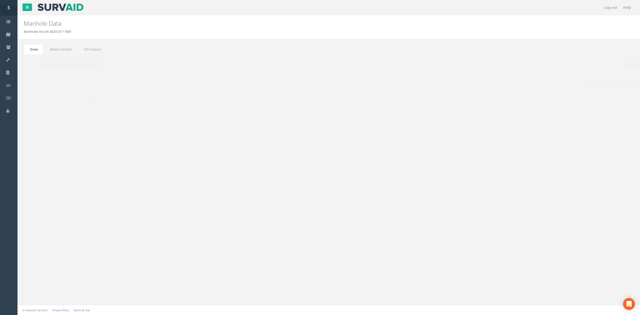
click at [43, 63] on button "Refresh" at bounding box center [39, 63] width 20 height 9
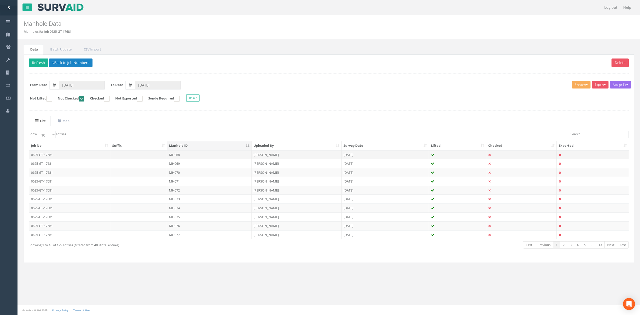
click at [178, 156] on td "MH068" at bounding box center [209, 154] width 85 height 9
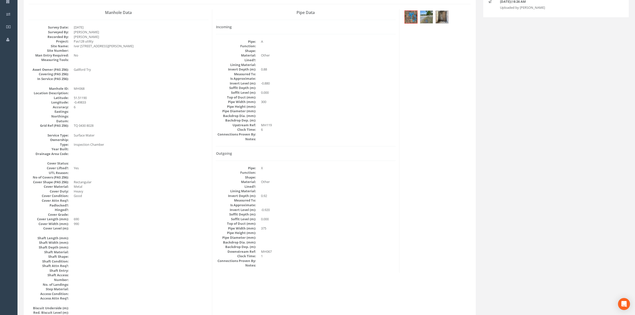
scroll to position [67, 0]
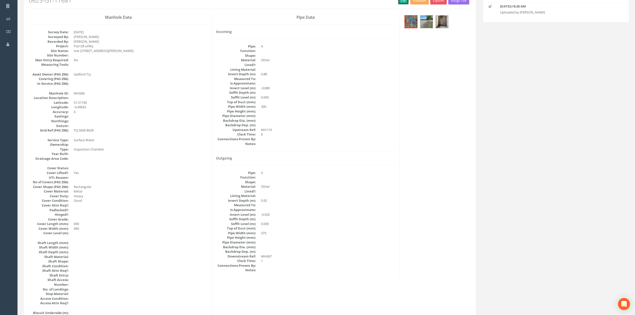
click at [401, 4] on link "Edit" at bounding box center [403, 1] width 11 height 8
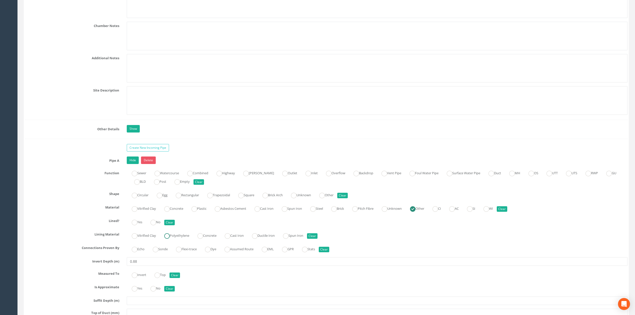
scroll to position [901, 0]
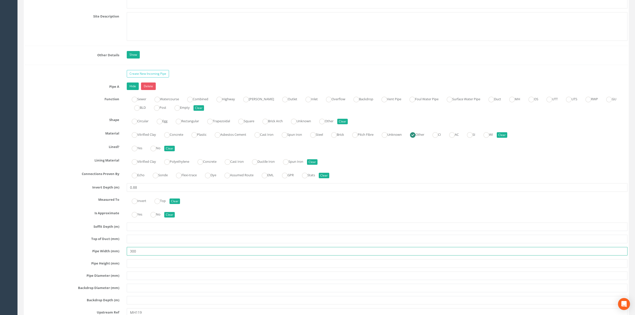
drag, startPoint x: 132, startPoint y: 257, endPoint x: 170, endPoint y: 252, distance: 38.3
click at [169, 252] on div "Pipe A Hide Delete Function Sewer Watercourse Combined Highway [PERSON_NAME] Ou…" at bounding box center [326, 225] width 603 height 284
type input "375"
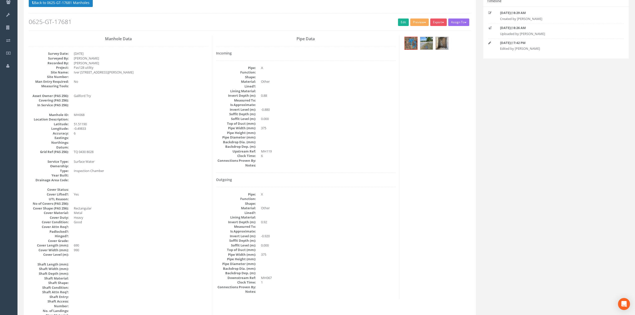
scroll to position [0, 0]
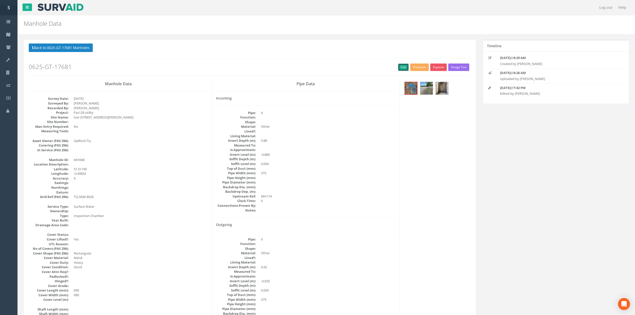
click at [399, 68] on link "Edit" at bounding box center [403, 68] width 11 height 8
click at [74, 50] on button "Back to 0625-GT-17681 Manholes" at bounding box center [61, 48] width 64 height 9
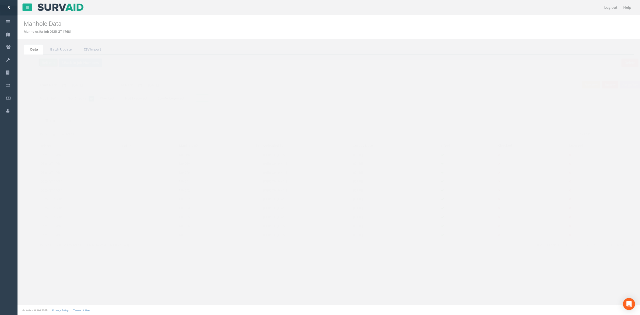
click at [41, 61] on button "Refresh" at bounding box center [39, 63] width 20 height 9
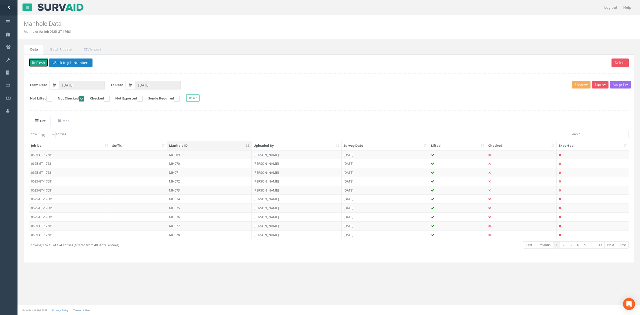
click at [39, 64] on button "Refresh" at bounding box center [39, 63] width 20 height 9
click at [194, 154] on td "MH069" at bounding box center [209, 154] width 85 height 9
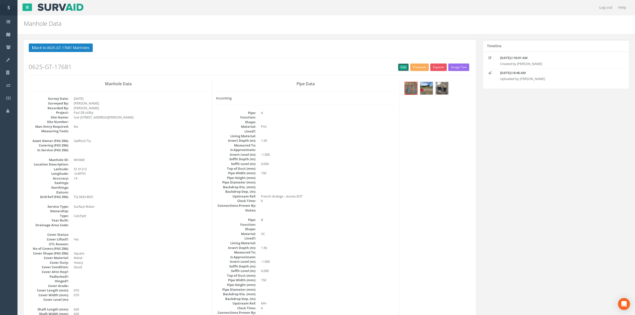
drag, startPoint x: 399, startPoint y: 68, endPoint x: 636, endPoint y: 149, distance: 250.3
click at [399, 68] on link "Edit" at bounding box center [403, 68] width 11 height 8
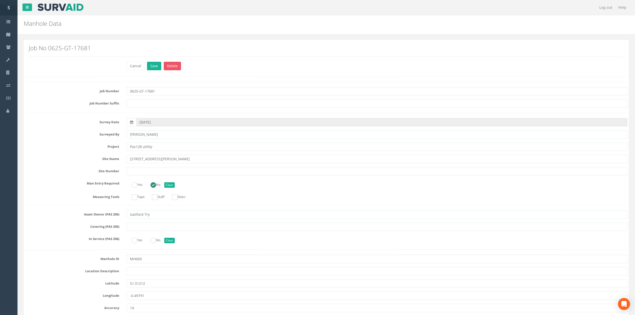
scroll to position [934, 0]
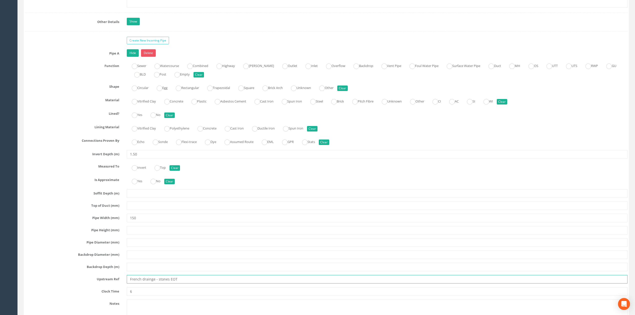
drag, startPoint x: 203, startPoint y: 286, endPoint x: 41, endPoint y: 277, distance: 162.1
click at [41, 277] on div "Pipe A Hide Delete Function Sewer Watercourse Combined Highway [PERSON_NAME] Ou…" at bounding box center [326, 191] width 603 height 284
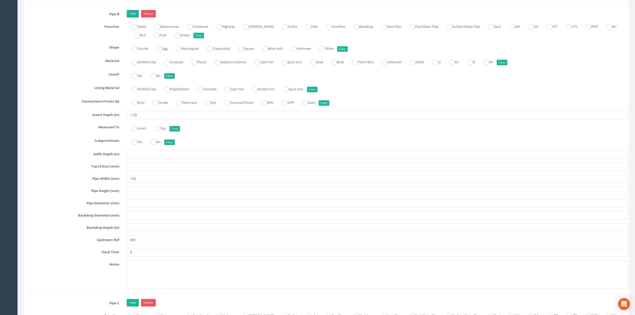
scroll to position [1267, 0]
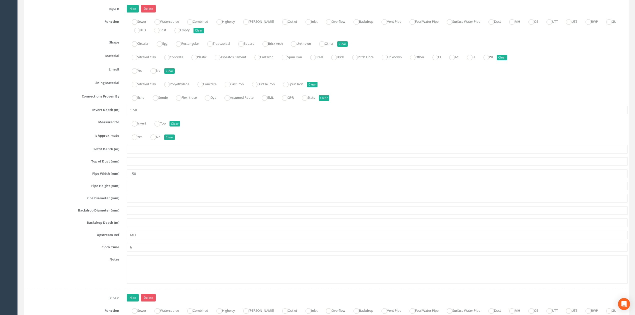
type input "MH156"
drag, startPoint x: 145, startPoint y: 255, endPoint x: 122, endPoint y: 255, distance: 22.8
click at [122, 252] on div "Clock Time 6" at bounding box center [326, 247] width 610 height 9
type input "7"
drag, startPoint x: 153, startPoint y: 243, endPoint x: 94, endPoint y: 244, distance: 58.8
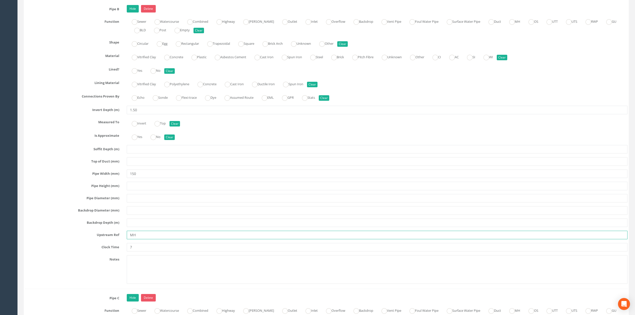
click at [96, 239] on div "Upstream Ref MH" at bounding box center [326, 235] width 610 height 9
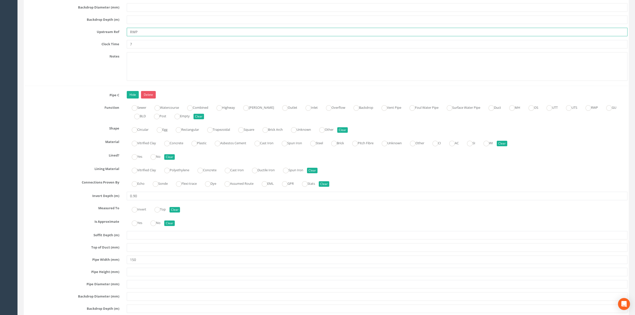
scroll to position [1501, 0]
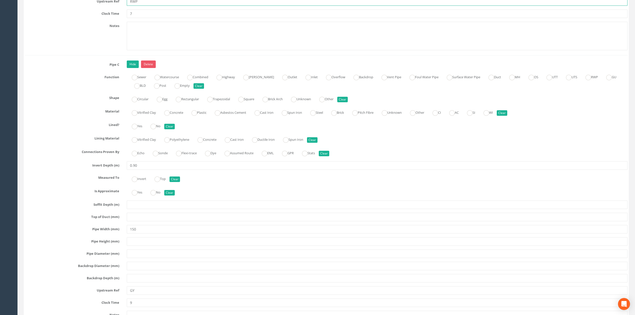
type input "RWP"
drag, startPoint x: 144, startPoint y: 177, endPoint x: 120, endPoint y: 176, distance: 24.3
click at [123, 170] on div "0.90" at bounding box center [377, 165] width 509 height 9
type input "2.02"
radio input "true"
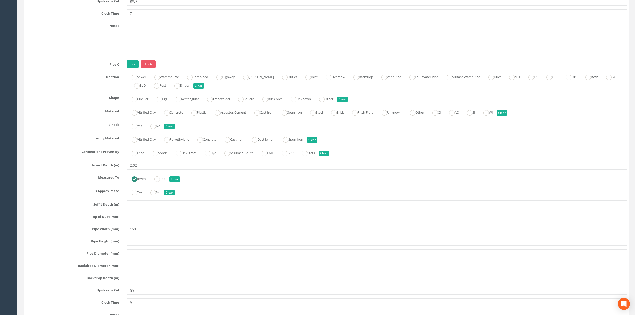
radio input "true"
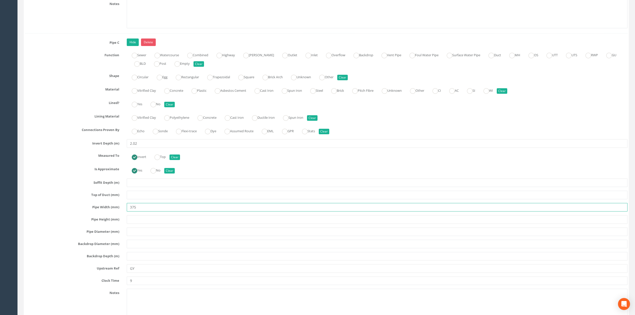
scroll to position [1534, 0]
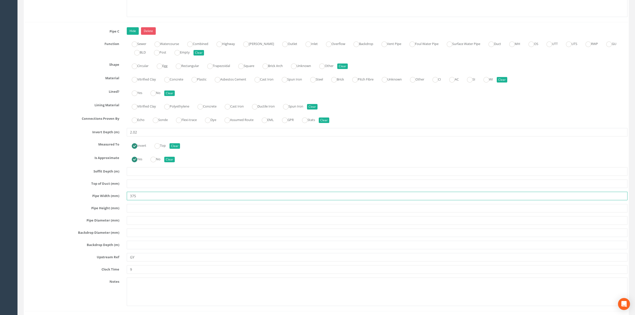
type input "375"
drag, startPoint x: 143, startPoint y: 269, endPoint x: 112, endPoint y: 269, distance: 31.0
click at [113, 262] on div "Upstream Ref GY" at bounding box center [326, 257] width 610 height 9
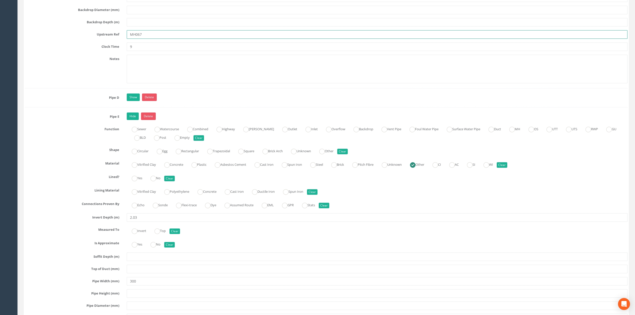
scroll to position [1768, 0]
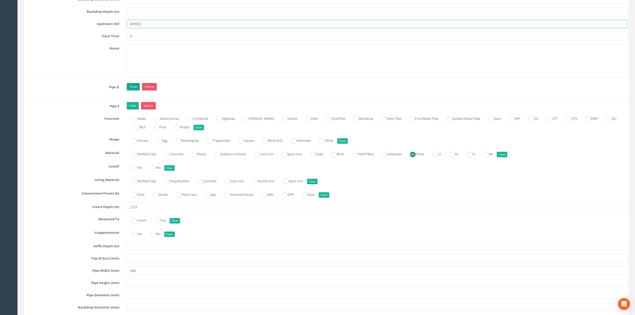
type input "MH067"
click at [132, 91] on link "Show" at bounding box center [133, 87] width 13 height 8
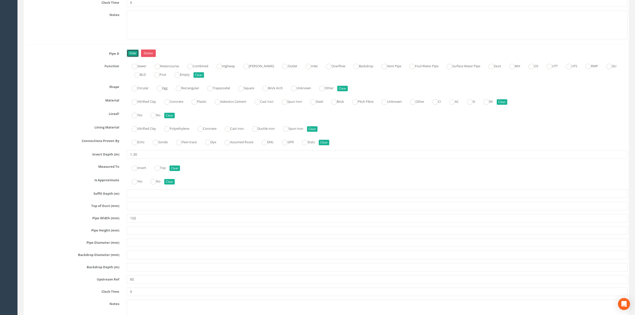
scroll to position [1868, 0]
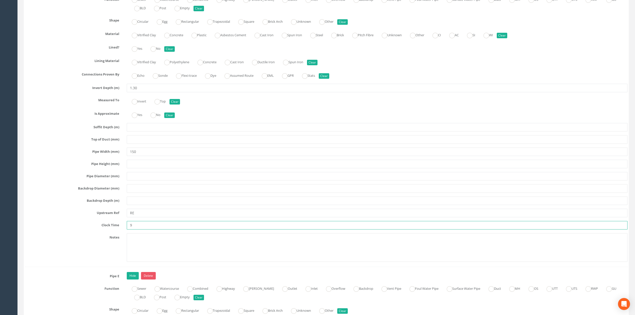
drag, startPoint x: 139, startPoint y: 241, endPoint x: 113, endPoint y: 238, distance: 26.6
click at [113, 230] on div "Clock Time 9" at bounding box center [326, 225] width 610 height 9
type input "10"
click at [134, 92] on input "1.30" at bounding box center [377, 88] width 501 height 9
click at [135, 92] on input "1.30" at bounding box center [377, 88] width 501 height 9
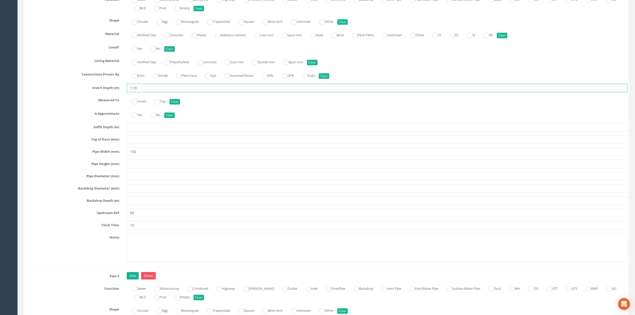
click at [134, 92] on input "1.30" at bounding box center [377, 88] width 501 height 9
click at [135, 92] on input "1.30" at bounding box center [377, 88] width 501 height 9
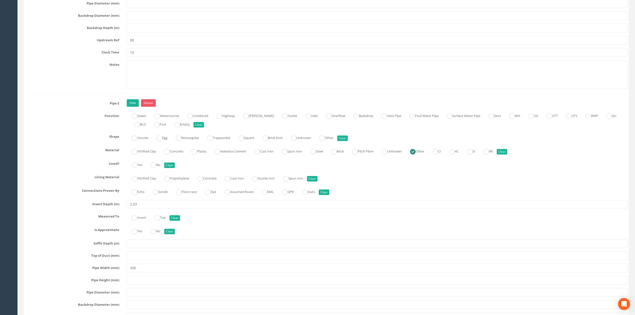
scroll to position [2168, 0]
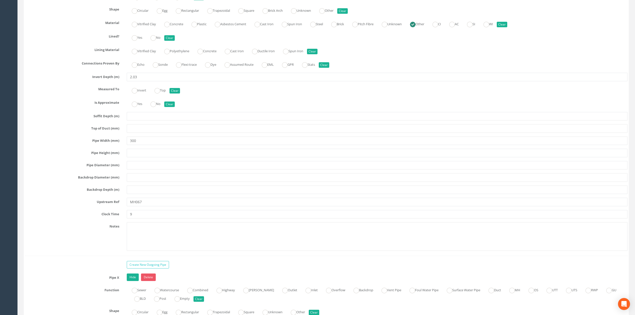
type input "1.50"
drag, startPoint x: 138, startPoint y: 228, endPoint x: 100, endPoint y: 227, distance: 37.3
click at [106, 219] on div "Clock Time 9" at bounding box center [326, 214] width 610 height 9
type input "11"
drag, startPoint x: 154, startPoint y: 218, endPoint x: 109, endPoint y: 216, distance: 45.1
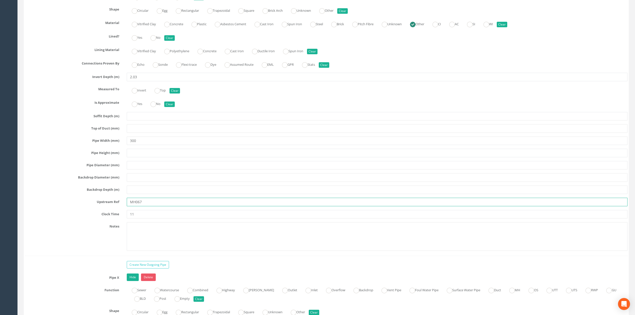
click at [109, 206] on div "Upstream Ref MH067" at bounding box center [326, 202] width 610 height 9
type input "Gully"
drag, startPoint x: 158, startPoint y: 154, endPoint x: 78, endPoint y: 147, distance: 80.3
click at [78, 147] on div "Pipe E Hide Delete Function Sewer Watercourse Combined Highway [PERSON_NAME] Ou…" at bounding box center [326, 114] width 603 height 284
type input "150"
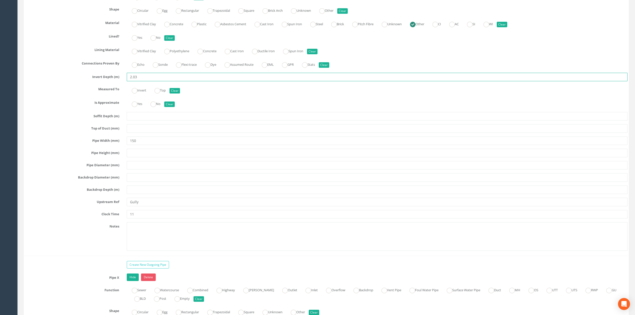
drag, startPoint x: 149, startPoint y: 93, endPoint x: 0, endPoint y: 102, distance: 149.6
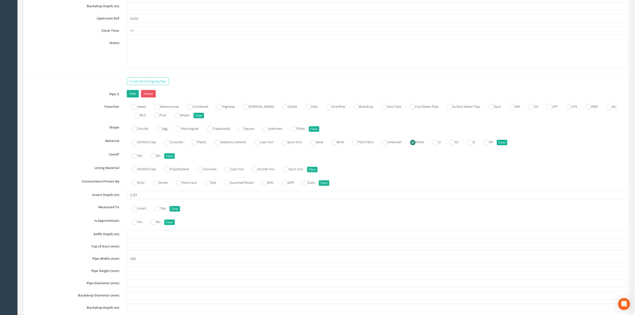
scroll to position [2402, 0]
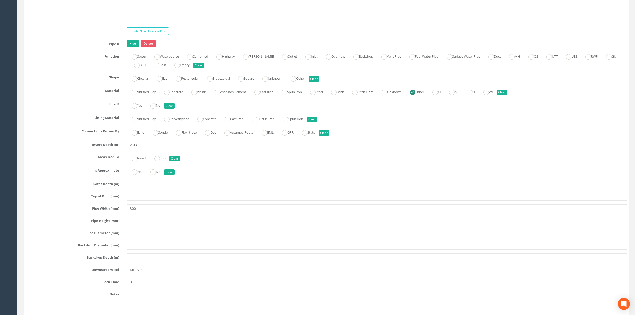
type input "0.90"
drag, startPoint x: 145, startPoint y: 227, endPoint x: 132, endPoint y: 227, distance: 13.0
click at [132, 213] on input "300" at bounding box center [377, 209] width 501 height 9
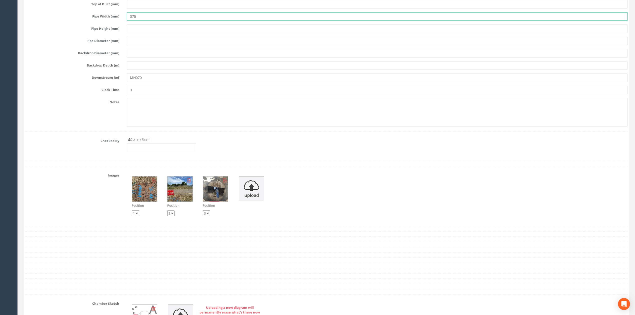
scroll to position [2602, 0]
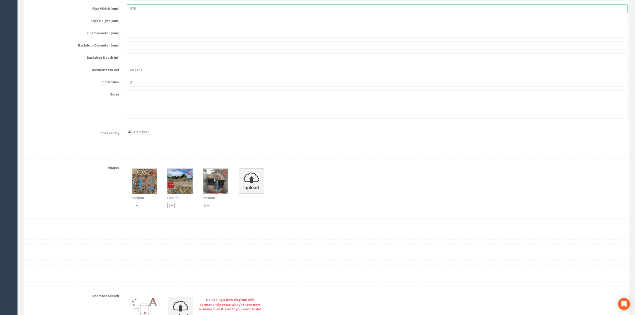
type input "375"
click at [147, 144] on div "Current User" at bounding box center [161, 136] width 69 height 15
click at [147, 135] on link "Current User" at bounding box center [139, 132] width 24 height 6
type input "[PERSON_NAME]"
click at [161, 144] on input "[PERSON_NAME]" at bounding box center [161, 140] width 69 height 9
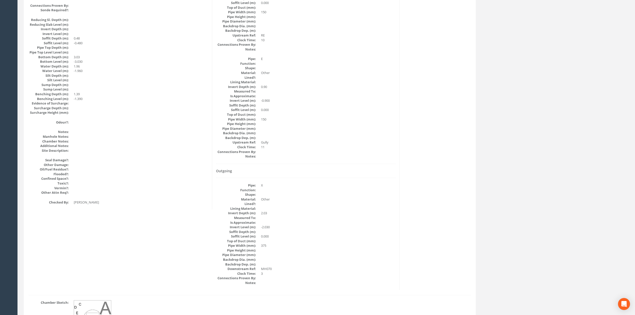
drag, startPoint x: 336, startPoint y: 213, endPoint x: 336, endPoint y: 193, distance: 20.0
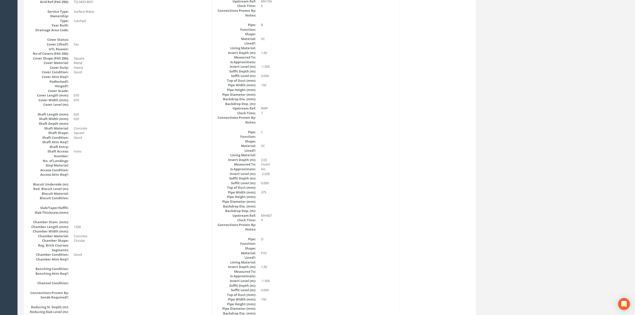
scroll to position [0, 0]
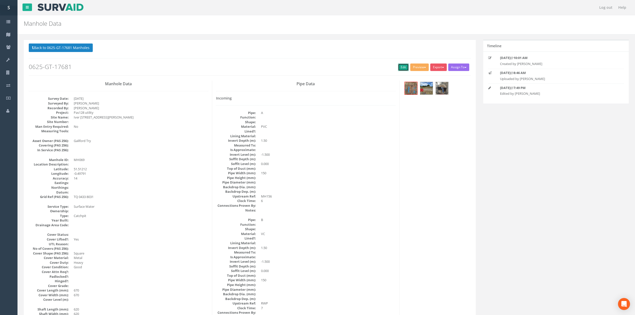
drag, startPoint x: 403, startPoint y: 65, endPoint x: 183, endPoint y: 75, distance: 220.1
click at [403, 65] on link "Edit" at bounding box center [403, 68] width 11 height 8
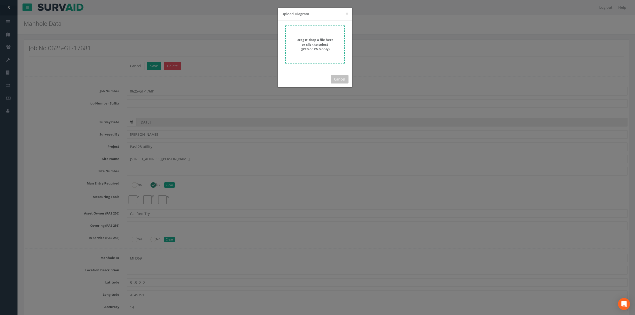
click at [321, 43] on strong "Drag n' drop a file here or click to select (JPEG or PNG only)" at bounding box center [315, 45] width 37 height 14
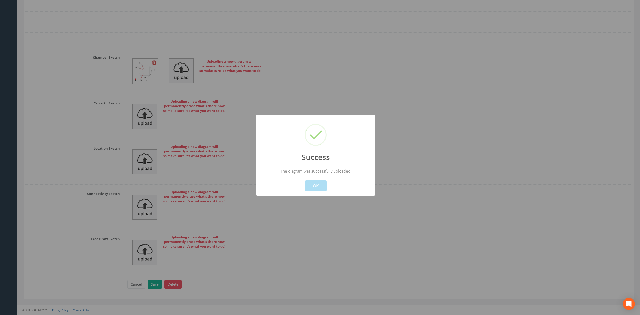
click at [318, 189] on button "OK" at bounding box center [316, 186] width 22 height 11
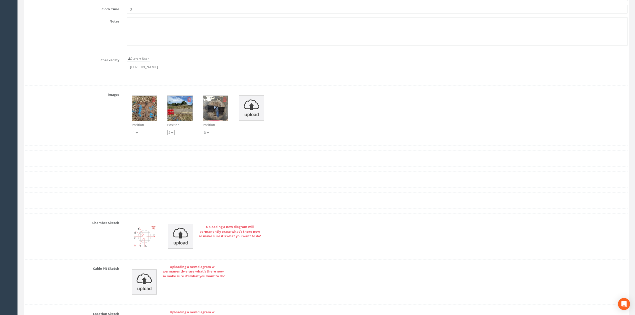
scroll to position [2658, 0]
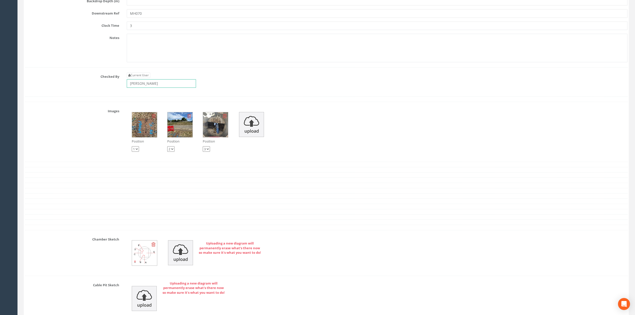
click at [163, 88] on input "[PERSON_NAME]" at bounding box center [161, 83] width 69 height 9
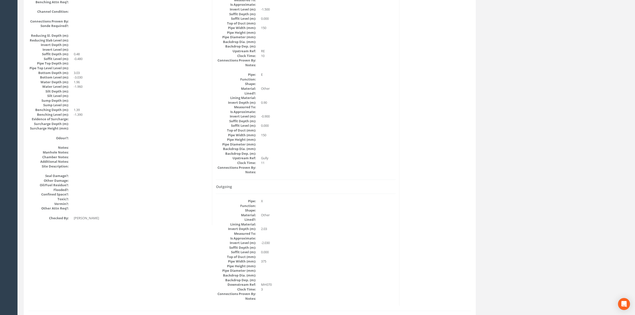
scroll to position [0, 0]
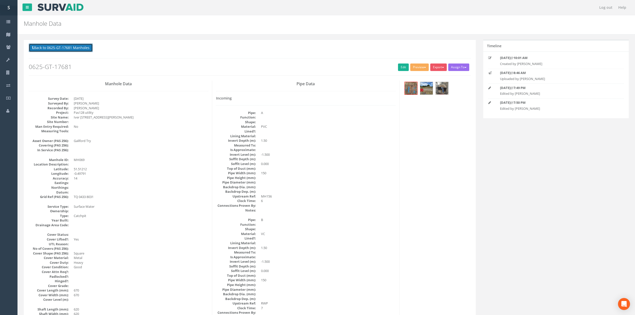
click at [29, 48] on button "Back to 0625-GT-17681 Manholes" at bounding box center [61, 48] width 64 height 9
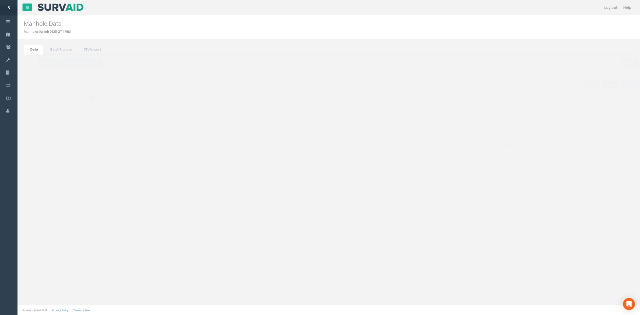
click at [36, 61] on button "Refresh" at bounding box center [39, 63] width 20 height 9
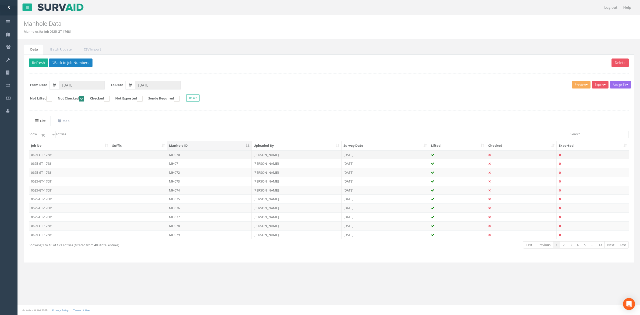
click at [192, 157] on td "MH070" at bounding box center [209, 154] width 85 height 9
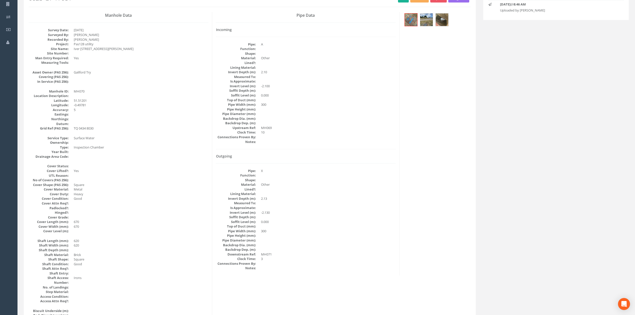
scroll to position [33, 0]
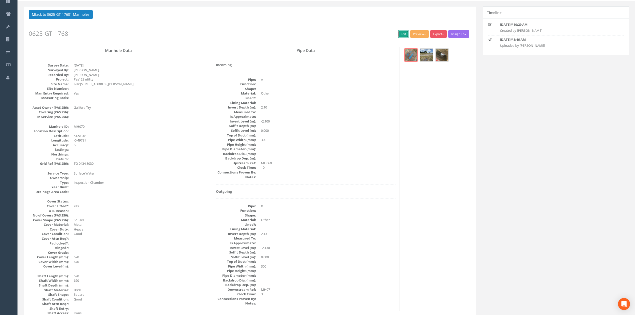
click at [399, 36] on link "Edit" at bounding box center [403, 34] width 11 height 8
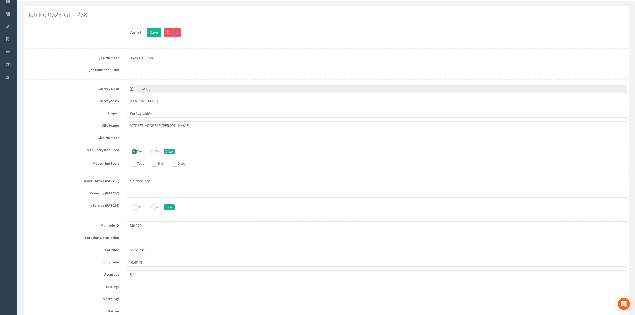
scroll to position [1014, 0]
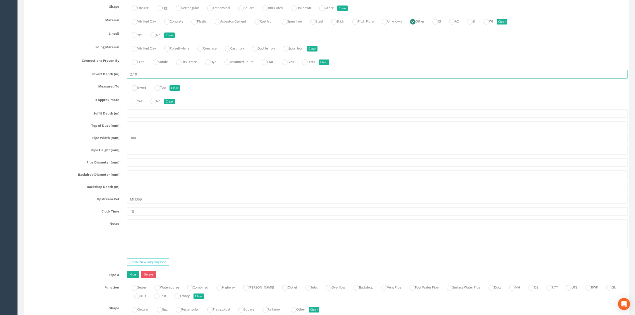
drag, startPoint x: 136, startPoint y: 79, endPoint x: 159, endPoint y: 79, distance: 23.8
click at [152, 79] on input "2.10" at bounding box center [377, 74] width 501 height 9
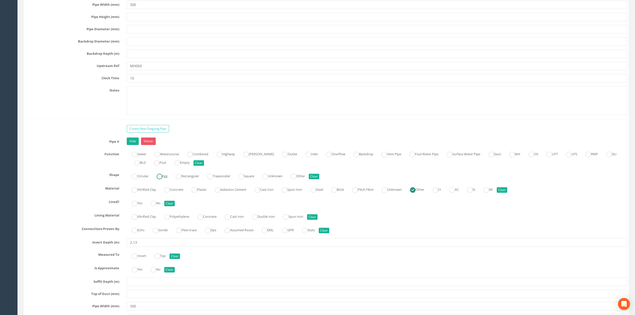
scroll to position [1381, 0]
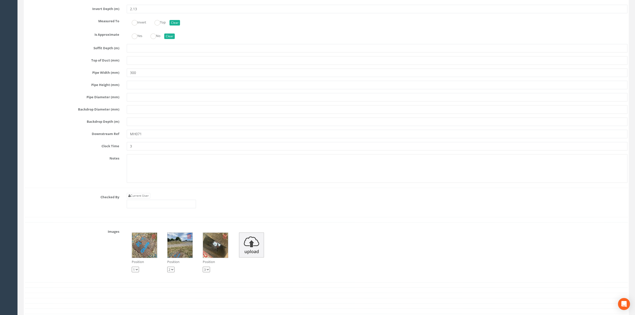
type input "2.12"
click at [176, 151] on input "3" at bounding box center [377, 146] width 501 height 9
click at [144, 199] on link "Current User" at bounding box center [139, 196] width 24 height 6
type input "[PERSON_NAME]"
click at [155, 208] on input "[PERSON_NAME]" at bounding box center [161, 204] width 69 height 9
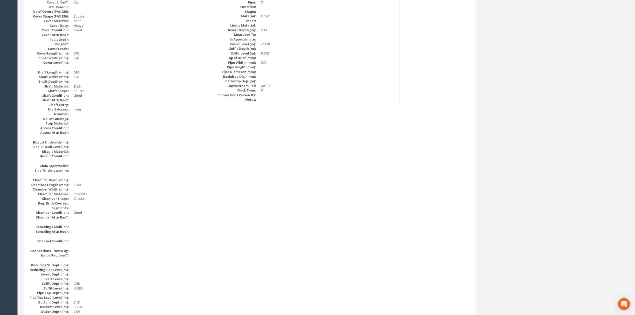
scroll to position [0, 0]
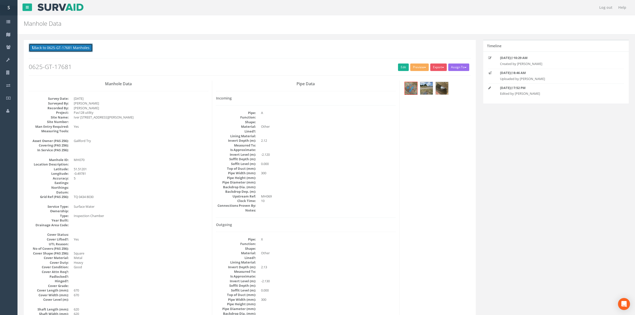
click at [68, 50] on button "Back to 0625-GT-17681 Manholes" at bounding box center [61, 48] width 64 height 9
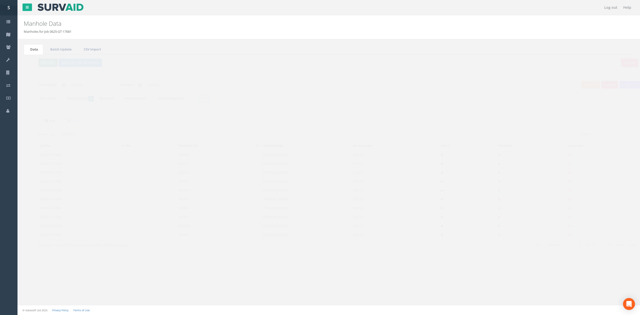
click at [37, 62] on button "Refresh" at bounding box center [39, 63] width 20 height 9
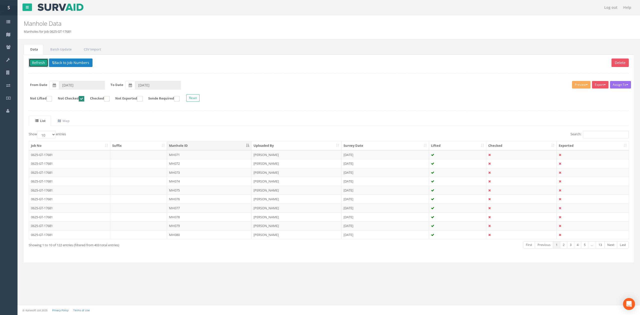
click at [29, 64] on button "Refresh" at bounding box center [39, 63] width 20 height 9
click at [180, 156] on td "MH071" at bounding box center [209, 154] width 85 height 9
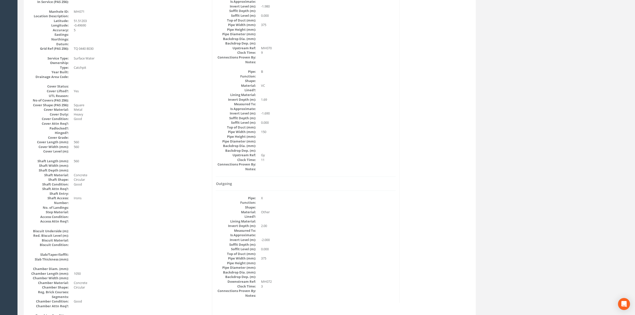
scroll to position [167, 0]
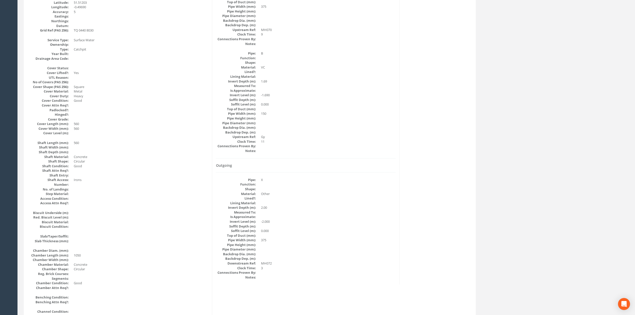
drag, startPoint x: 326, startPoint y: 215, endPoint x: 326, endPoint y: 204, distance: 11.0
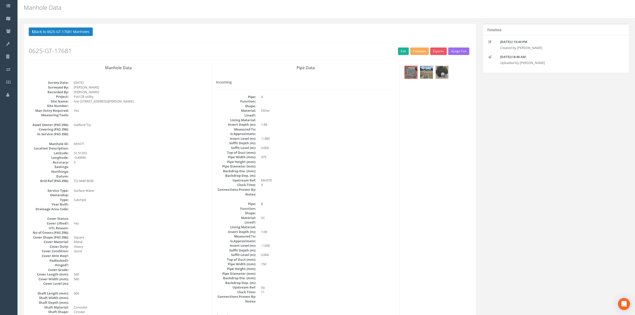
scroll to position [4, 0]
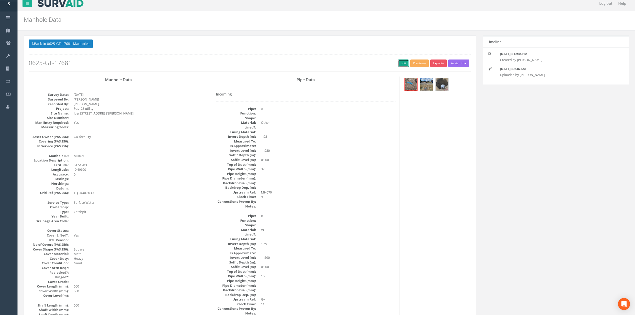
click at [405, 65] on link "Edit" at bounding box center [403, 64] width 11 height 8
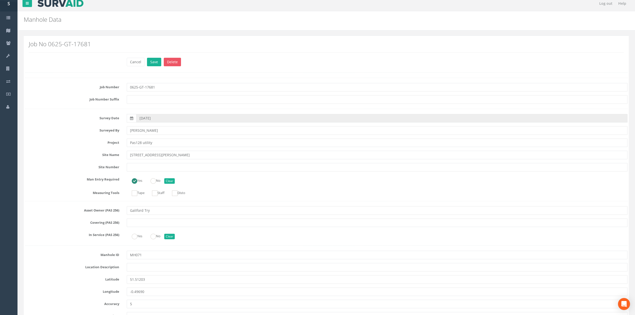
scroll to position [1487, 0]
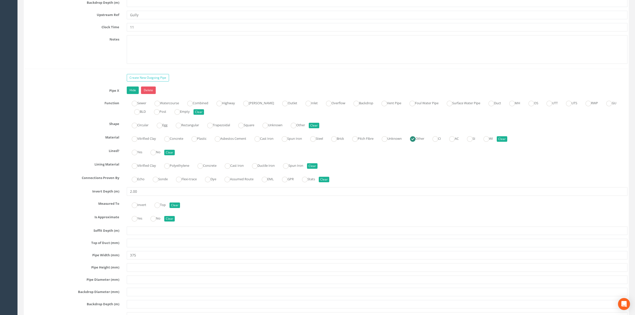
type input "Gully"
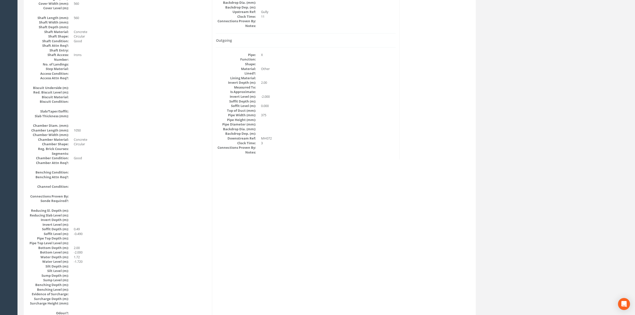
scroll to position [290, 0]
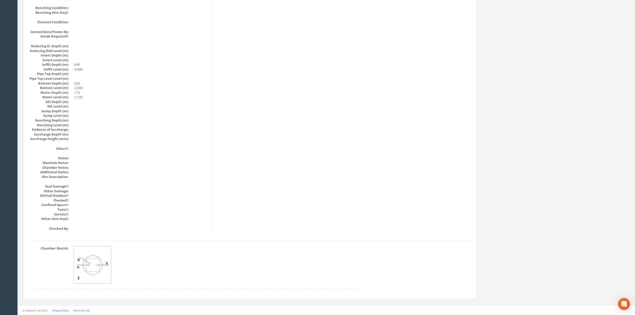
drag, startPoint x: 361, startPoint y: 210, endPoint x: 360, endPoint y: 179, distance: 31.5
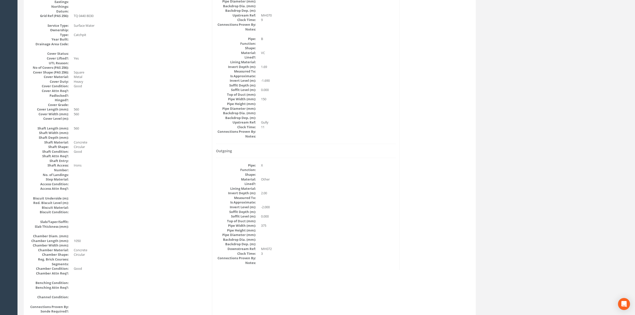
scroll to position [0, 0]
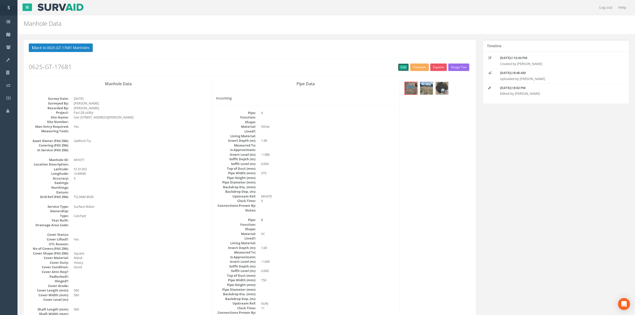
click at [399, 65] on link "Edit" at bounding box center [403, 68] width 11 height 8
click at [64, 45] on button "Back to 0625-GT-17681 Manholes" at bounding box center [61, 48] width 64 height 9
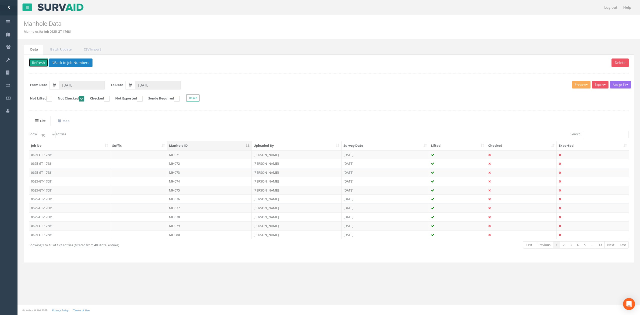
click at [38, 66] on button "Refresh" at bounding box center [39, 63] width 20 height 9
click at [171, 159] on td "MH072" at bounding box center [209, 154] width 85 height 9
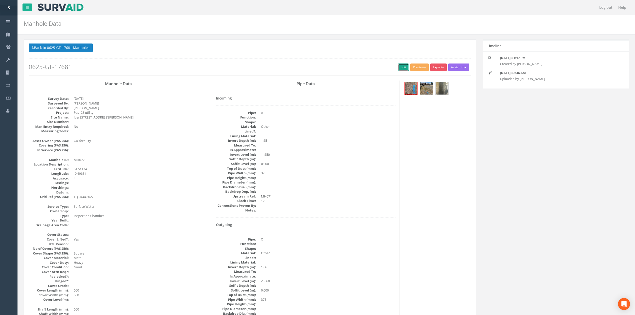
click at [398, 70] on link "Edit" at bounding box center [403, 68] width 11 height 8
click at [70, 48] on button "Back to 0625-GT-17681 Manholes" at bounding box center [61, 48] width 64 height 9
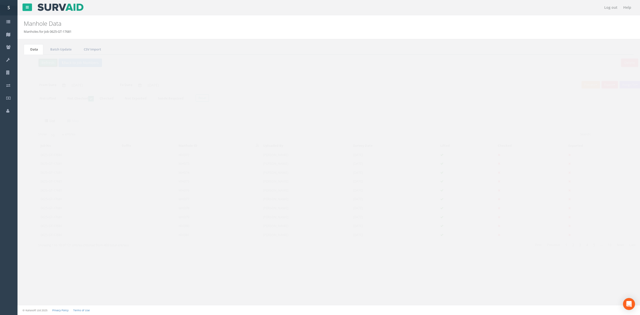
click at [42, 63] on button "Refresh" at bounding box center [39, 63] width 20 height 9
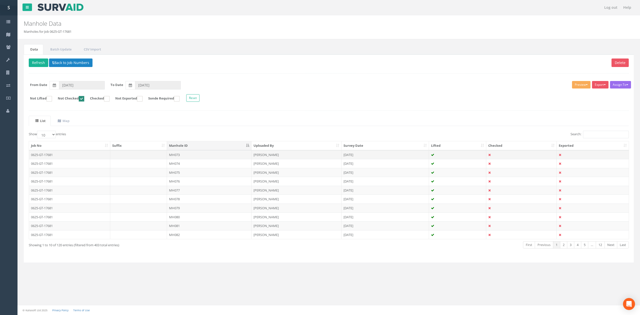
click at [181, 156] on td "MH073" at bounding box center [209, 154] width 85 height 9
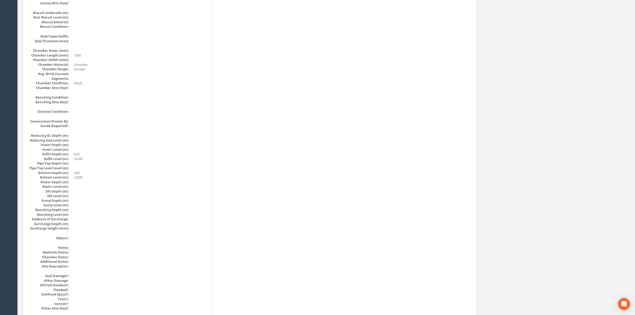
scroll to position [434, 0]
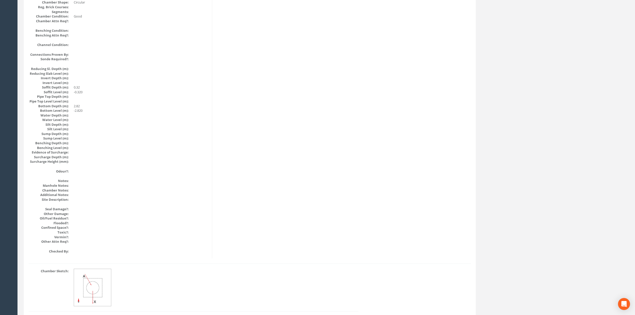
drag, startPoint x: 312, startPoint y: 229, endPoint x: 316, endPoint y: 197, distance: 31.8
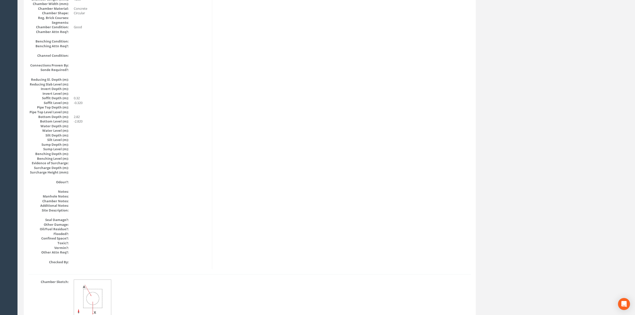
scroll to position [0, 0]
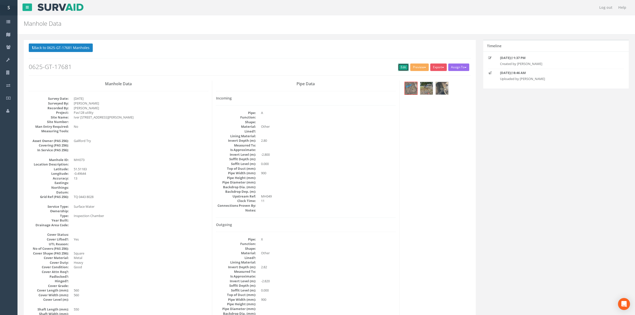
click at [402, 67] on link "Edit" at bounding box center [403, 68] width 11 height 8
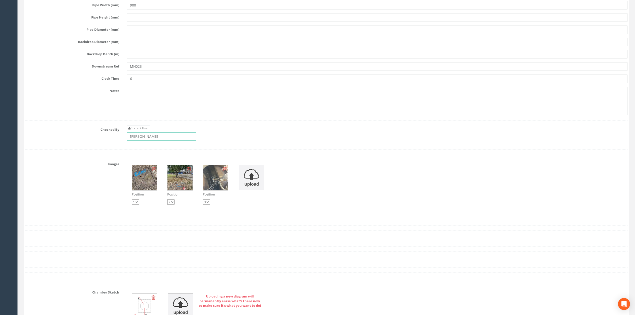
click at [149, 141] on input "[PERSON_NAME]" at bounding box center [161, 136] width 69 height 9
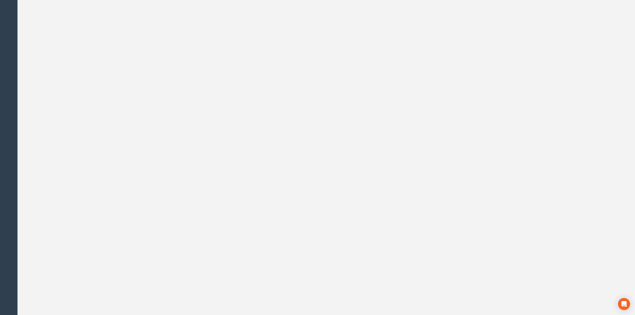
scroll to position [391, 0]
drag, startPoint x: 288, startPoint y: 249, endPoint x: 263, endPoint y: 186, distance: 68.3
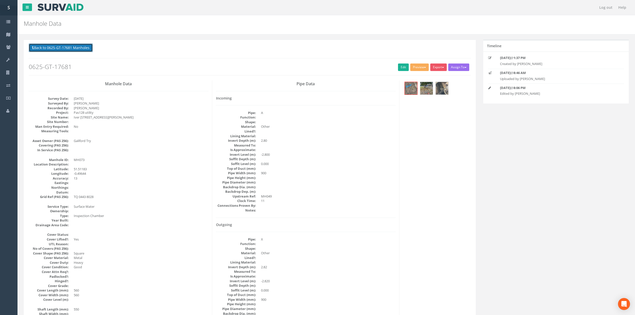
click at [58, 47] on button "Back to 0625-GT-17681 Manholes" at bounding box center [61, 48] width 64 height 9
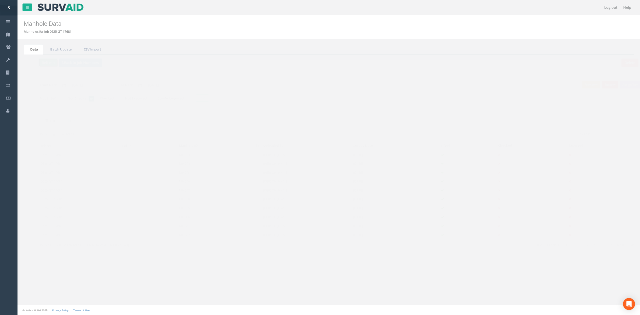
click at [38, 65] on button "Refresh" at bounding box center [39, 63] width 20 height 9
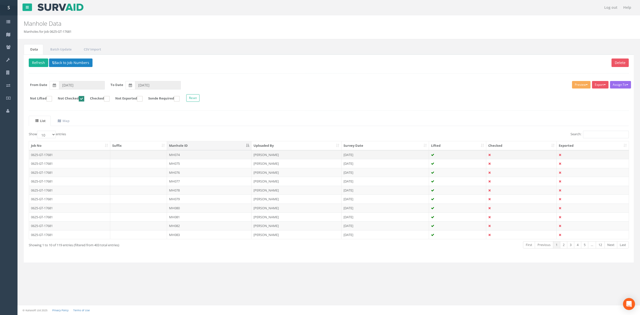
drag, startPoint x: 186, startPoint y: 157, endPoint x: 195, endPoint y: 151, distance: 10.4
click at [186, 157] on td "MH074" at bounding box center [209, 154] width 85 height 9
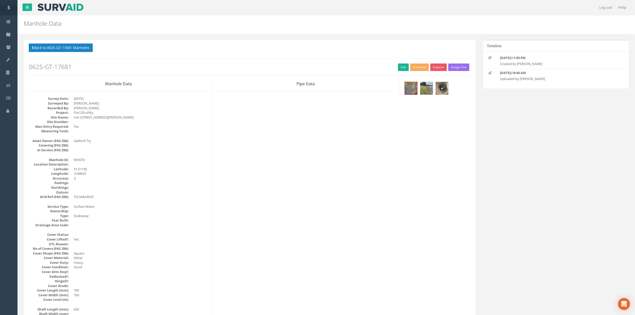
drag, startPoint x: 206, startPoint y: 112, endPoint x: 206, endPoint y: 159, distance: 46.3
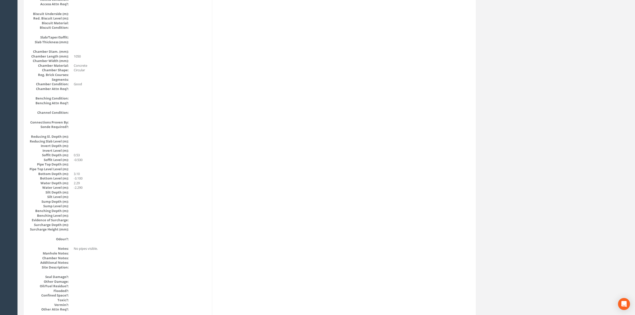
scroll to position [409, 0]
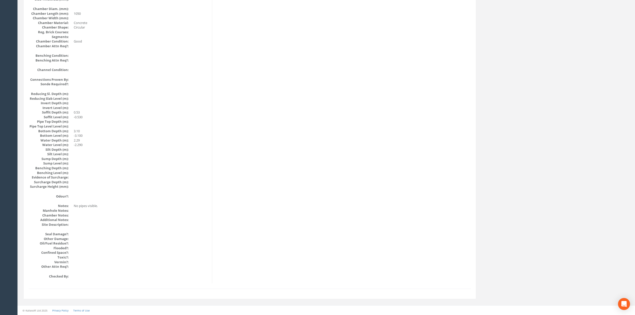
drag, startPoint x: 191, startPoint y: 70, endPoint x: 189, endPoint y: 120, distance: 50.8
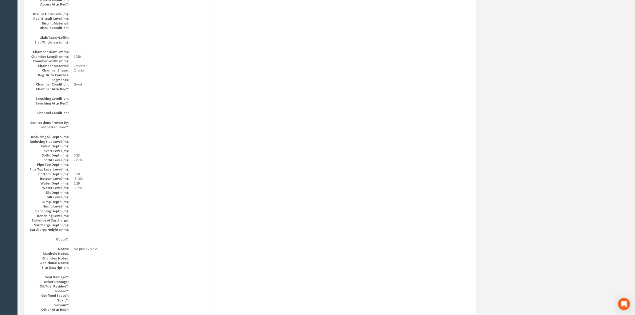
scroll to position [0, 0]
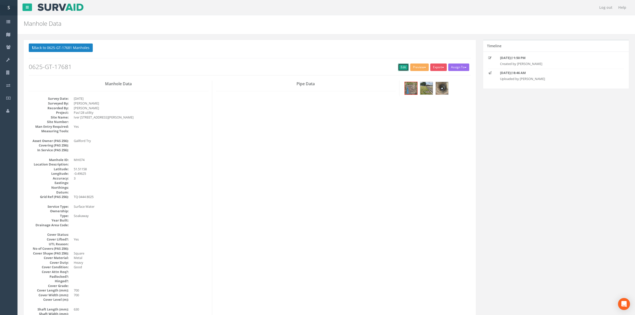
click at [398, 68] on link "Edit" at bounding box center [403, 68] width 11 height 8
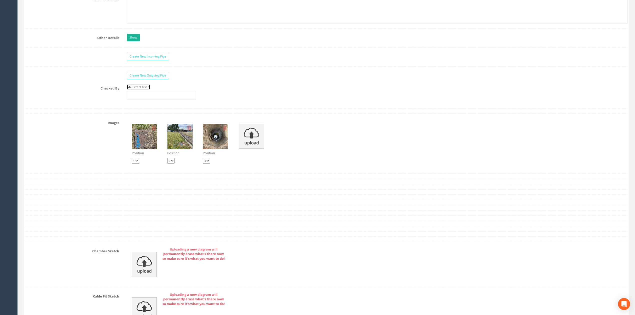
click at [146, 90] on link "Current User" at bounding box center [139, 87] width 24 height 6
type input "[PERSON_NAME]"
click at [153, 98] on input "[PERSON_NAME]" at bounding box center [161, 95] width 69 height 9
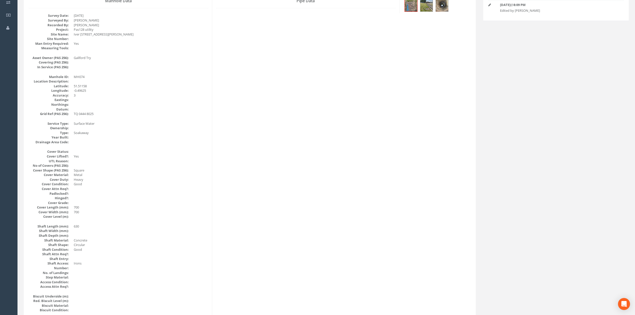
scroll to position [181, 0]
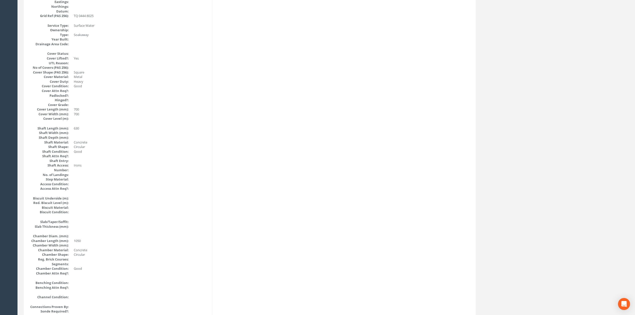
drag, startPoint x: 331, startPoint y: 223, endPoint x: 332, endPoint y: 210, distance: 13.0
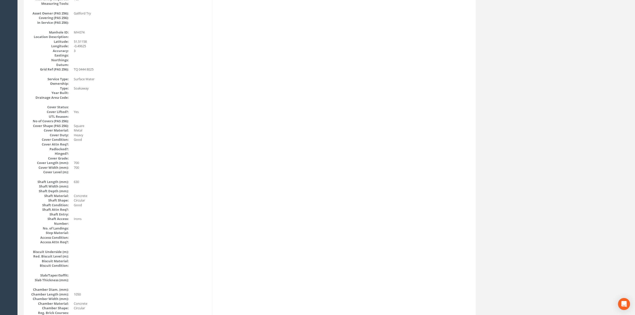
scroll to position [0, 0]
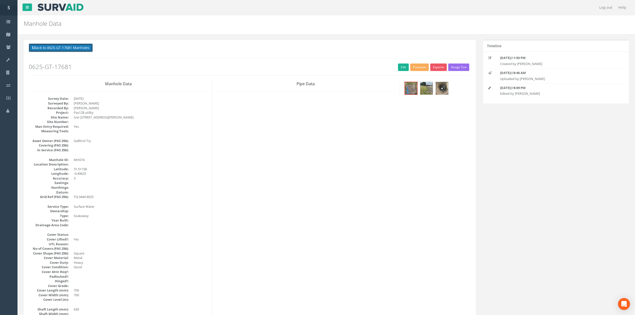
drag, startPoint x: 78, startPoint y: 45, endPoint x: 72, endPoint y: 48, distance: 6.5
click at [78, 45] on button "Back to 0625-GT-17681 Manholes" at bounding box center [61, 48] width 64 height 9
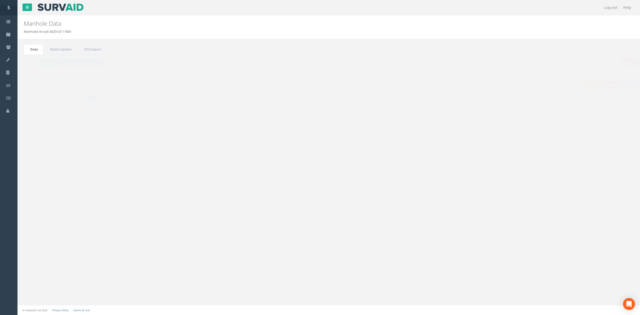
click at [40, 63] on button "Refresh" at bounding box center [39, 63] width 20 height 9
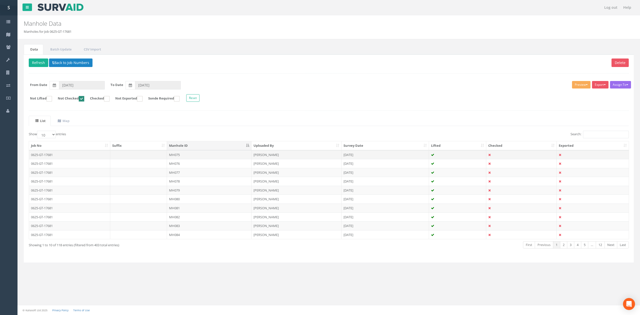
click at [167, 155] on td "MH075" at bounding box center [209, 154] width 85 height 9
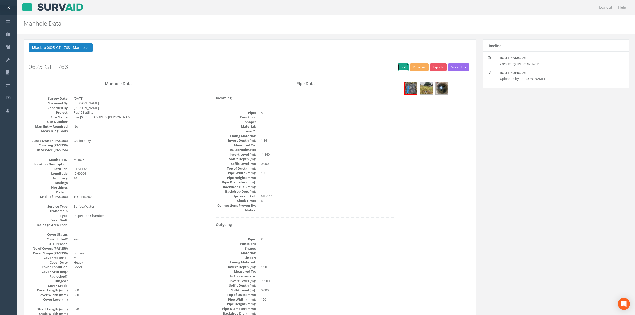
click at [398, 68] on link "Edit" at bounding box center [403, 68] width 11 height 8
click at [75, 46] on button "Back to 0625-GT-17681 Manholes" at bounding box center [61, 48] width 64 height 9
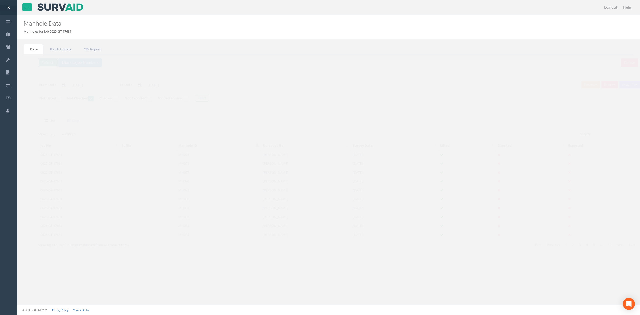
click at [41, 64] on button "Refresh" at bounding box center [39, 63] width 20 height 9
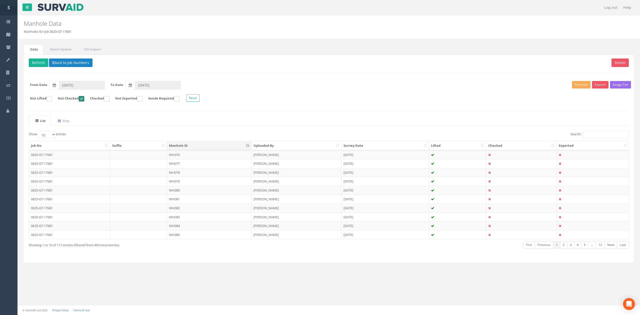
click at [184, 157] on td "MH076" at bounding box center [209, 154] width 85 height 9
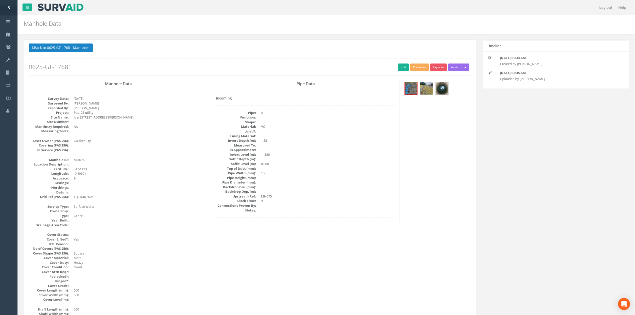
click at [390, 68] on h2 "0625-GT-17681" at bounding box center [250, 67] width 442 height 7
click at [401, 69] on link "Edit" at bounding box center [403, 68] width 11 height 8
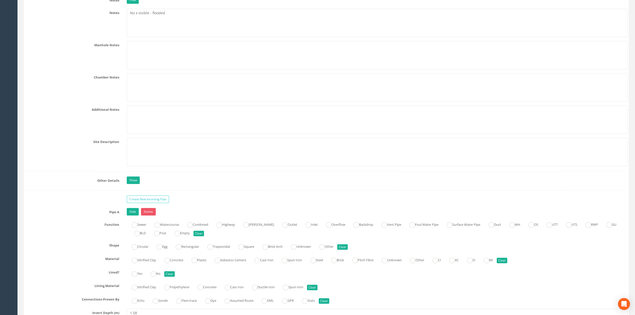
scroll to position [770, 0]
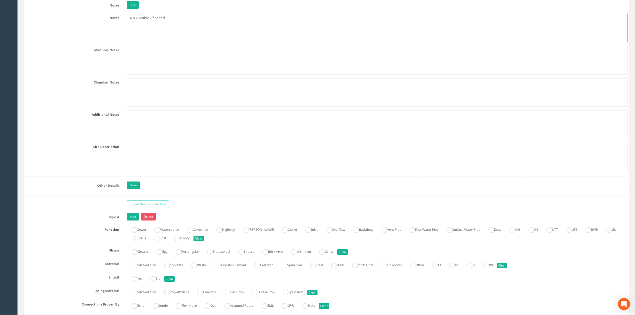
click at [182, 29] on textarea "No x visible - flooded" at bounding box center [377, 28] width 501 height 29
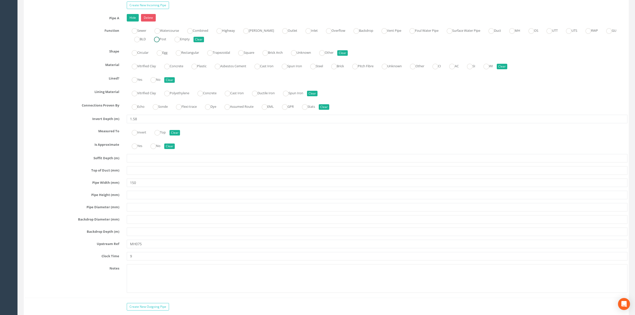
scroll to position [1037, 0]
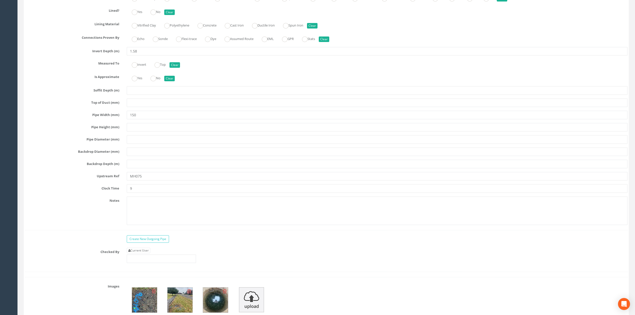
type textarea "No x visible - flooded. Assumed to MH027."
click at [134, 56] on input "1.58" at bounding box center [377, 51] width 501 height 9
type input "1.68"
click at [146, 253] on link "Current User" at bounding box center [139, 251] width 24 height 6
type input "[PERSON_NAME]"
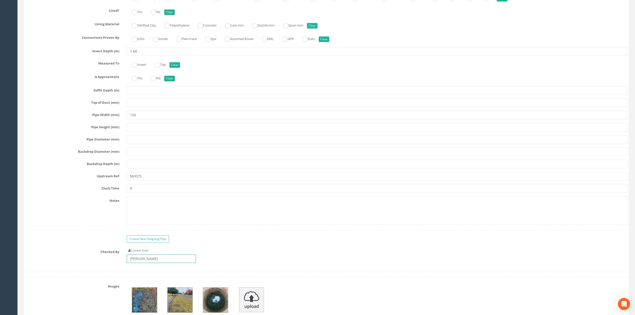
click at [157, 263] on input "[PERSON_NAME]" at bounding box center [161, 259] width 69 height 9
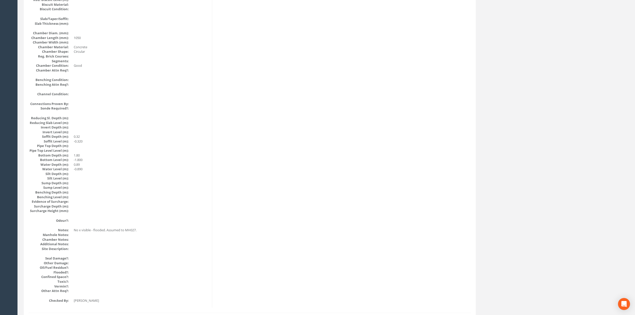
scroll to position [0, 0]
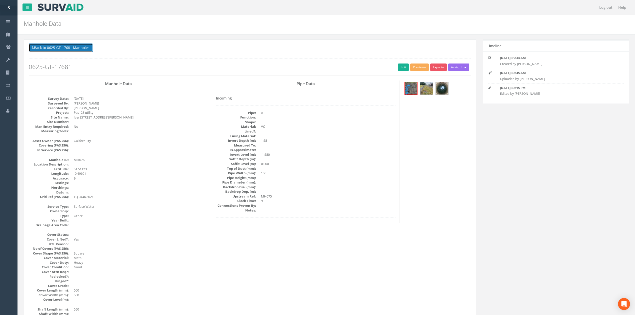
click at [80, 49] on button "Back to 0625-GT-17681 Manholes" at bounding box center [61, 48] width 64 height 9
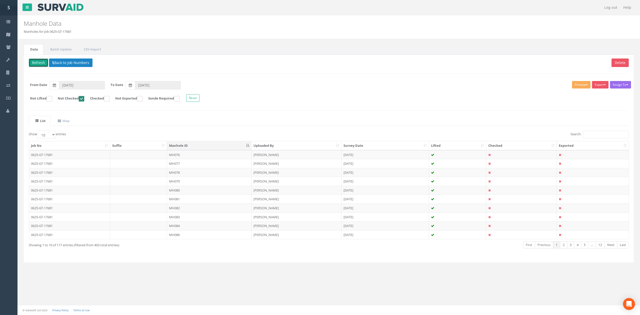
click at [44, 65] on button "Refresh" at bounding box center [39, 63] width 20 height 9
click at [198, 156] on td "MH077" at bounding box center [209, 154] width 85 height 9
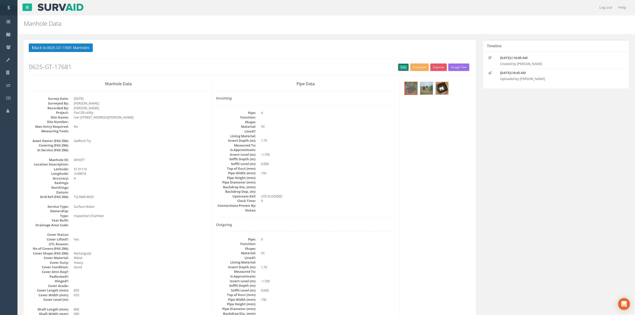
drag, startPoint x: 400, startPoint y: 65, endPoint x: 18, endPoint y: 51, distance: 382.3
click at [400, 65] on link "Edit" at bounding box center [403, 68] width 11 height 8
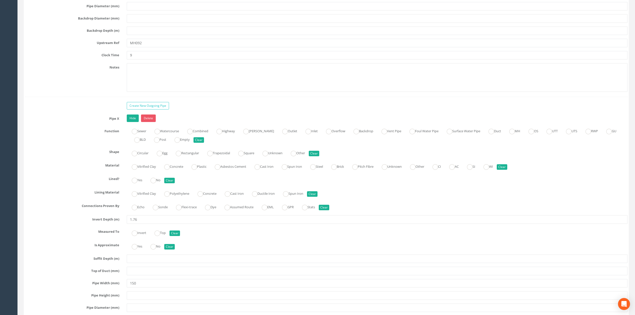
type input "MH092"
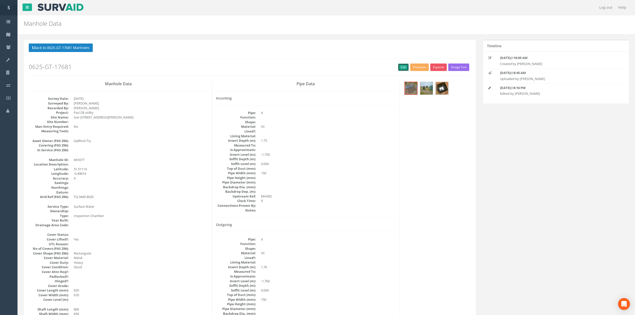
click at [404, 70] on link "Edit" at bounding box center [403, 68] width 11 height 8
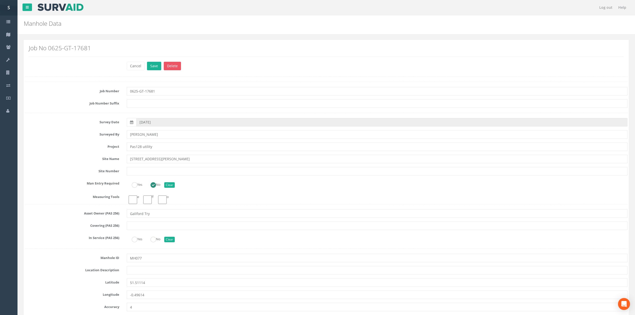
drag, startPoint x: 201, startPoint y: 215, endPoint x: 170, endPoint y: 76, distance: 142.5
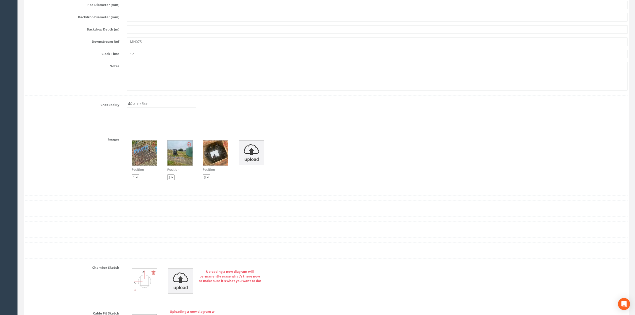
scroll to position [1444, 0]
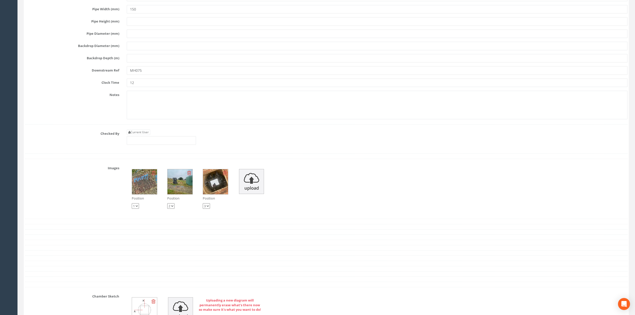
click at [144, 135] on link "Current User" at bounding box center [139, 133] width 24 height 6
type input "[PERSON_NAME]"
click at [161, 145] on input "[PERSON_NAME]" at bounding box center [161, 140] width 69 height 9
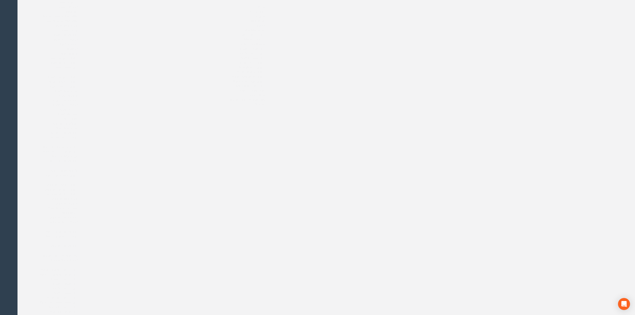
scroll to position [0, 0]
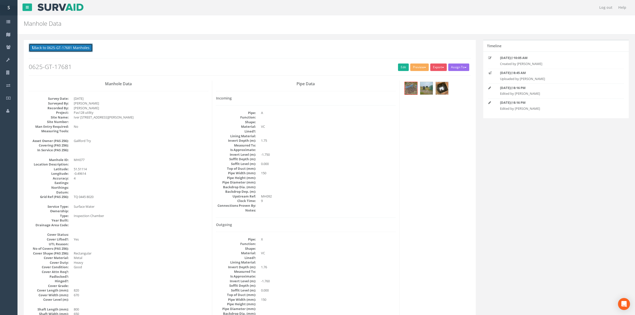
click at [64, 48] on button "Back to 0625-GT-17681 Manholes" at bounding box center [61, 48] width 64 height 9
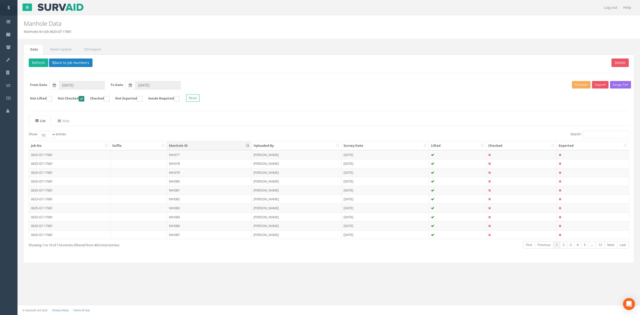
click at [42, 68] on p "Delete Refresh Back to Job Numbers" at bounding box center [329, 64] width 600 height 10
click at [41, 65] on button "Refresh" at bounding box center [39, 63] width 20 height 9
click at [192, 158] on td "MH078" at bounding box center [209, 154] width 85 height 9
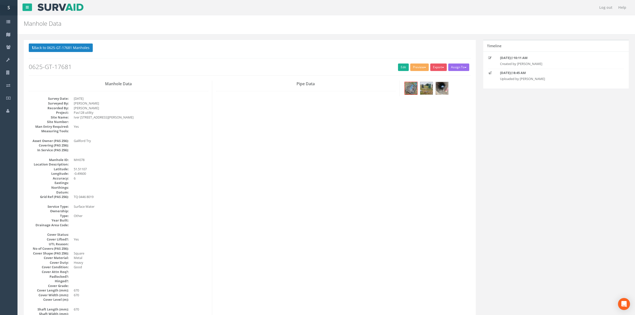
click at [395, 65] on h2 "0625-GT-17681" at bounding box center [250, 67] width 442 height 7
click at [398, 66] on link "Edit" at bounding box center [403, 68] width 11 height 8
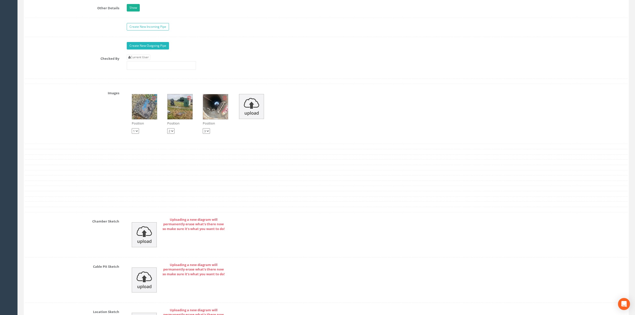
scroll to position [918, 0]
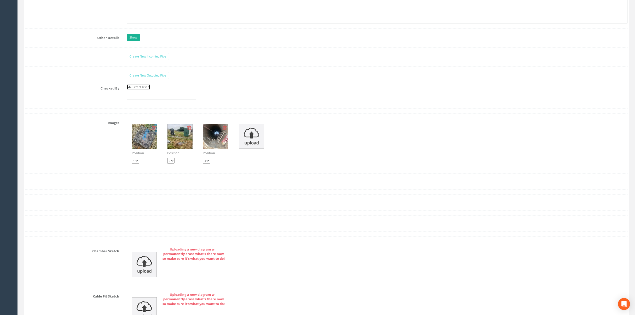
click at [145, 90] on link "Current User" at bounding box center [139, 87] width 24 height 6
type input "[PERSON_NAME]"
click at [163, 100] on input "[PERSON_NAME]" at bounding box center [161, 95] width 69 height 9
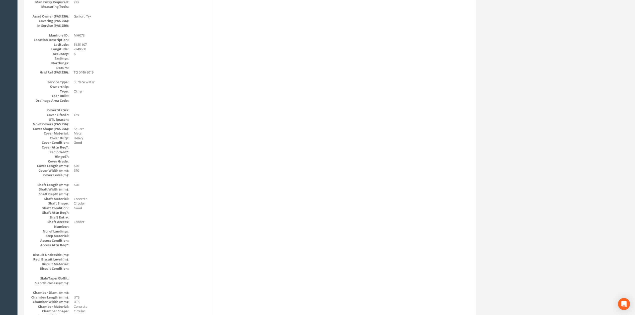
scroll to position [0, 0]
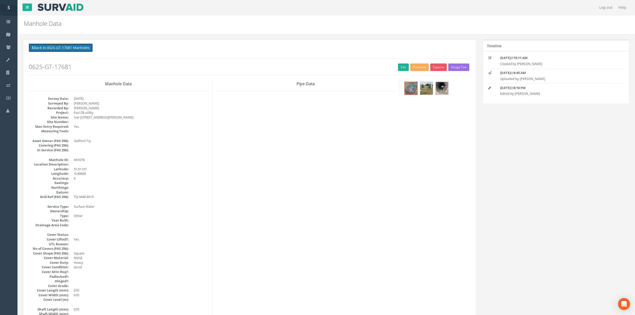
click at [72, 51] on button "Back to 0625-GT-17681 Manholes" at bounding box center [61, 48] width 64 height 9
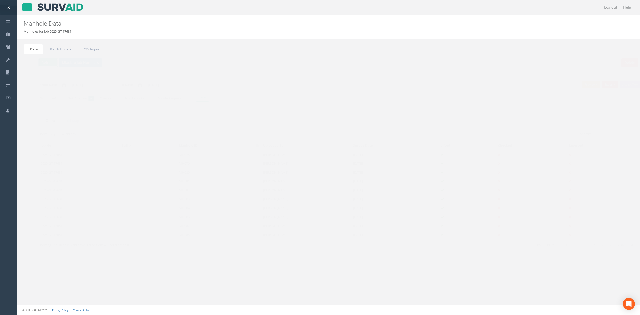
click at [37, 66] on button "Refresh" at bounding box center [39, 63] width 20 height 9
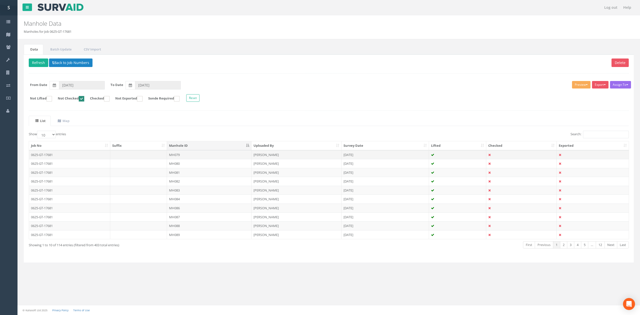
click at [186, 156] on td "MH079" at bounding box center [209, 154] width 85 height 9
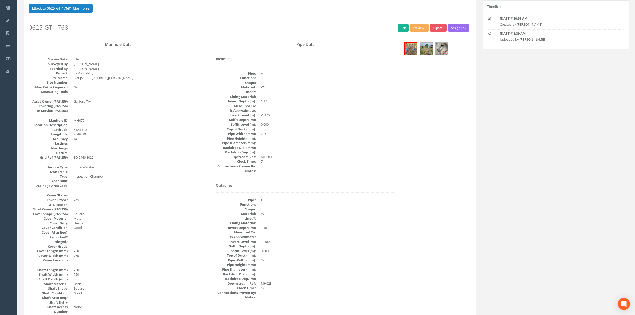
scroll to position [33, 0]
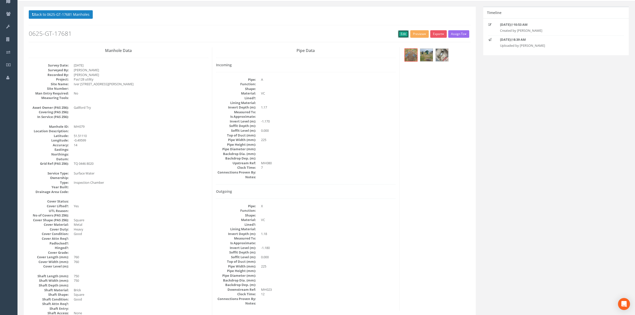
click at [403, 33] on link "Edit" at bounding box center [403, 34] width 11 height 8
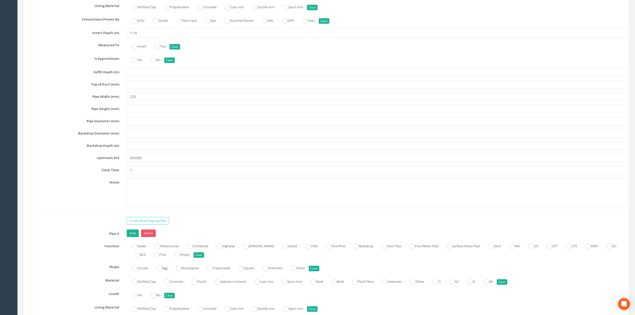
type input "1.16"
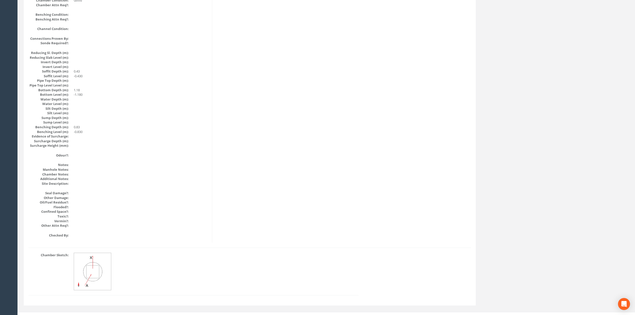
scroll to position [0, 0]
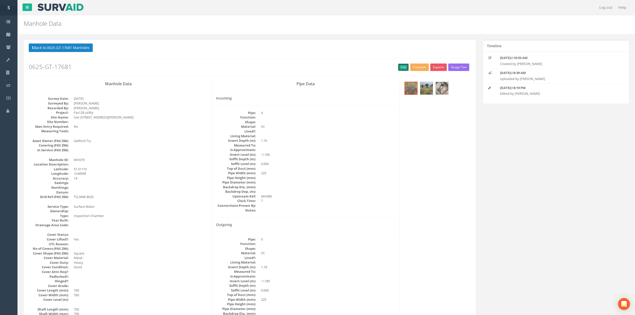
click at [399, 66] on link "Edit" at bounding box center [403, 68] width 11 height 8
click at [45, 44] on button "Back to 0625-GT-17681 Manholes" at bounding box center [61, 48] width 64 height 9
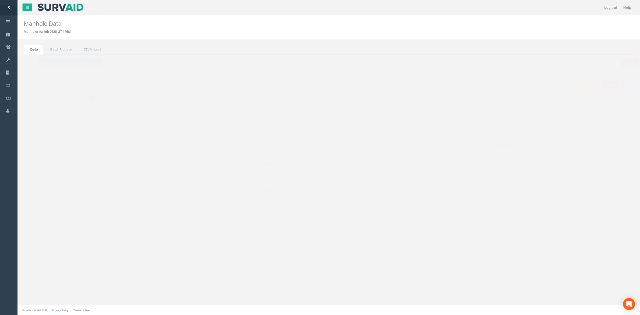
click at [45, 65] on button "Refresh" at bounding box center [39, 63] width 20 height 9
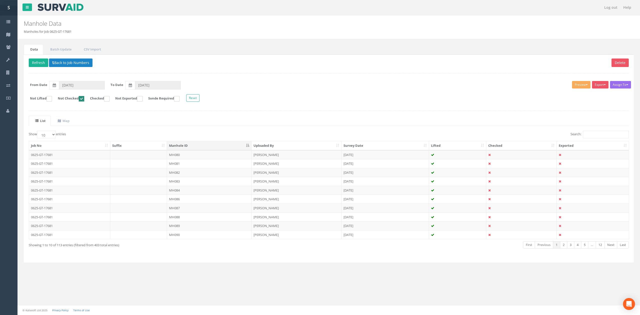
drag, startPoint x: 214, startPoint y: 236, endPoint x: 242, endPoint y: 229, distance: 28.8
click at [214, 236] on td "MH090" at bounding box center [209, 234] width 85 height 9
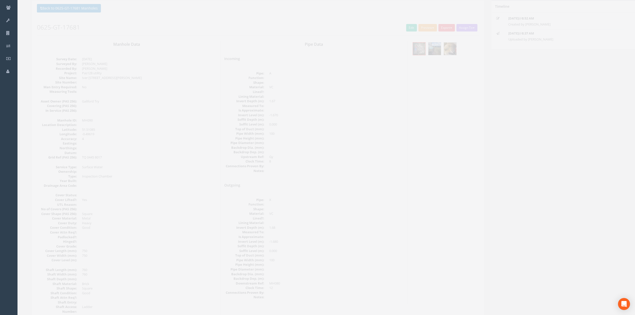
scroll to position [33, 0]
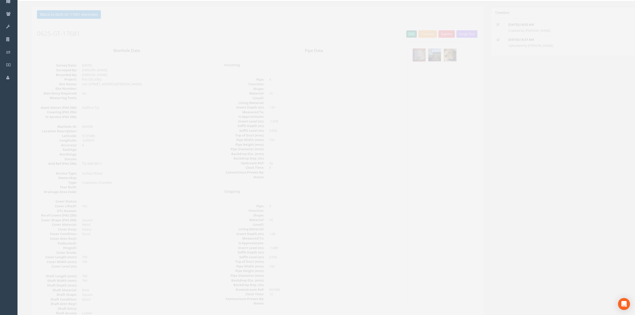
click at [398, 34] on link "Edit" at bounding box center [403, 34] width 11 height 8
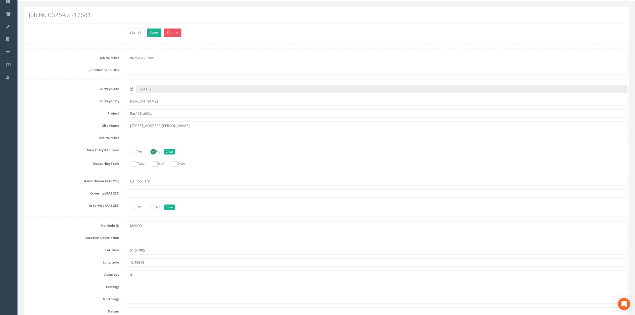
scroll to position [1067, 0]
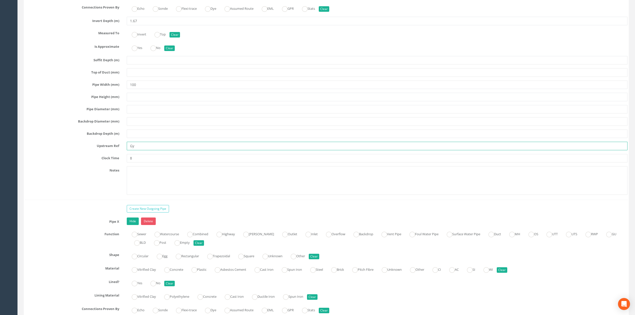
click at [151, 150] on input "Gy" at bounding box center [377, 146] width 501 height 9
type input "Gully"
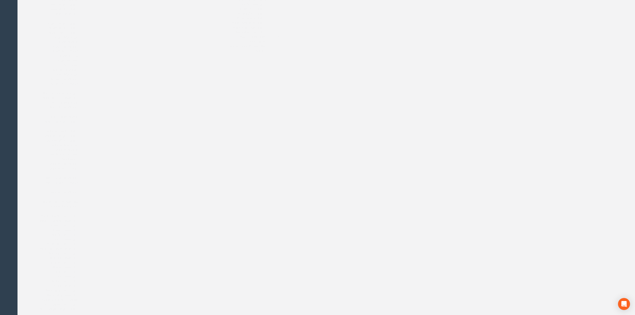
scroll to position [290, 0]
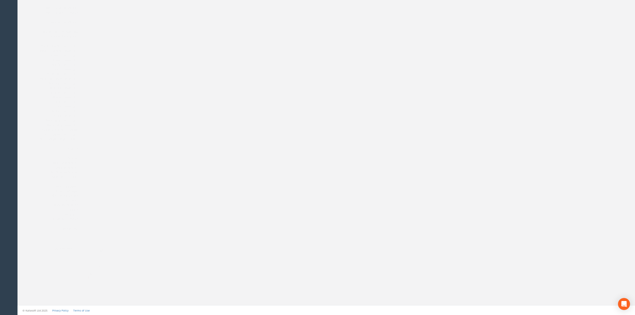
drag, startPoint x: 303, startPoint y: 230, endPoint x: 305, endPoint y: 225, distance: 5.4
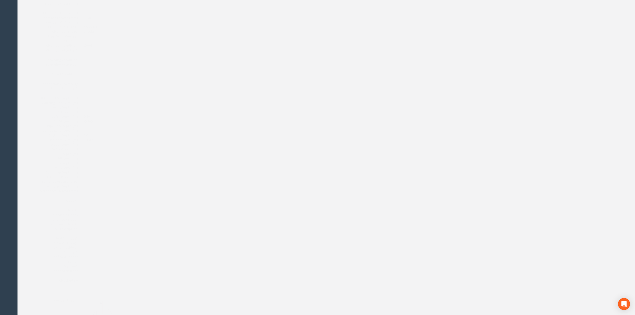
scroll to position [0, 0]
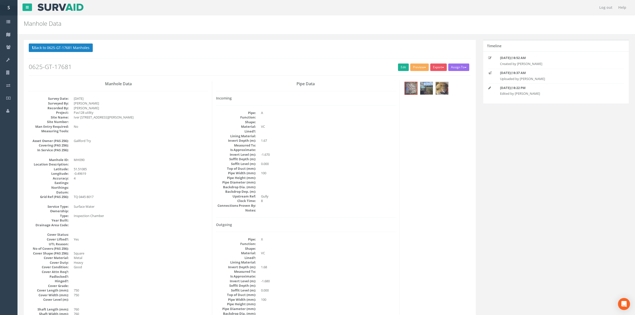
click at [390, 75] on div "Back to 0625-GT-17681 Manholes Back to Map Assign To No Companies Added Export …" at bounding box center [250, 60] width 442 height 32
click at [401, 68] on link "Edit" at bounding box center [403, 68] width 11 height 8
click at [78, 49] on button "Back to 0625-GT-17681 Manholes" at bounding box center [61, 48] width 64 height 9
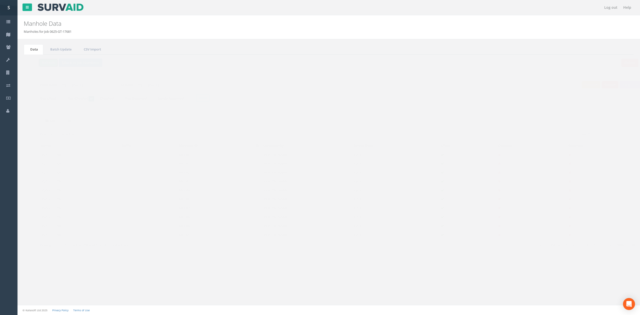
click at [43, 66] on button "Refresh" at bounding box center [39, 63] width 20 height 9
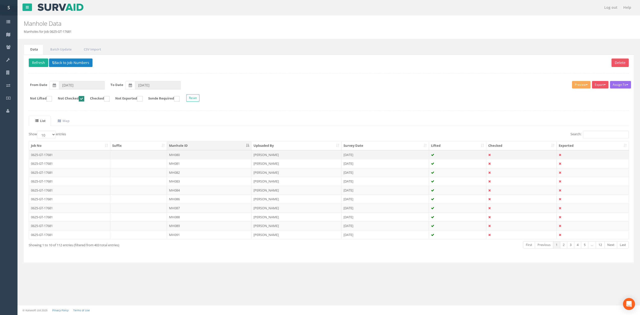
click at [194, 158] on td "MH080" at bounding box center [209, 154] width 85 height 9
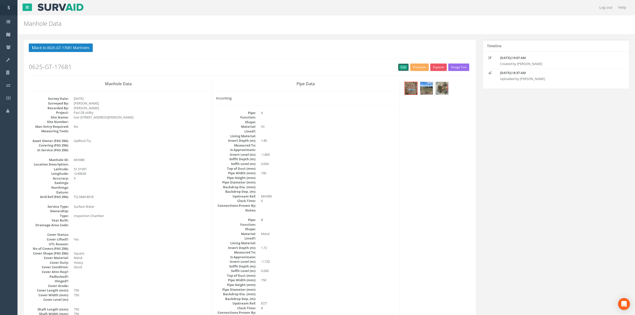
click at [399, 68] on link "Edit" at bounding box center [403, 68] width 11 height 8
click at [399, 65] on link "Edit" at bounding box center [403, 68] width 11 height 8
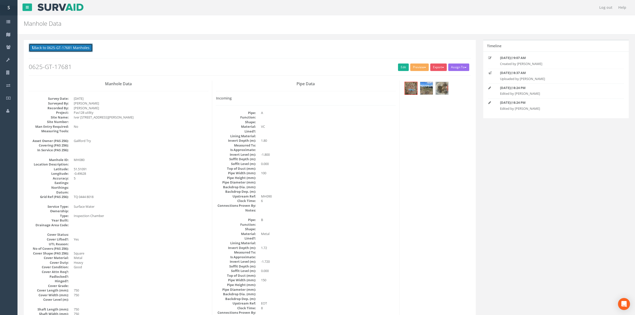
click at [84, 50] on button "Back to 0625-GT-17681 Manholes" at bounding box center [61, 48] width 64 height 9
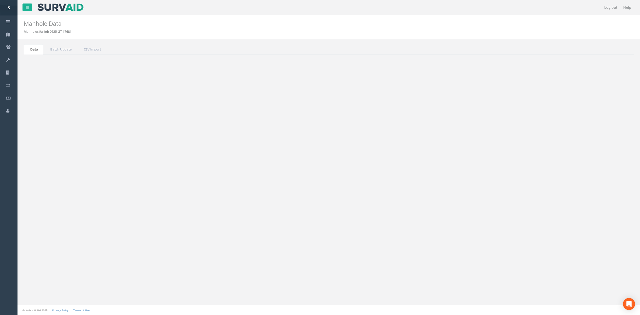
click at [37, 67] on button "Refresh" at bounding box center [39, 63] width 20 height 9
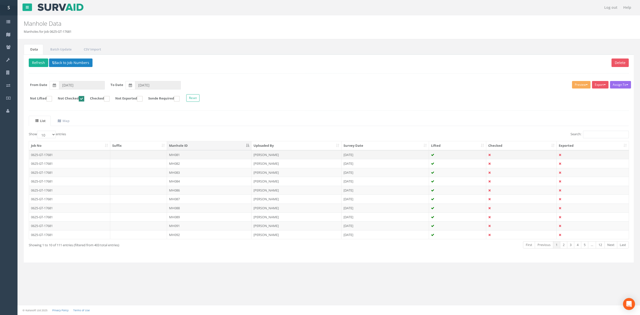
click at [183, 157] on td "MH081" at bounding box center [209, 154] width 85 height 9
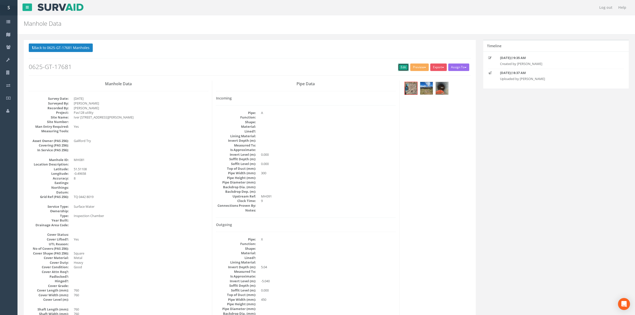
click at [404, 68] on link "Edit" at bounding box center [403, 68] width 11 height 8
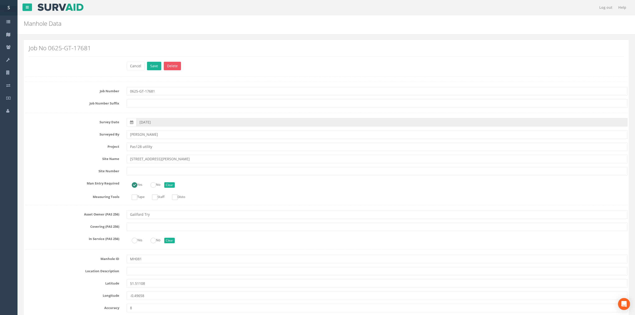
scroll to position [1034, 0]
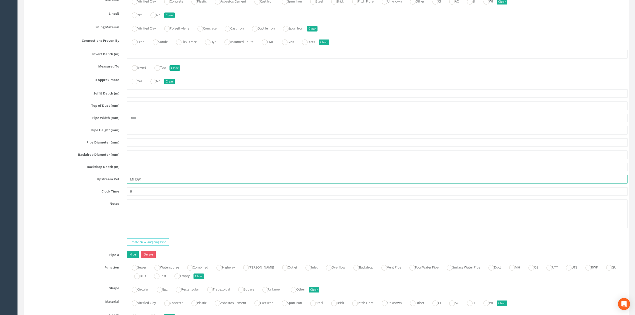
drag, startPoint x: 140, startPoint y: 187, endPoint x: 175, endPoint y: 183, distance: 35.7
click at [165, 183] on input "MH091" at bounding box center [377, 179] width 501 height 9
type input "MH093"
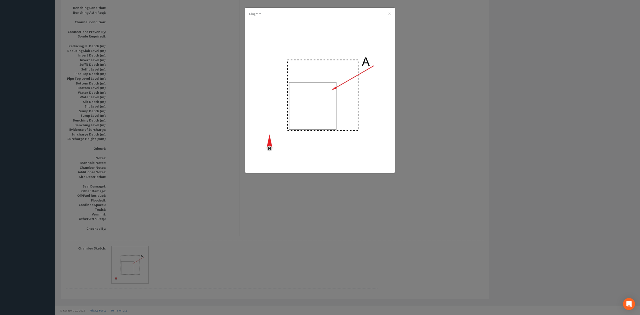
click at [187, 165] on div "Diagram ×" at bounding box center [320, 157] width 640 height 315
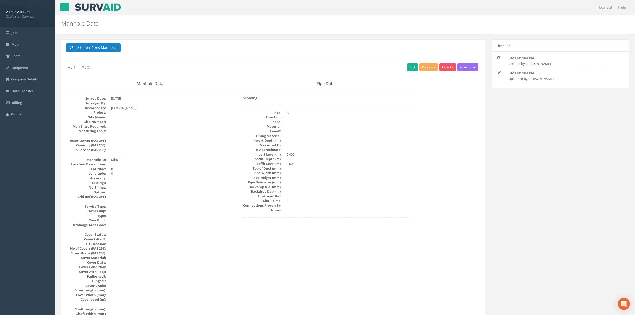
click at [94, 46] on button "Back to Iver Fixes Manholes" at bounding box center [93, 48] width 55 height 9
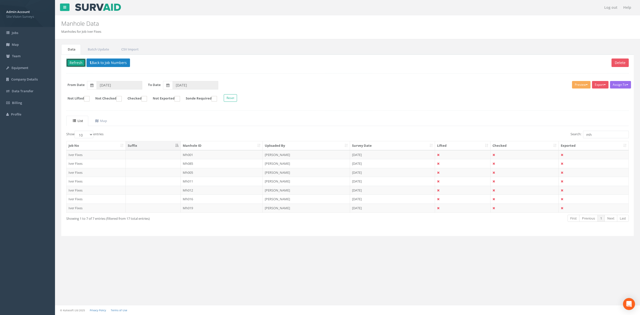
click at [75, 65] on button "Refresh" at bounding box center [76, 63] width 20 height 9
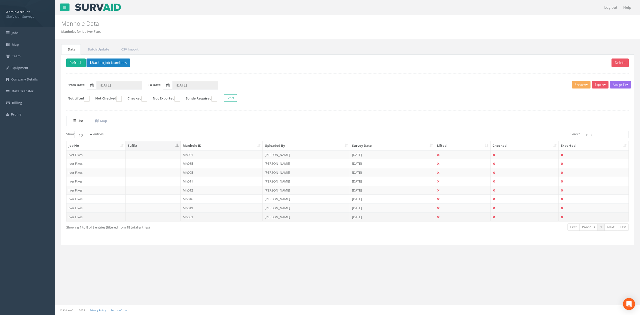
click at [210, 222] on td "Mh063" at bounding box center [222, 217] width 82 height 9
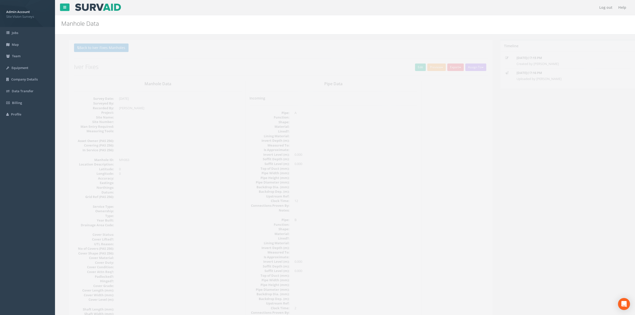
scroll to position [457, 0]
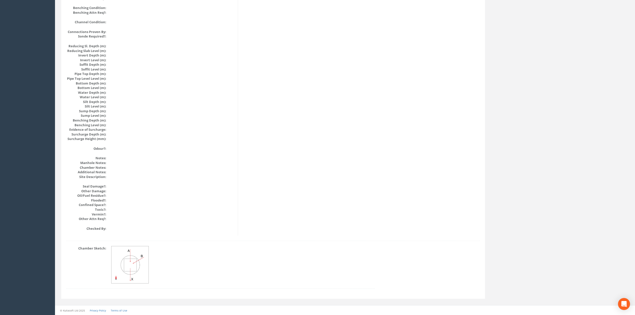
click at [139, 268] on img at bounding box center [131, 265] width 38 height 38
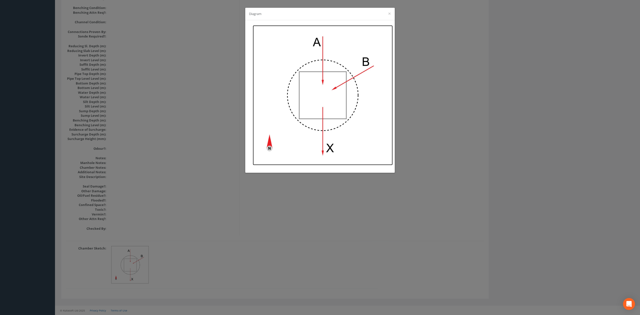
click at [328, 64] on img at bounding box center [323, 95] width 140 height 140
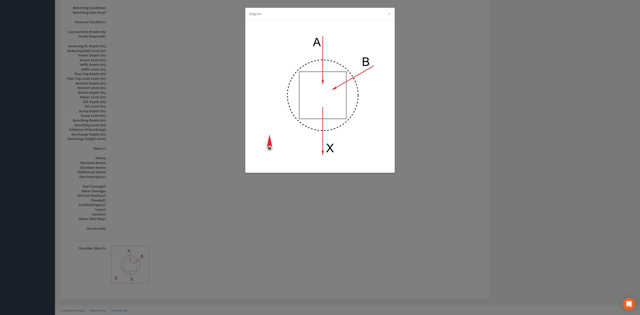
click at [245, 166] on div at bounding box center [320, 96] width 150 height 153
click at [242, 235] on div "Diagram ×" at bounding box center [320, 157] width 640 height 315
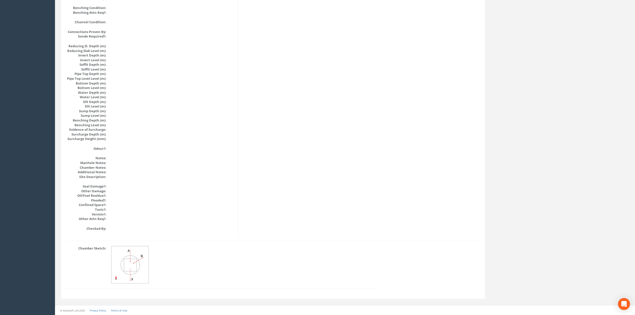
scroll to position [0, 0]
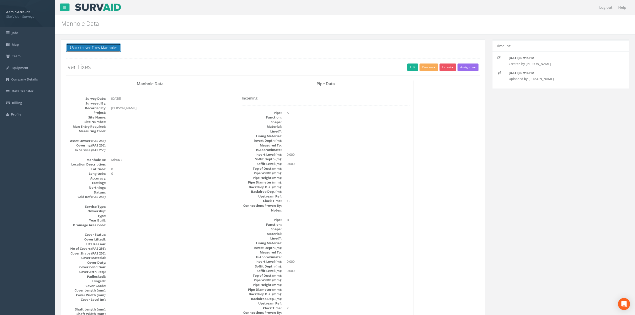
click at [102, 50] on button "Back to Iver Fixes Manholes" at bounding box center [93, 48] width 55 height 9
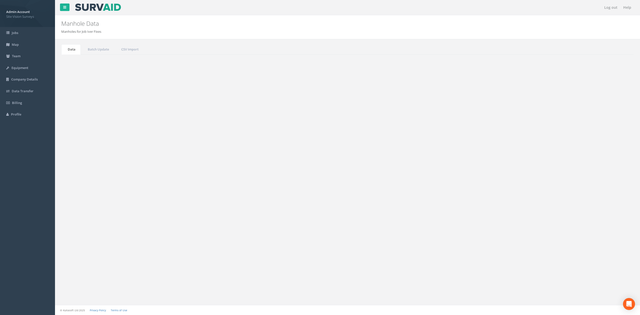
click at [75, 63] on button "Refresh" at bounding box center [76, 63] width 20 height 9
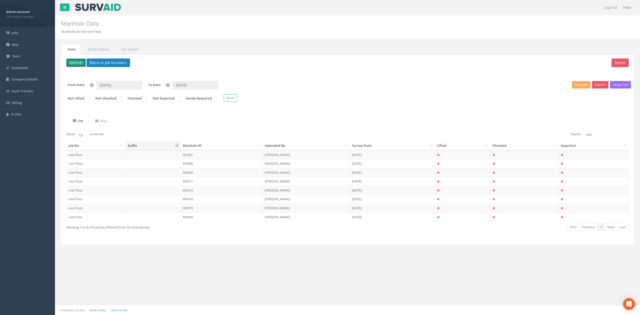
click at [76, 63] on button "Refresh" at bounding box center [76, 63] width 20 height 9
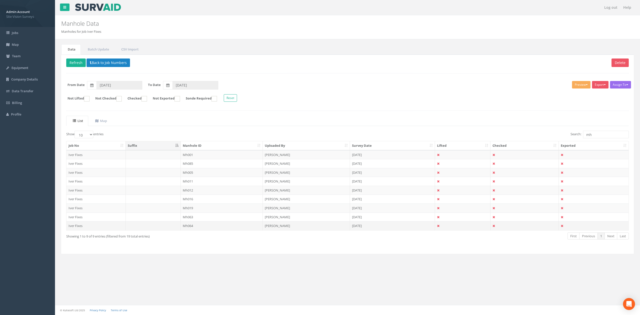
click at [210, 227] on td "Mh064" at bounding box center [222, 225] width 82 height 9
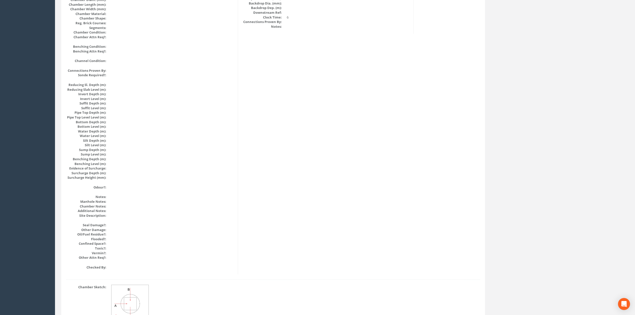
scroll to position [457, 0]
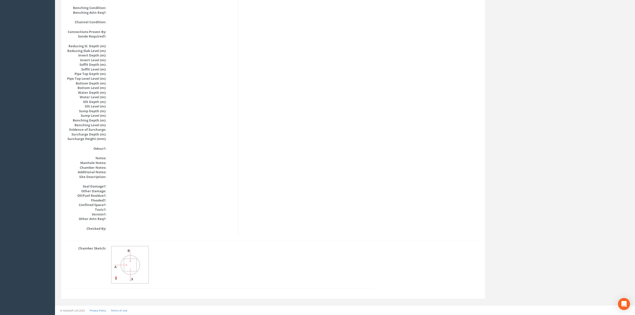
click at [147, 275] on img at bounding box center [131, 265] width 38 height 38
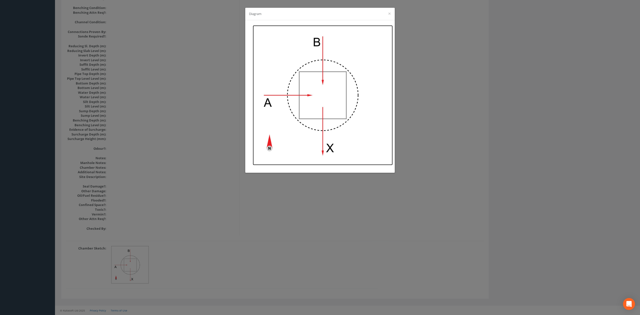
click at [349, 68] on img at bounding box center [323, 95] width 140 height 140
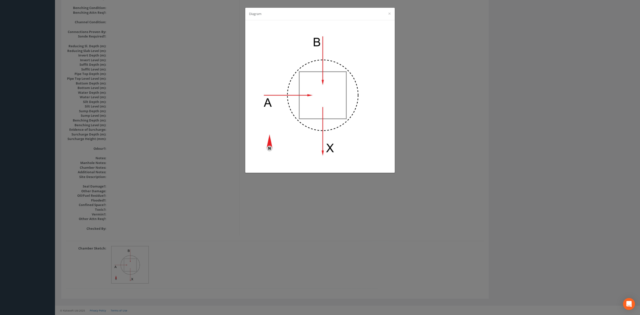
click at [196, 106] on div "Diagram ×" at bounding box center [320, 157] width 640 height 315
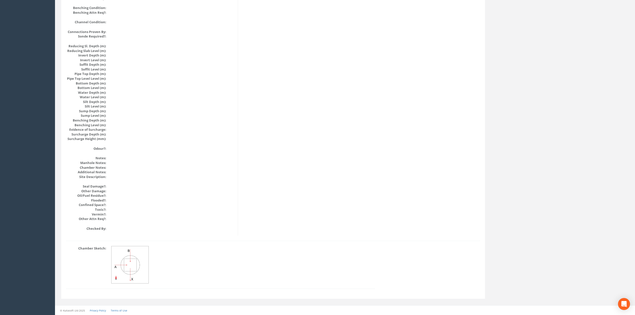
scroll to position [0, 0]
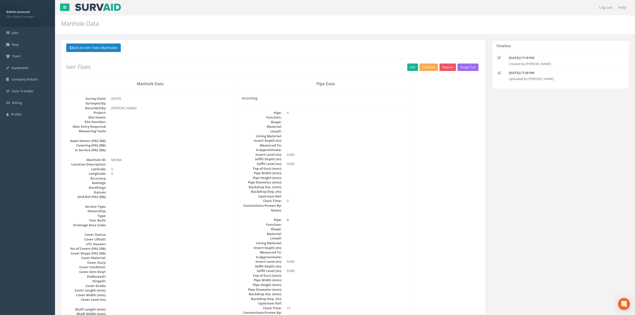
click at [108, 47] on button "Back to Iver Fixes Manholes" at bounding box center [93, 48] width 55 height 9
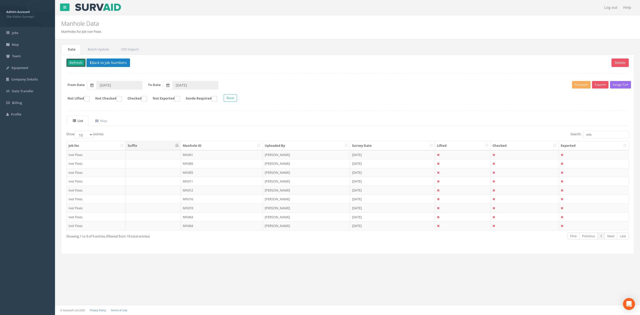
click at [75, 63] on button "Refresh" at bounding box center [76, 63] width 20 height 9
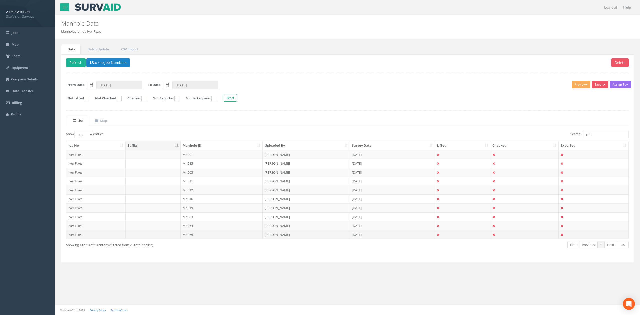
click at [215, 235] on td "Mh065" at bounding box center [222, 234] width 82 height 9
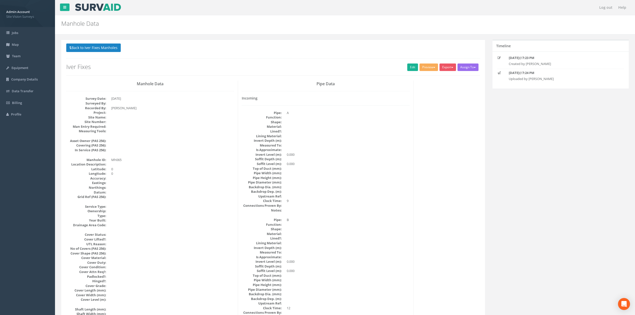
scroll to position [457, 0]
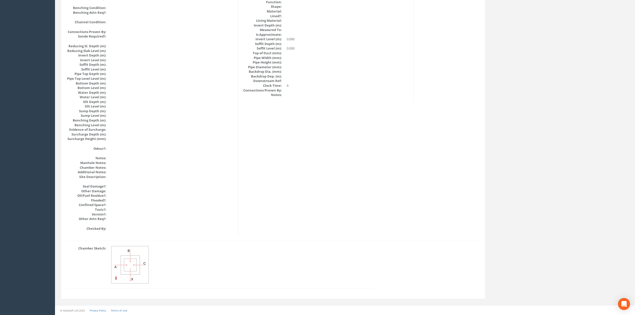
click at [126, 262] on img at bounding box center [131, 265] width 38 height 38
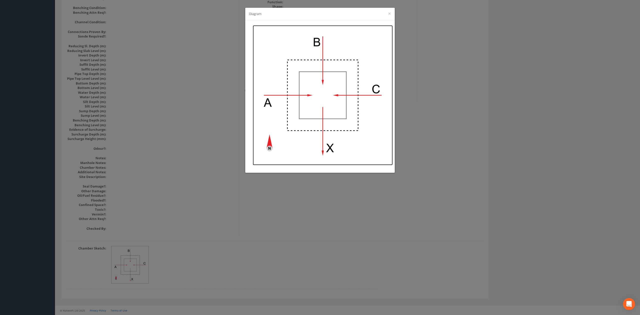
click at [287, 94] on img at bounding box center [323, 95] width 140 height 140
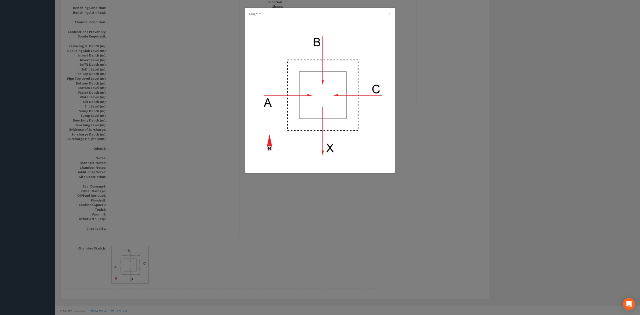
click at [231, 231] on div "Diagram ×" at bounding box center [320, 157] width 640 height 315
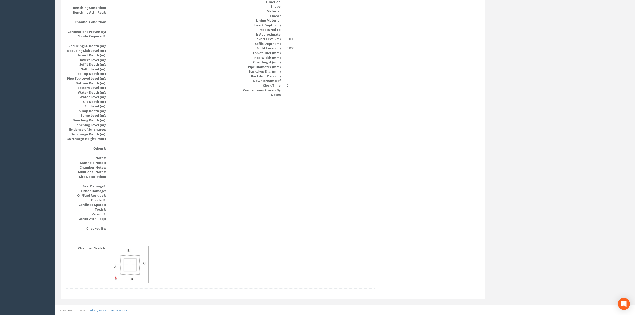
scroll to position [0, 0]
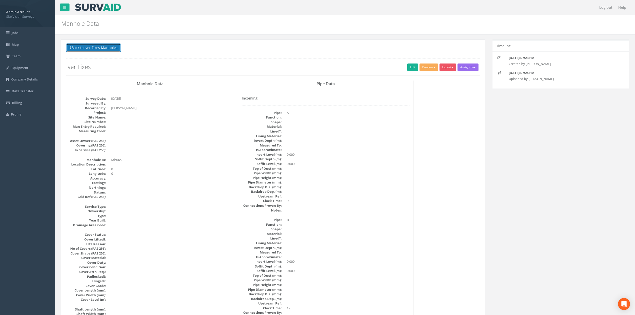
click at [106, 44] on button "Back to Iver Fixes Manholes" at bounding box center [93, 48] width 55 height 9
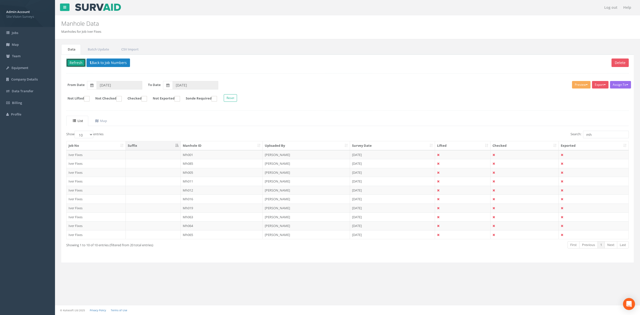
click at [73, 61] on button "Refresh" at bounding box center [76, 63] width 20 height 9
click at [609, 248] on link "Next" at bounding box center [611, 244] width 13 height 7
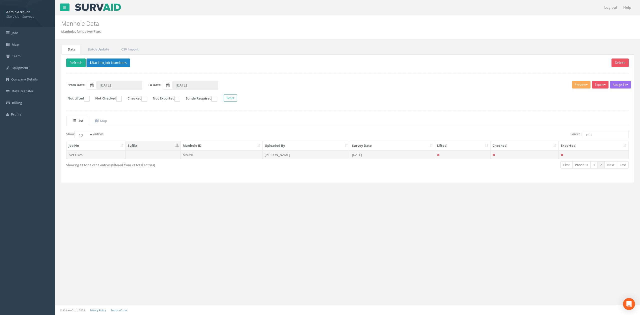
click at [138, 157] on td at bounding box center [153, 154] width 55 height 9
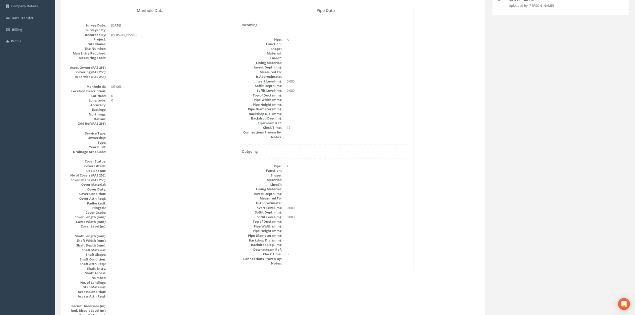
scroll to position [457, 0]
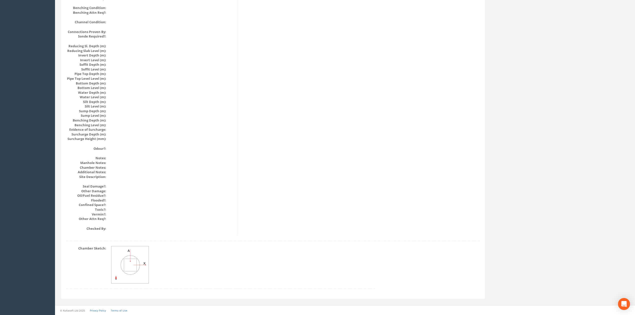
click at [134, 249] on img at bounding box center [131, 265] width 38 height 38
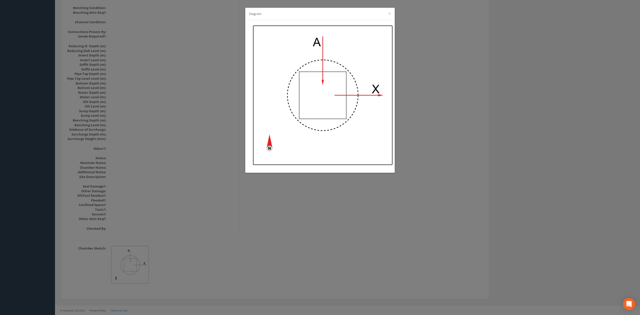
click at [375, 59] on img at bounding box center [323, 95] width 140 height 140
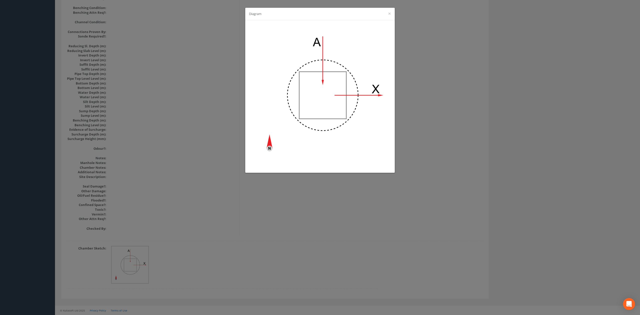
click at [424, 101] on div "Diagram ×" at bounding box center [320, 157] width 640 height 315
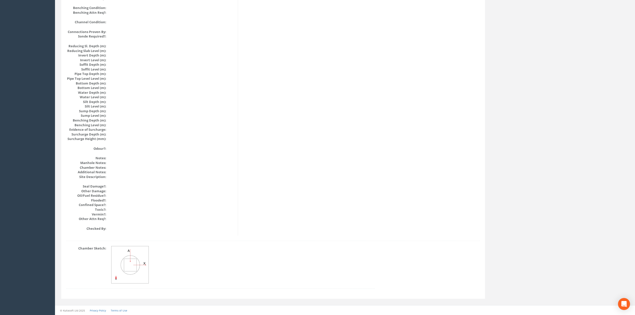
scroll to position [0, 0]
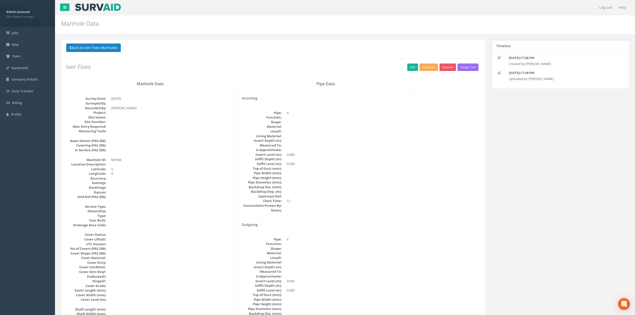
click at [94, 53] on p "Back to Iver Fixes Manholes Back to Map" at bounding box center [273, 49] width 414 height 10
click at [94, 50] on button "Back to Iver Fixes Manholes" at bounding box center [93, 48] width 55 height 9
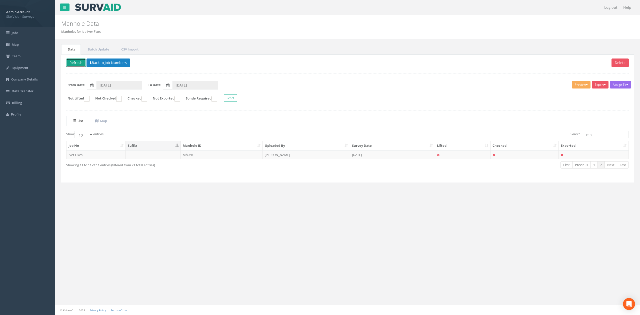
click at [81, 63] on button "Refresh" at bounding box center [76, 63] width 20 height 9
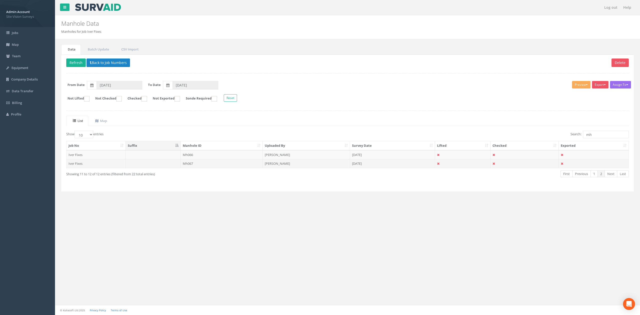
click at [204, 166] on td "Mh067" at bounding box center [222, 163] width 82 height 9
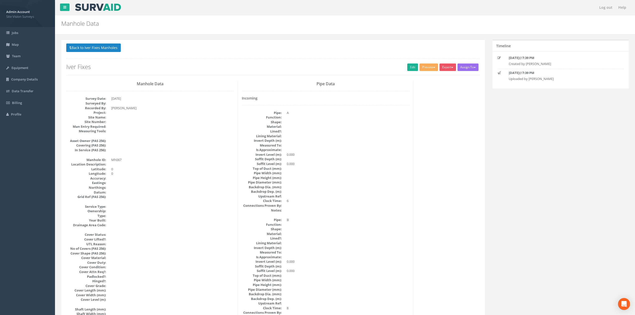
scroll to position [457, 0]
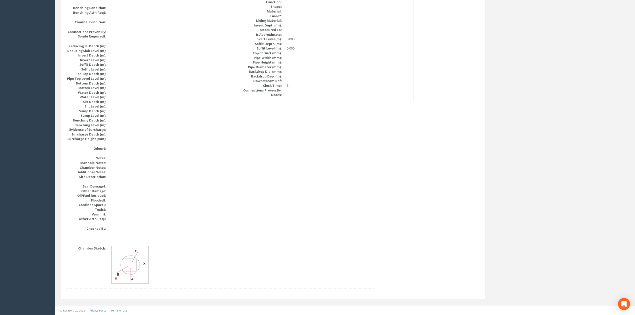
click at [135, 271] on img at bounding box center [131, 265] width 38 height 38
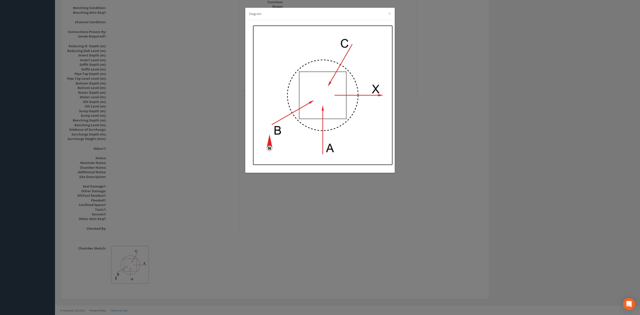
drag, startPoint x: 289, startPoint y: 139, endPoint x: 300, endPoint y: 104, distance: 36.5
click at [300, 104] on img at bounding box center [323, 95] width 140 height 140
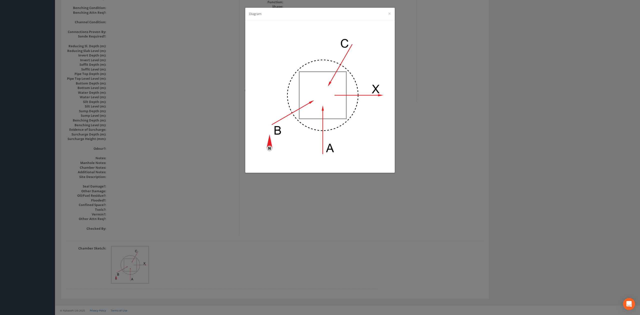
click at [184, 187] on div "Diagram ×" at bounding box center [320, 157] width 640 height 315
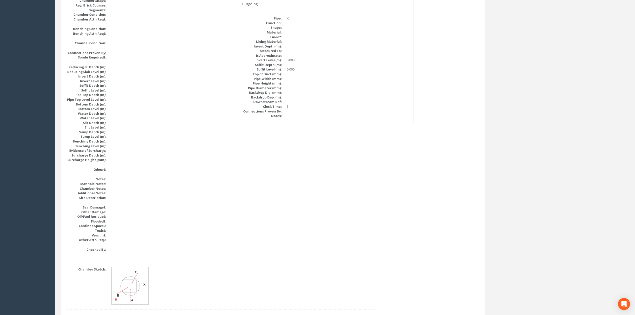
scroll to position [0, 0]
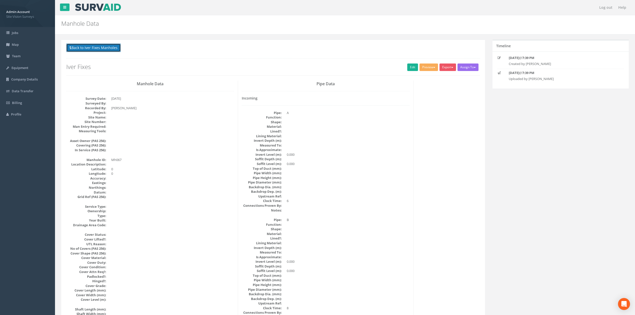
click at [68, 45] on button "Back to Iver Fixes Manholes" at bounding box center [93, 48] width 55 height 9
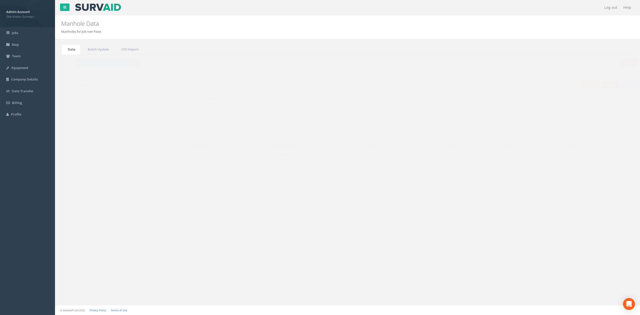
click at [76, 60] on button "Refresh" at bounding box center [76, 63] width 20 height 9
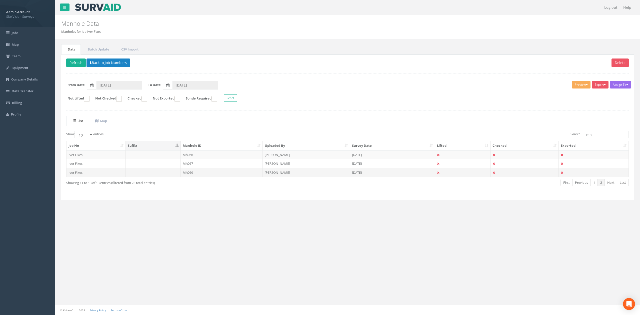
click at [202, 177] on td "Mh069" at bounding box center [222, 172] width 82 height 9
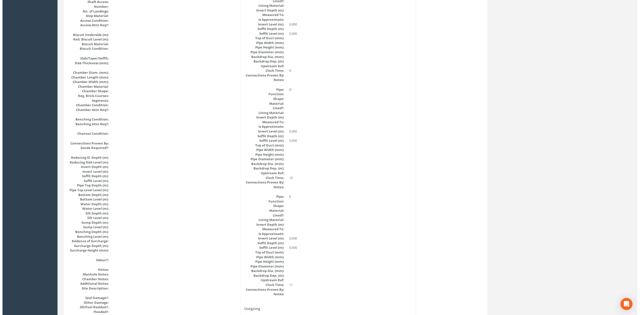
scroll to position [538, 0]
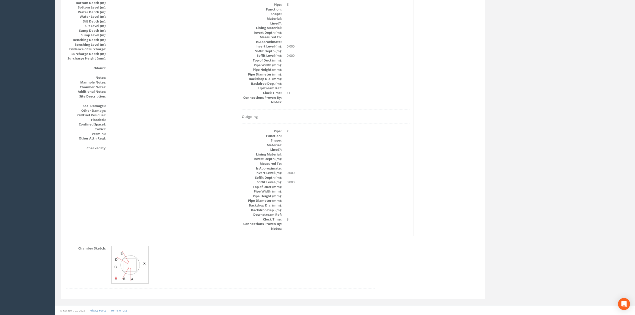
click at [117, 288] on div "Chamber Sketch:" at bounding box center [221, 270] width 316 height 48
click at [124, 269] on img at bounding box center [131, 265] width 38 height 38
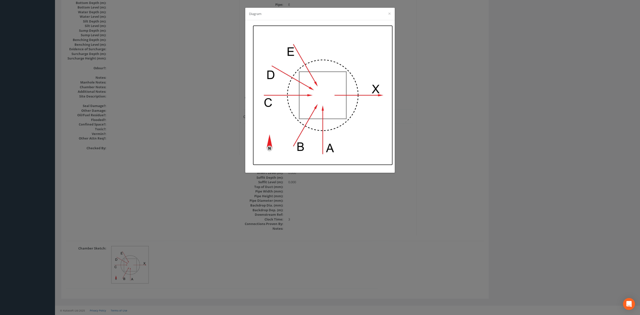
click at [350, 54] on img at bounding box center [323, 95] width 140 height 140
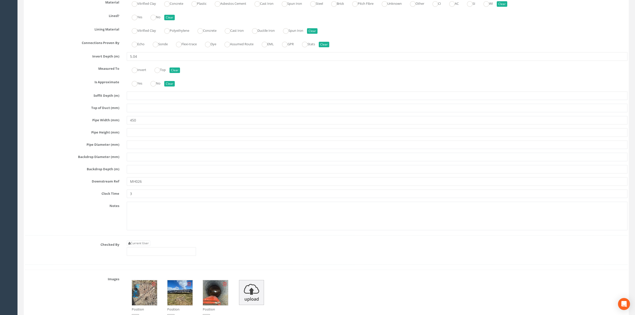
scroll to position [1334, 0]
click at [138, 245] on link "Current User" at bounding box center [139, 243] width 24 height 6
type input "[PERSON_NAME]"
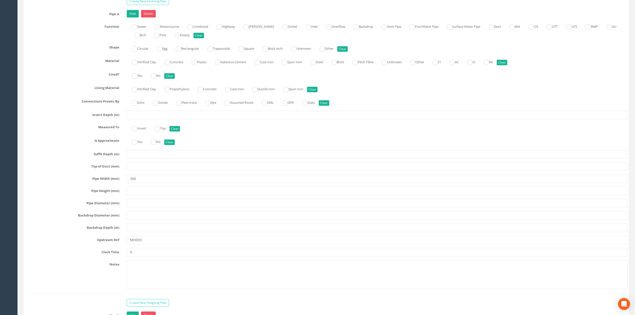
scroll to position [967, 0]
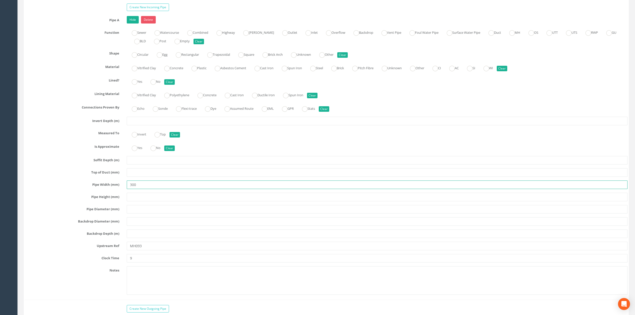
drag, startPoint x: 148, startPoint y: 193, endPoint x: 142, endPoint y: 192, distance: 5.8
click at [142, 189] on input "300" at bounding box center [377, 185] width 501 height 9
type input "375"
click at [138, 125] on input "text" at bounding box center [377, 121] width 501 height 9
type input "4.10"
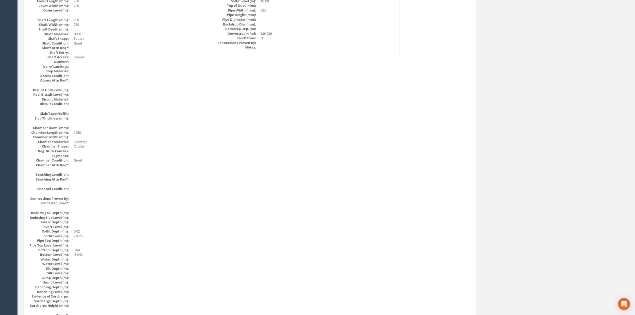
scroll to position [0, 0]
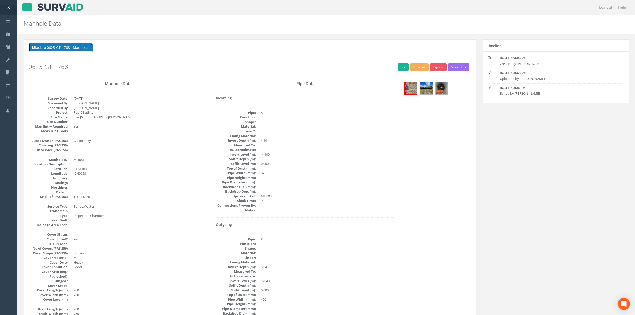
click at [84, 45] on button "Back to 0625-GT-17681 Manholes" at bounding box center [61, 48] width 64 height 9
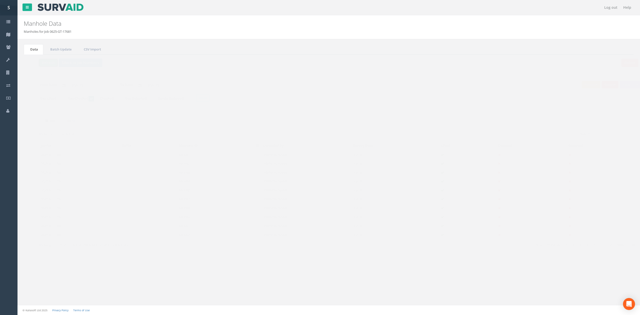
click at [41, 65] on button "Refresh" at bounding box center [39, 63] width 20 height 9
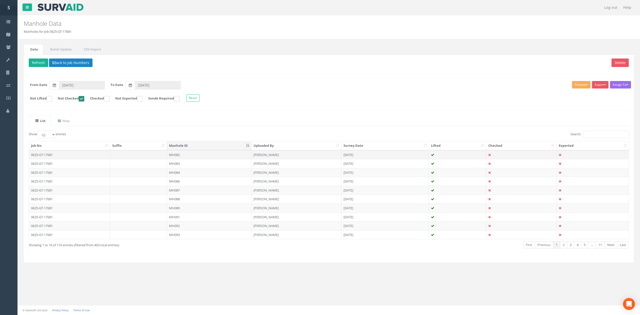
click at [188, 157] on td "MH082" at bounding box center [209, 154] width 85 height 9
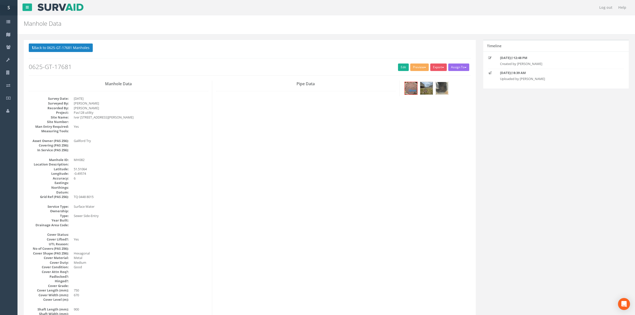
click at [443, 86] on img at bounding box center [442, 88] width 13 height 13
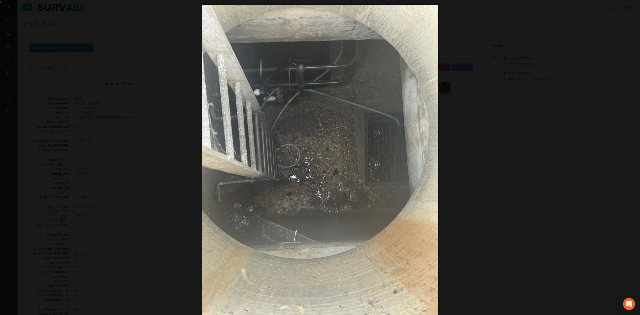
click at [541, 179] on div at bounding box center [320, 162] width 640 height 315
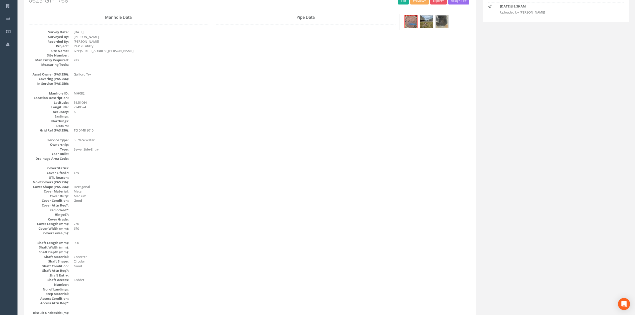
drag, startPoint x: 253, startPoint y: 145, endPoint x: 247, endPoint y: 208, distance: 64.1
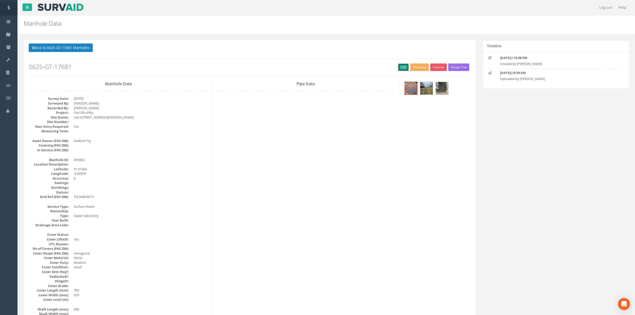
click at [402, 69] on link "Edit" at bounding box center [403, 68] width 11 height 8
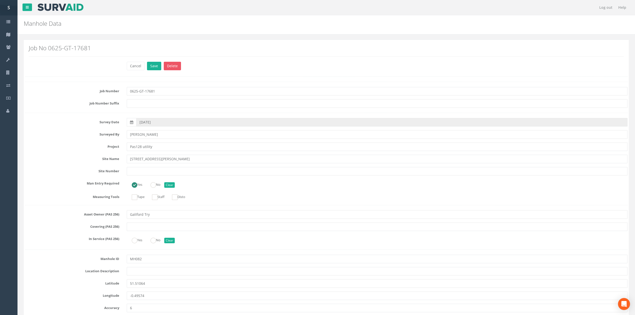
type input "[PERSON_NAME]"
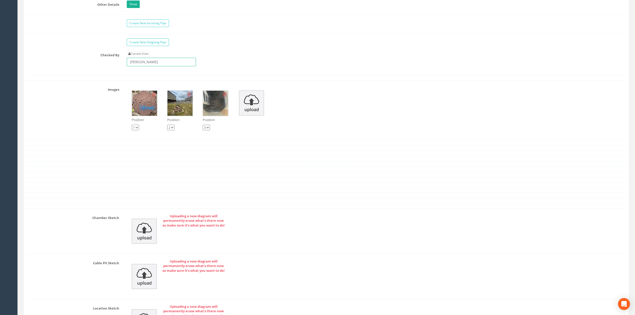
click at [155, 66] on input "[PERSON_NAME]" at bounding box center [161, 62] width 69 height 9
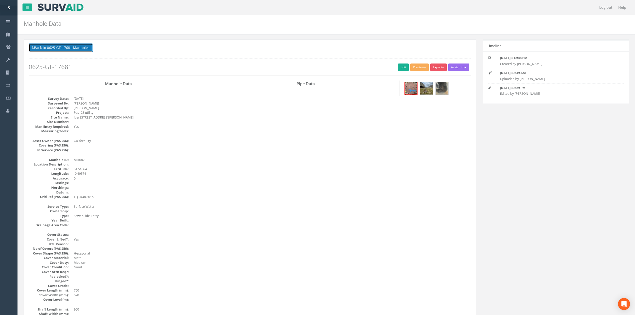
click at [54, 46] on button "Back to 0625-GT-17681 Manholes" at bounding box center [61, 48] width 64 height 9
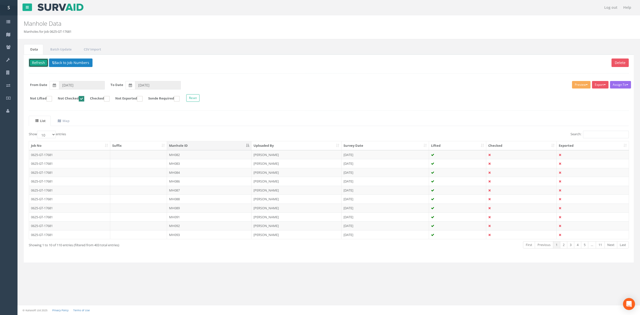
click at [41, 65] on button "Refresh" at bounding box center [39, 63] width 20 height 9
click at [31, 59] on button "Refresh" at bounding box center [39, 63] width 20 height 9
click at [186, 157] on td "MH083" at bounding box center [209, 154] width 85 height 9
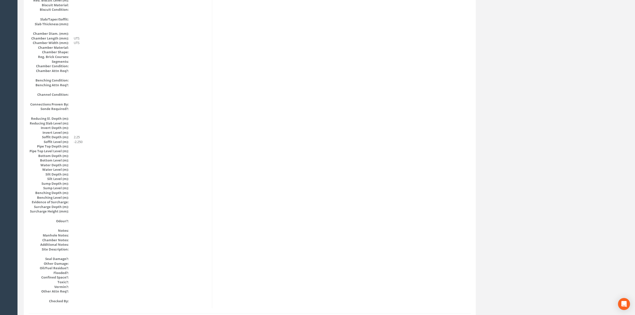
scroll to position [400, 0]
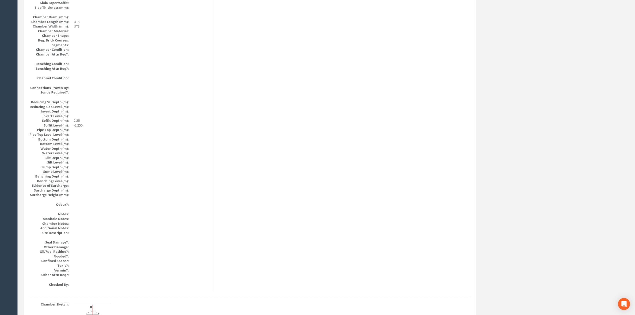
drag, startPoint x: 343, startPoint y: 219, endPoint x: 343, endPoint y: 213, distance: 6.3
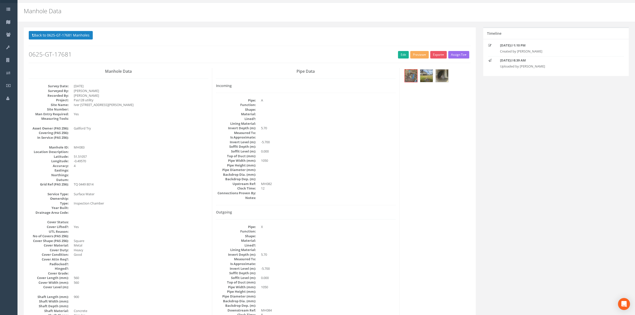
scroll to position [0, 0]
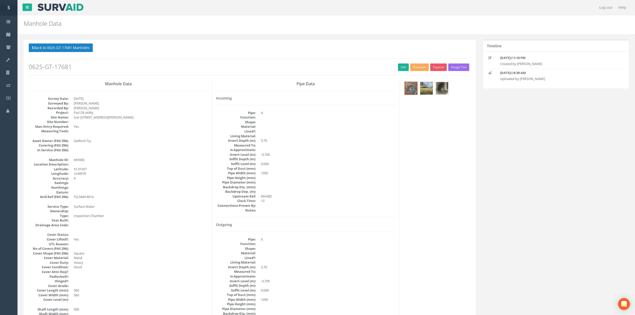
click at [443, 89] on img at bounding box center [442, 88] width 13 height 13
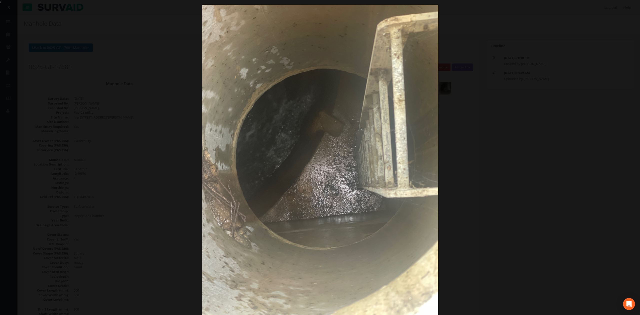
click at [531, 150] on div at bounding box center [320, 162] width 640 height 315
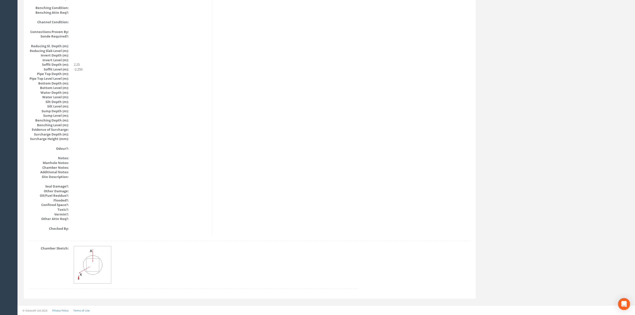
drag, startPoint x: 338, startPoint y: 211, endPoint x: 337, endPoint y: 107, distance: 104.1
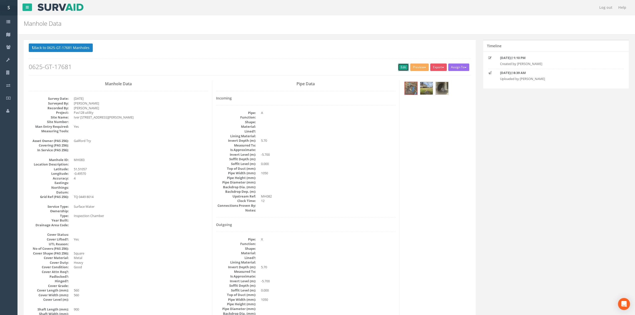
click at [405, 71] on link "Edit" at bounding box center [403, 68] width 11 height 8
click at [58, 52] on button "Back to 0625-GT-17681 Manholes" at bounding box center [61, 48] width 64 height 9
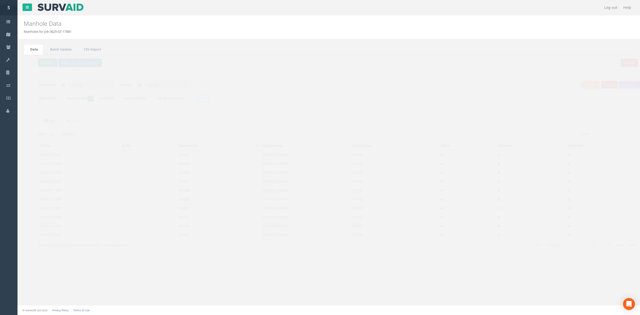
click at [43, 62] on button "Refresh" at bounding box center [39, 63] width 20 height 9
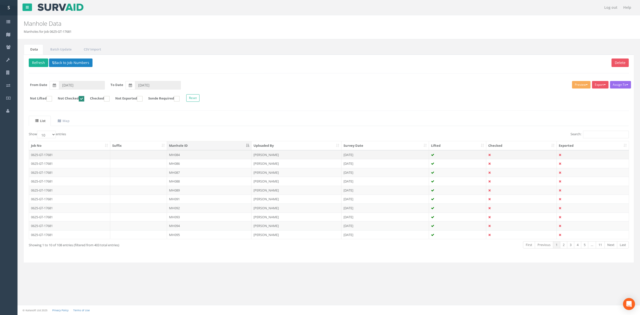
click at [193, 156] on td "MH084" at bounding box center [209, 154] width 85 height 9
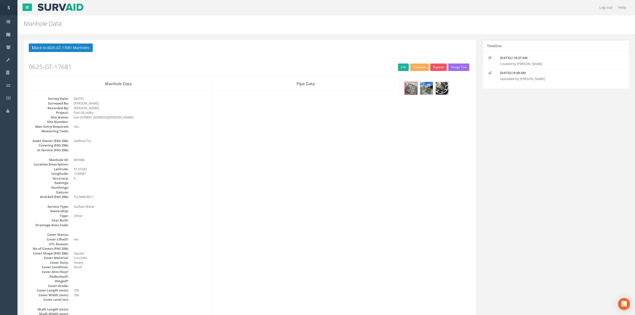
drag, startPoint x: 197, startPoint y: 129, endPoint x: 196, endPoint y: 170, distance: 40.3
click at [400, 62] on div "Back to 0625-GT-17681 Manholes Back to Map Assign To No Companies Added Export …" at bounding box center [250, 60] width 442 height 32
click at [399, 65] on link "Edit" at bounding box center [403, 68] width 11 height 8
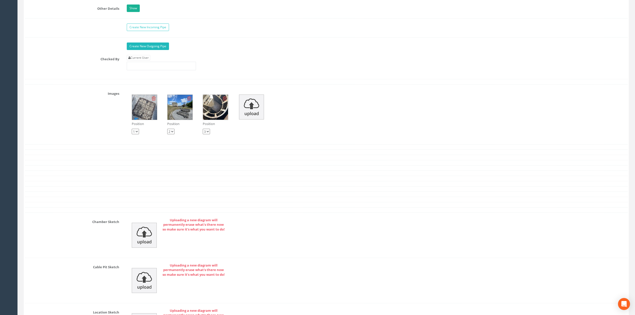
scroll to position [934, 0]
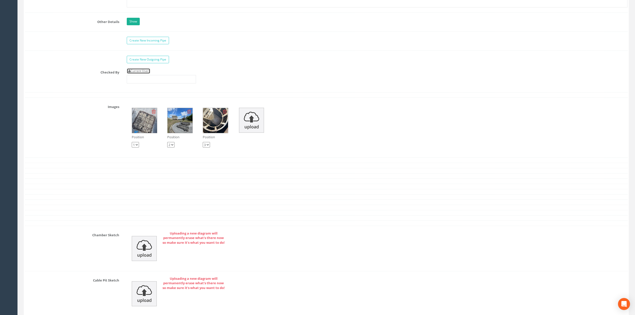
click at [150, 74] on link "Current User" at bounding box center [139, 71] width 24 height 6
type input "[PERSON_NAME]"
click at [157, 84] on input "[PERSON_NAME]" at bounding box center [161, 79] width 69 height 9
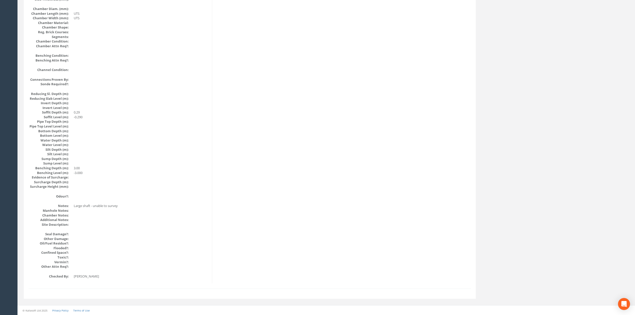
drag, startPoint x: 191, startPoint y: 229, endPoint x: 165, endPoint y: 150, distance: 83.4
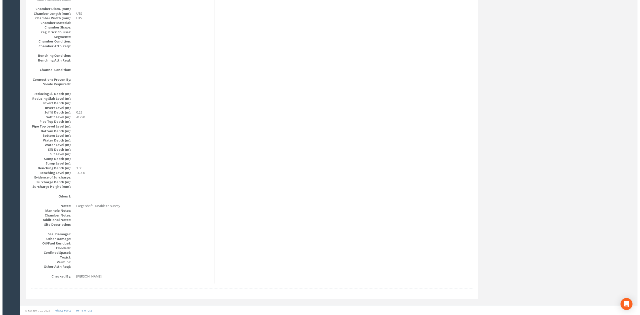
scroll to position [0, 0]
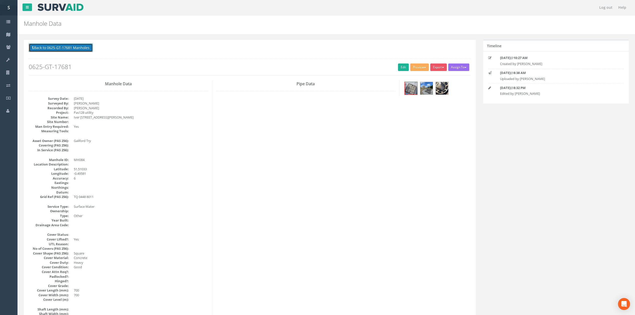
click at [88, 51] on button "Back to 0625-GT-17681 Manholes" at bounding box center [61, 48] width 64 height 9
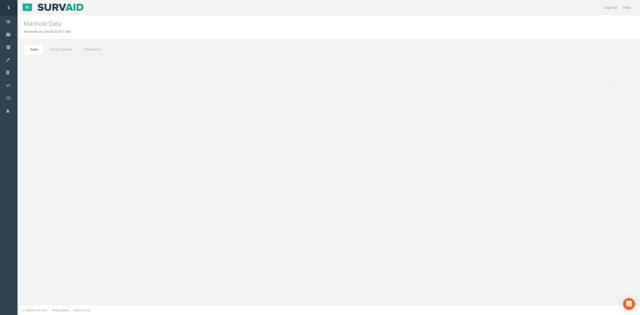
click at [38, 66] on button "Refresh" at bounding box center [39, 63] width 20 height 9
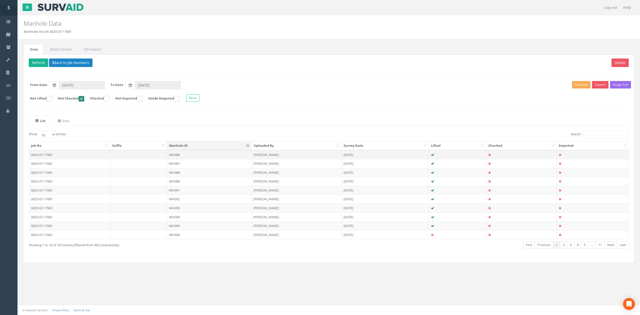
click at [191, 157] on td "MH086" at bounding box center [209, 154] width 85 height 9
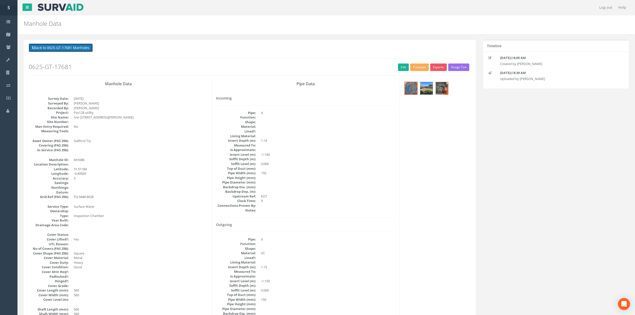
click at [79, 51] on button "Back to 0625-GT-17681 Manholes" at bounding box center [61, 48] width 64 height 9
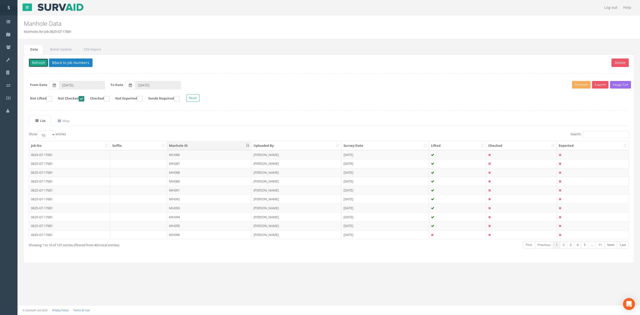
click at [33, 62] on button "Refresh" at bounding box center [39, 63] width 20 height 9
